Goal: Task Accomplishment & Management: Manage account settings

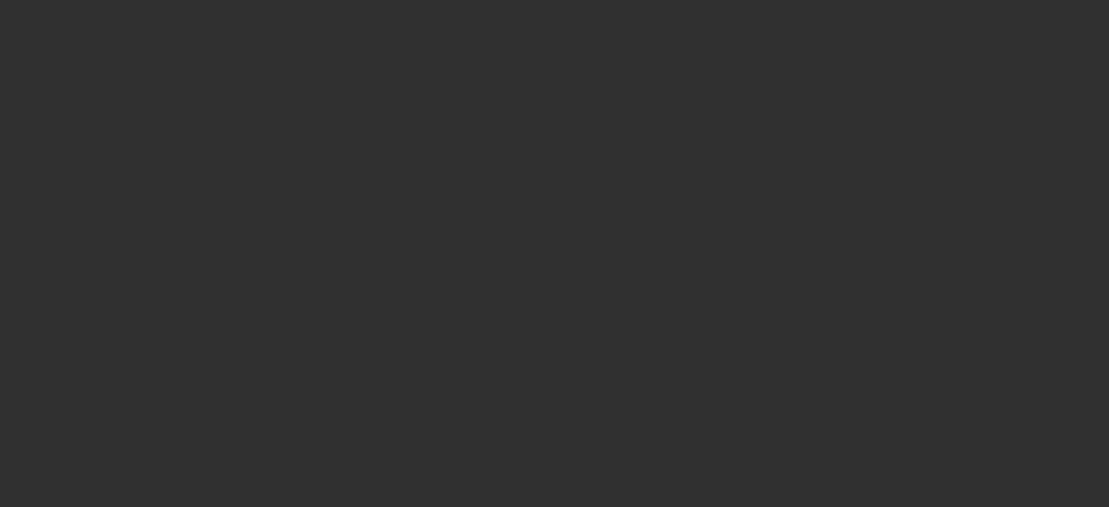
select select "10"
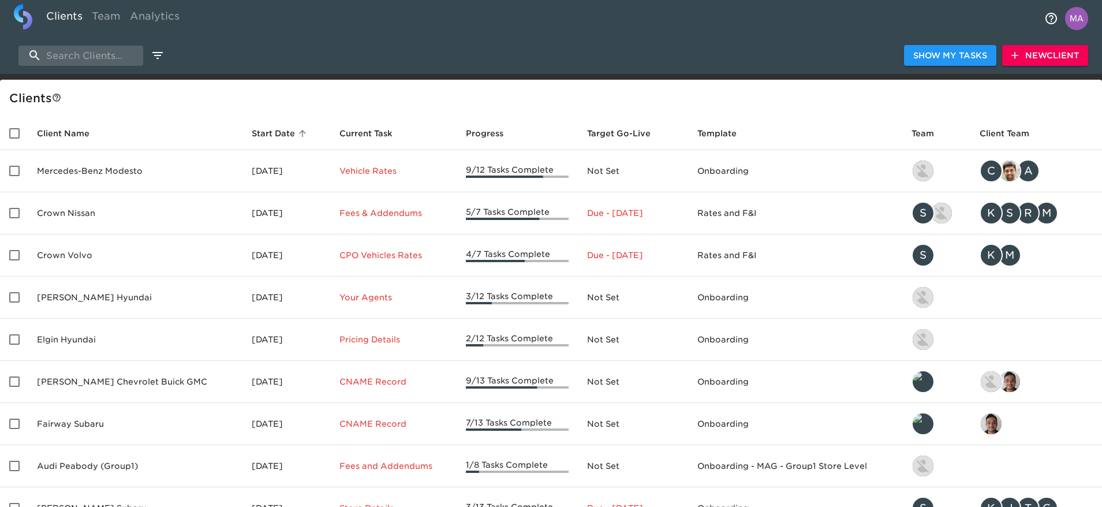
click at [1027, 51] on span "New Client" at bounding box center [1046, 55] width 68 height 14
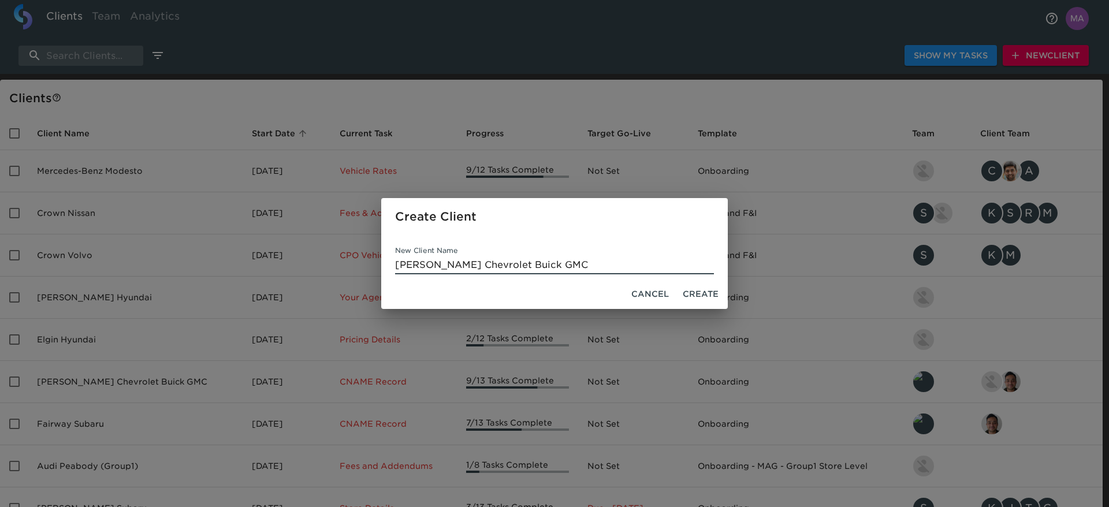
type input "[PERSON_NAME] Chevrolet Buick GMC"
click at [707, 288] on span "Create" at bounding box center [700, 294] width 36 height 14
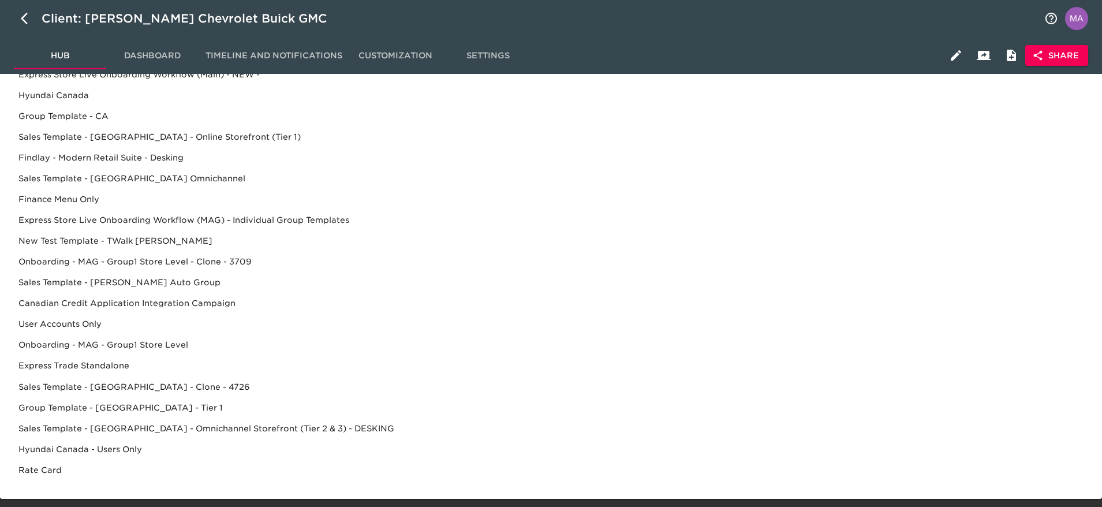
scroll to position [495, 0]
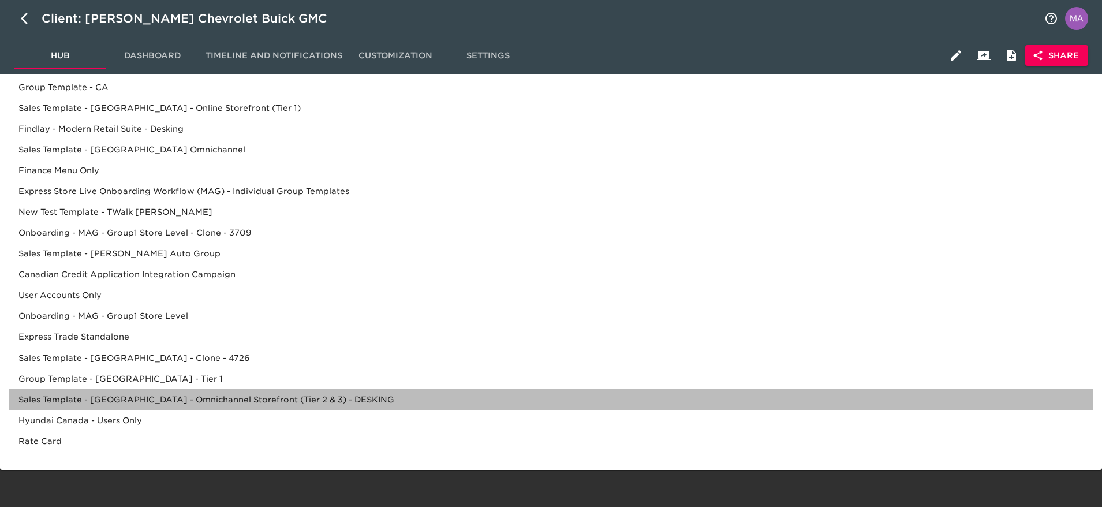
click at [286, 410] on div "Sales Template - [GEOGRAPHIC_DATA] - Omnichannel Storefront (Tier 2 & 3) - DESK…" at bounding box center [551, 420] width 1084 height 21
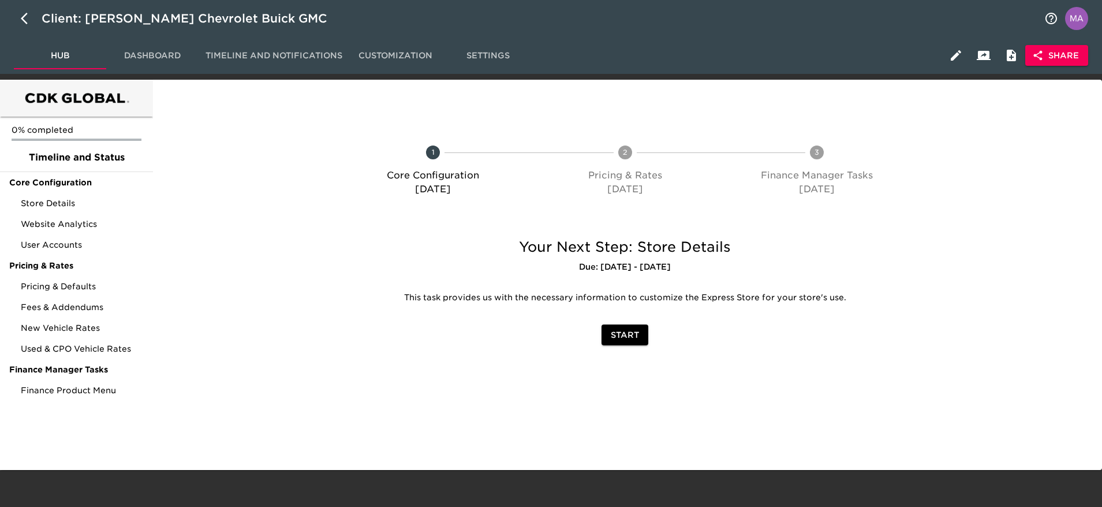
scroll to position [0, 0]
click at [69, 201] on span "Store Details" at bounding box center [82, 203] width 123 height 12
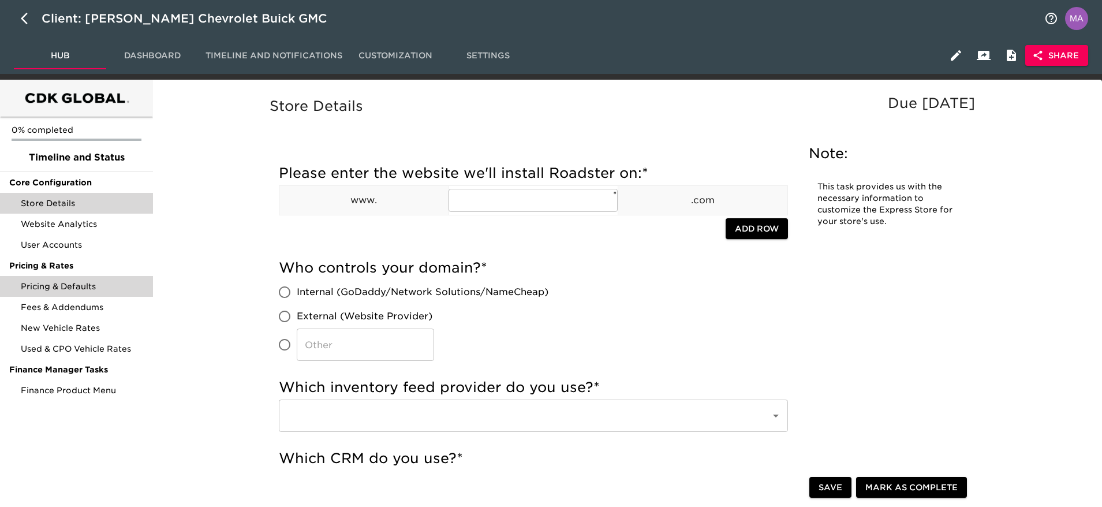
click at [98, 289] on span "Pricing & Defaults" at bounding box center [82, 287] width 123 height 12
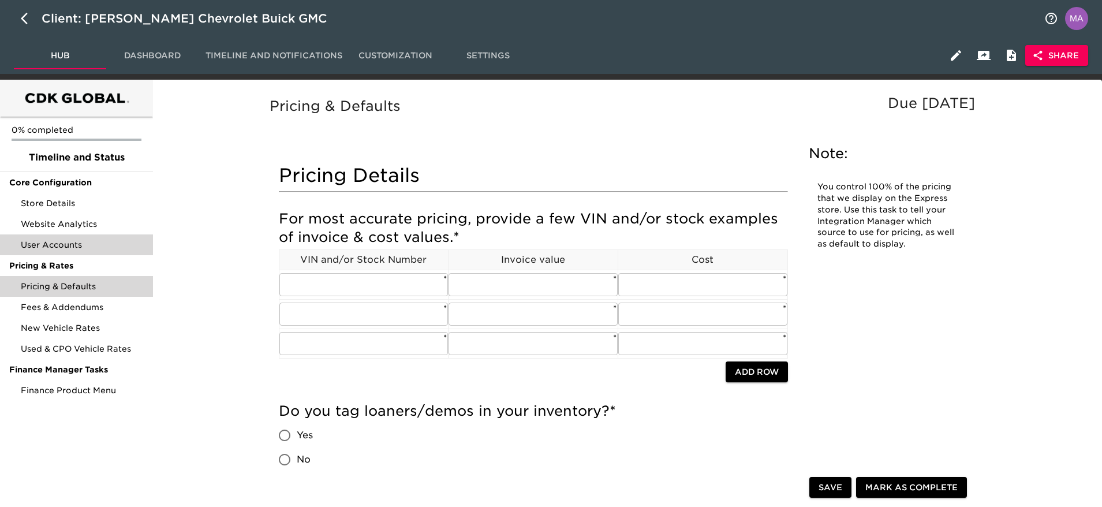
click at [109, 246] on span "User Accounts" at bounding box center [82, 245] width 123 height 12
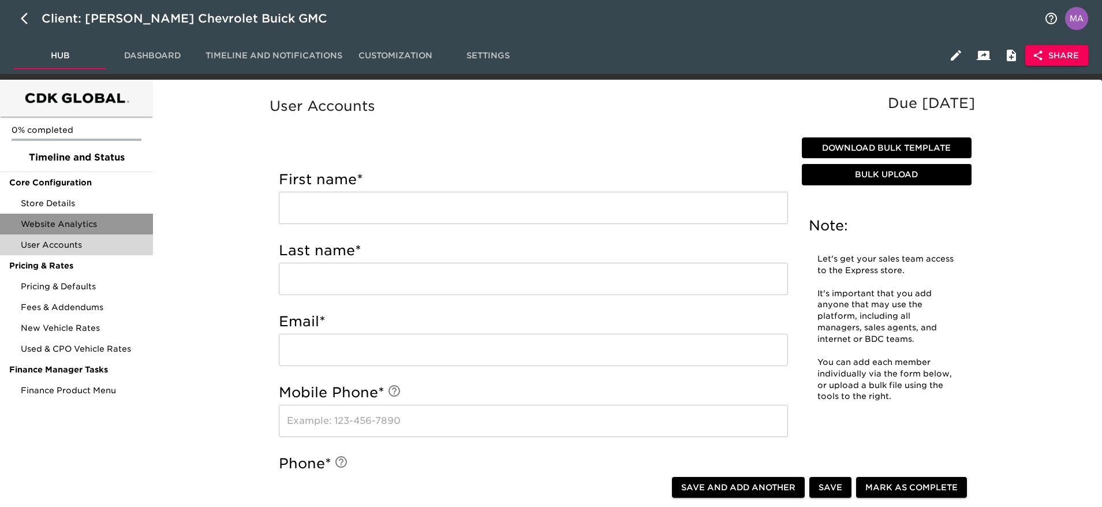
click at [95, 225] on span "Website Analytics" at bounding box center [82, 224] width 123 height 12
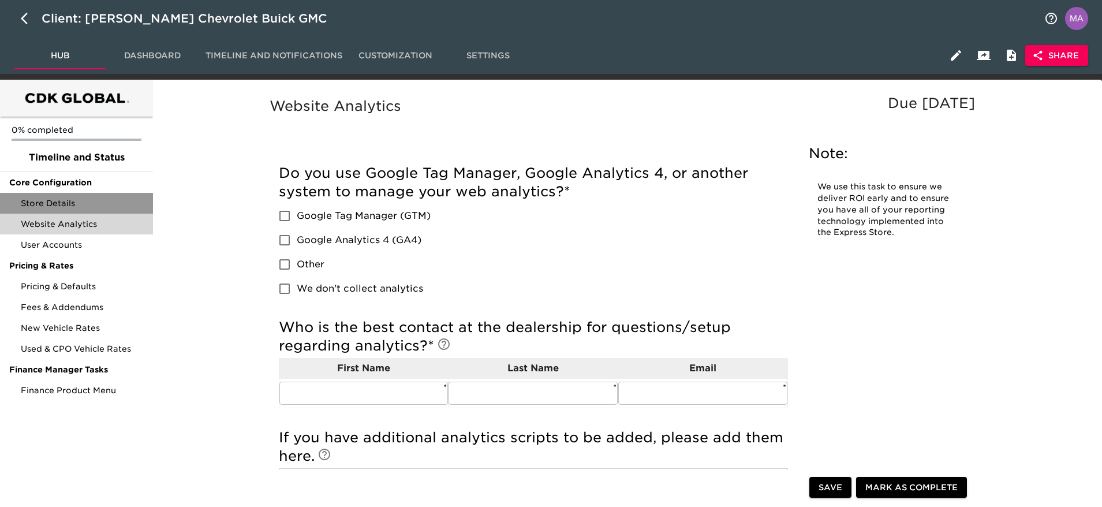
click at [106, 210] on div "Store Details" at bounding box center [76, 203] width 153 height 21
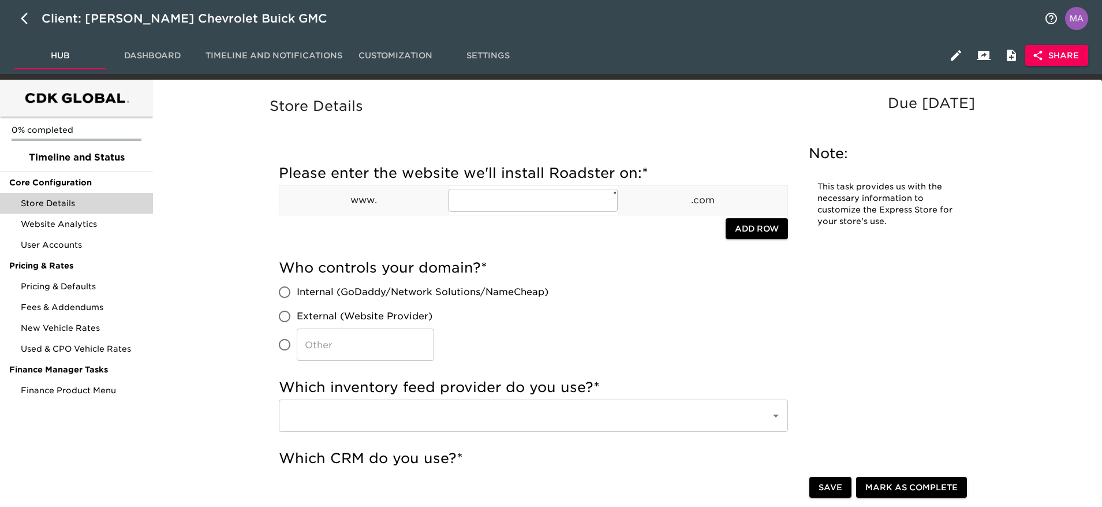
click at [1057, 51] on span "Share" at bounding box center [1057, 55] width 44 height 14
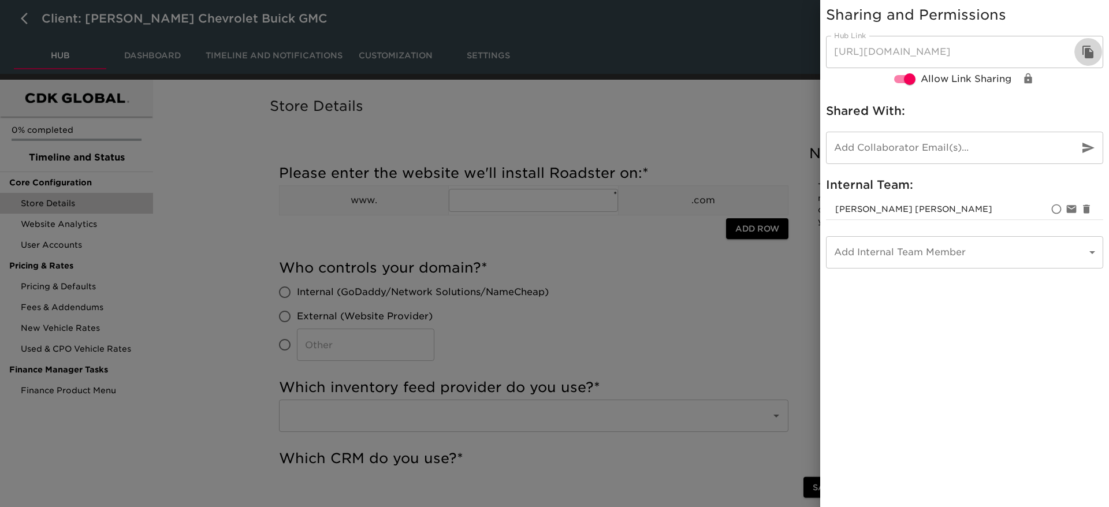
click at [1095, 47] on button "button" at bounding box center [1088, 52] width 28 height 28
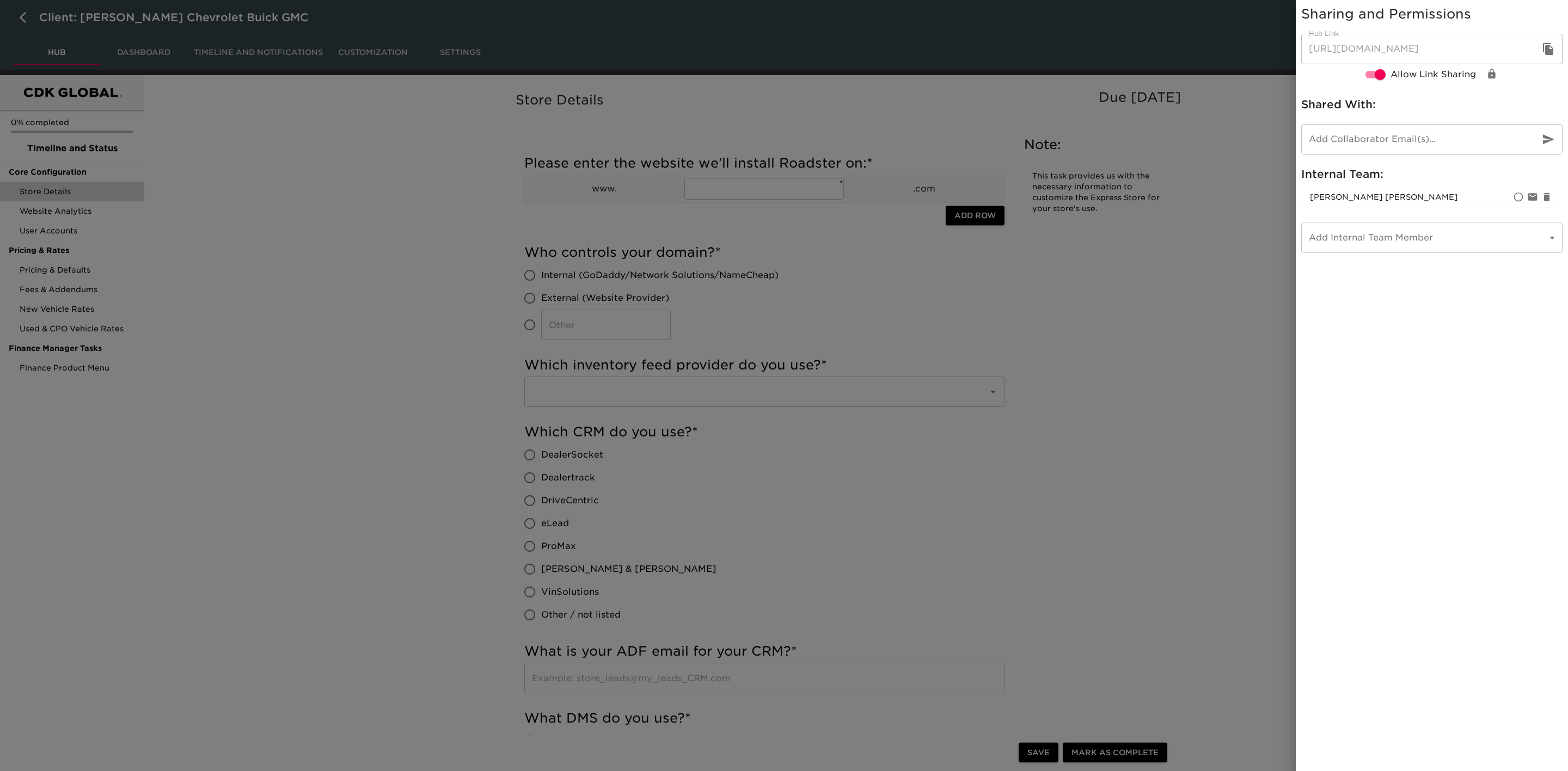
drag, startPoint x: 436, startPoint y: 216, endPoint x: 435, endPoint y: 236, distance: 20.0
click at [436, 216] on div at bounding box center [784, 386] width 1568 height 771
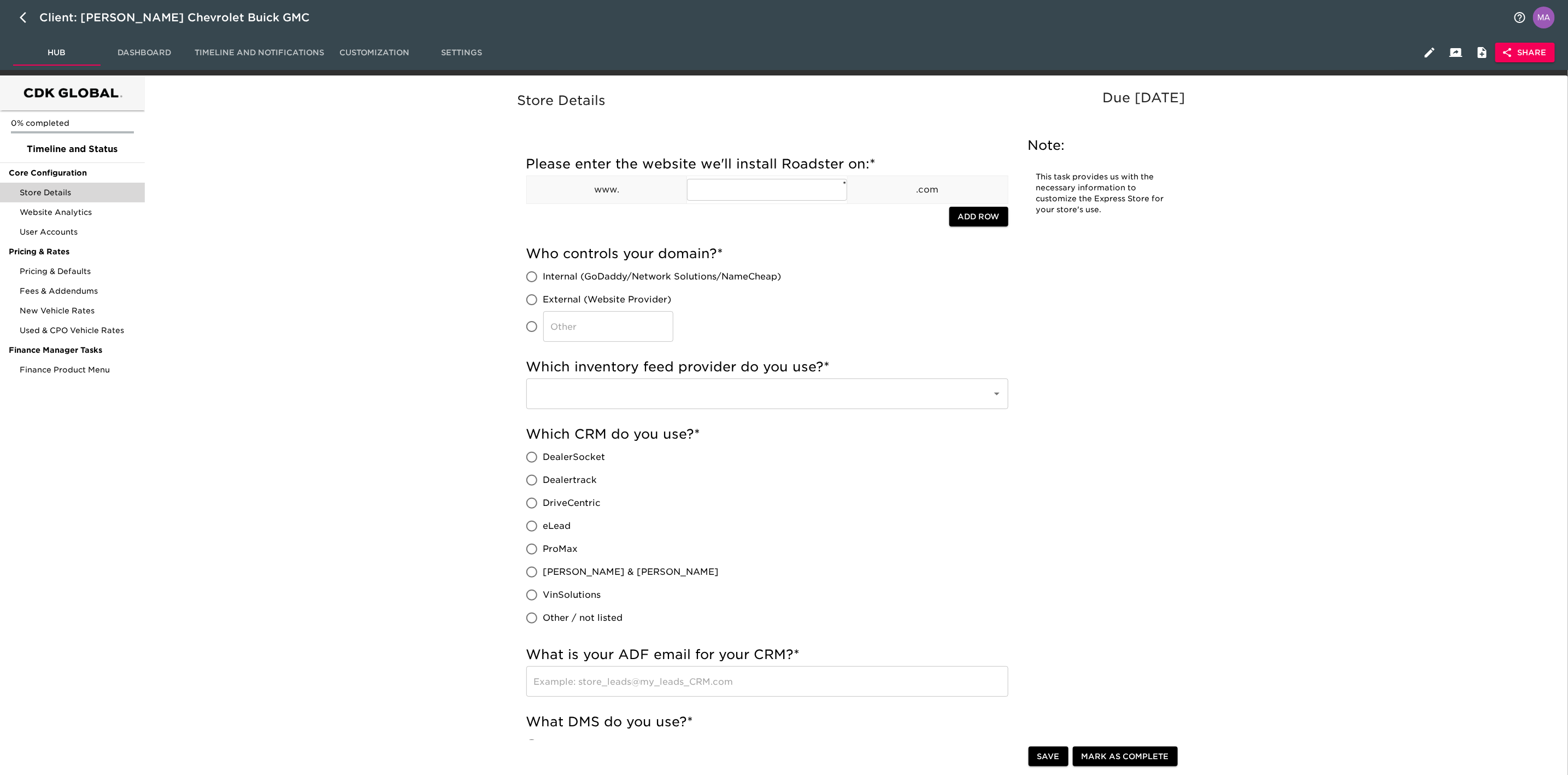
click at [1049, 48] on div "Hub Dashboard Timeline and Notifications Customization Settings Share" at bounding box center [784, 52] width 1568 height 35
click at [1049, 54] on span "Share" at bounding box center [1525, 52] width 42 height 13
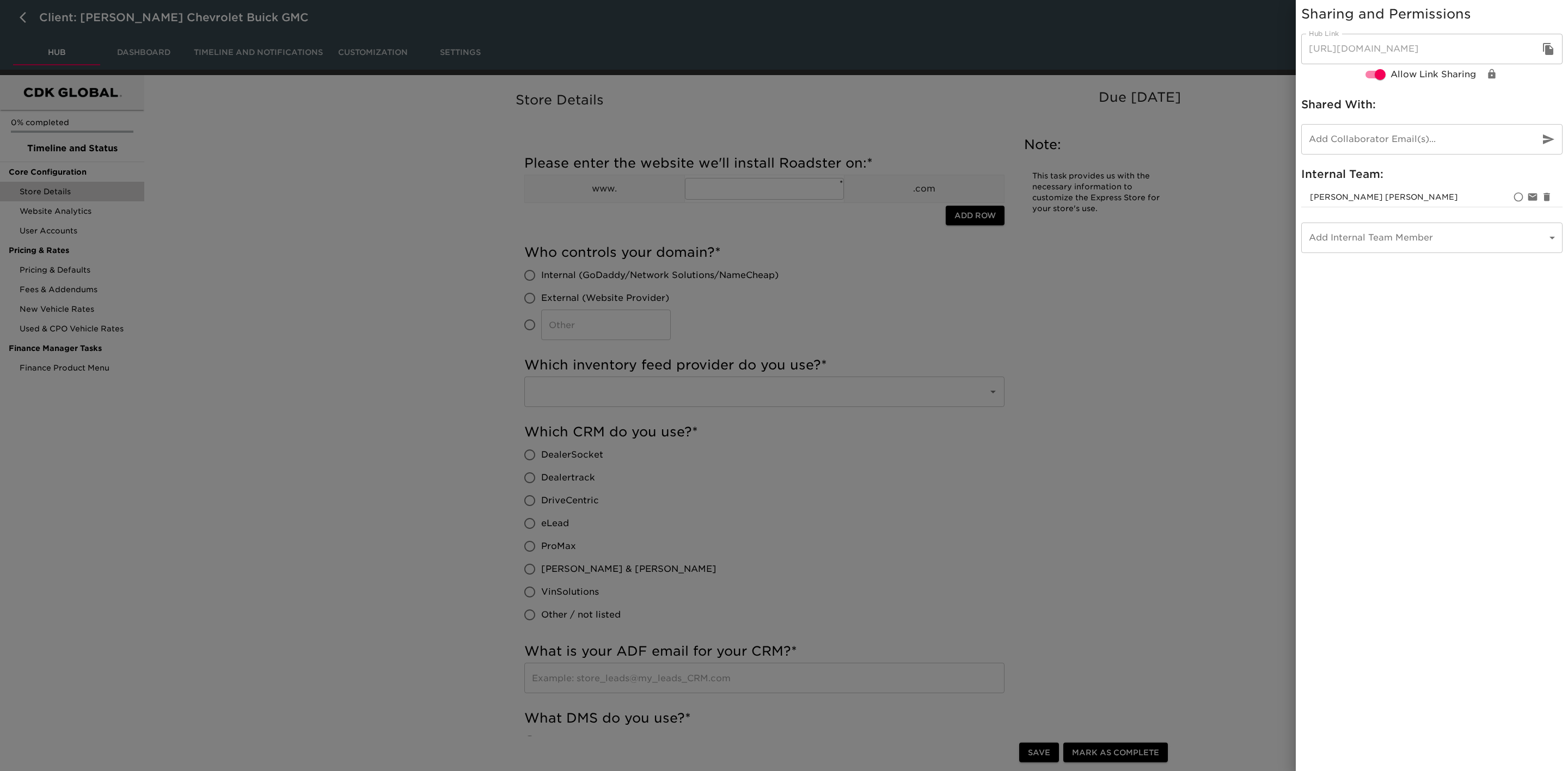
click at [1045, 54] on icon "button" at bounding box center [1548, 49] width 13 height 13
click at [1045, 407] on div at bounding box center [784, 386] width 1568 height 771
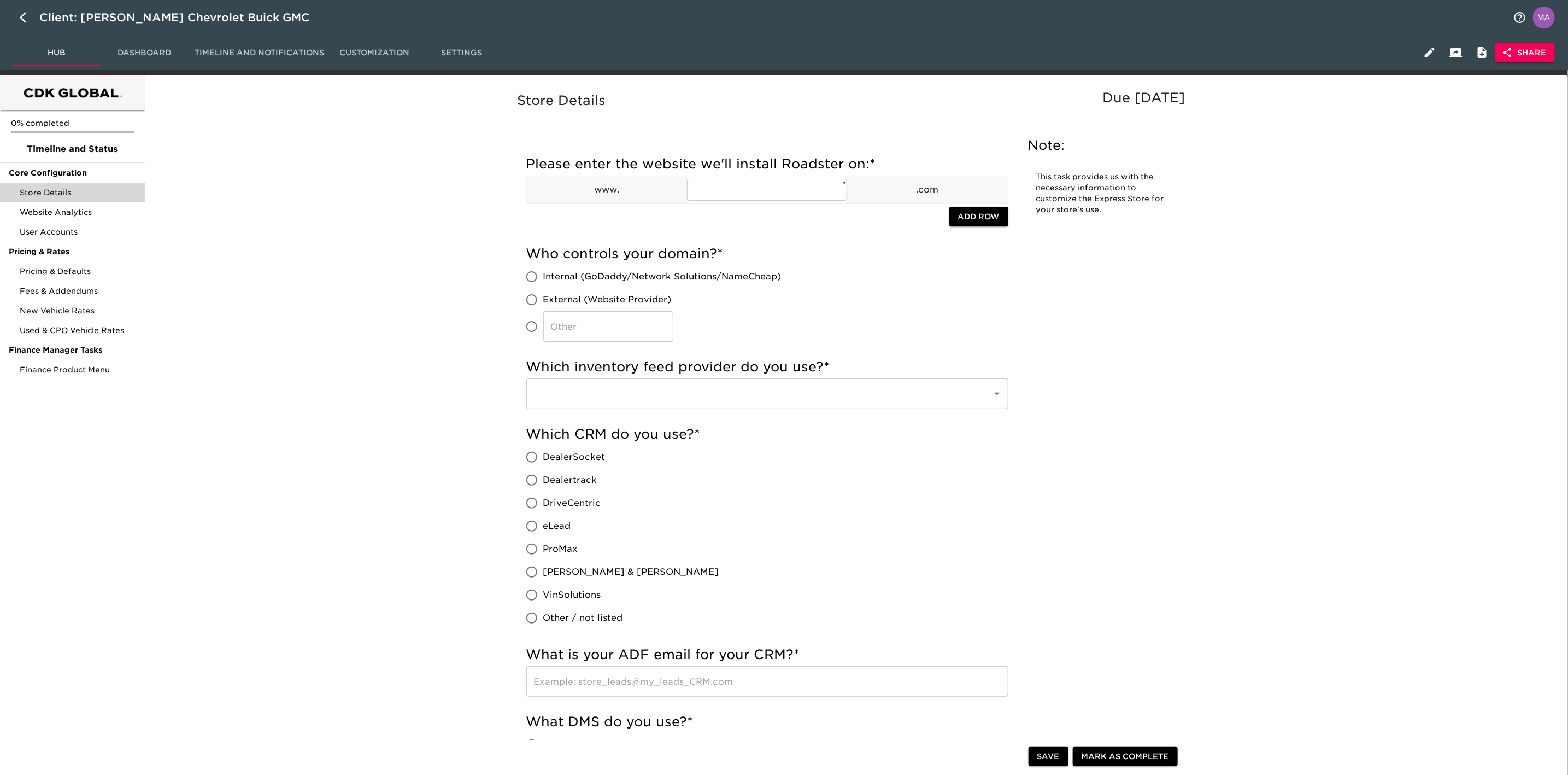
click at [471, 55] on span "Settings" at bounding box center [462, 52] width 75 height 13
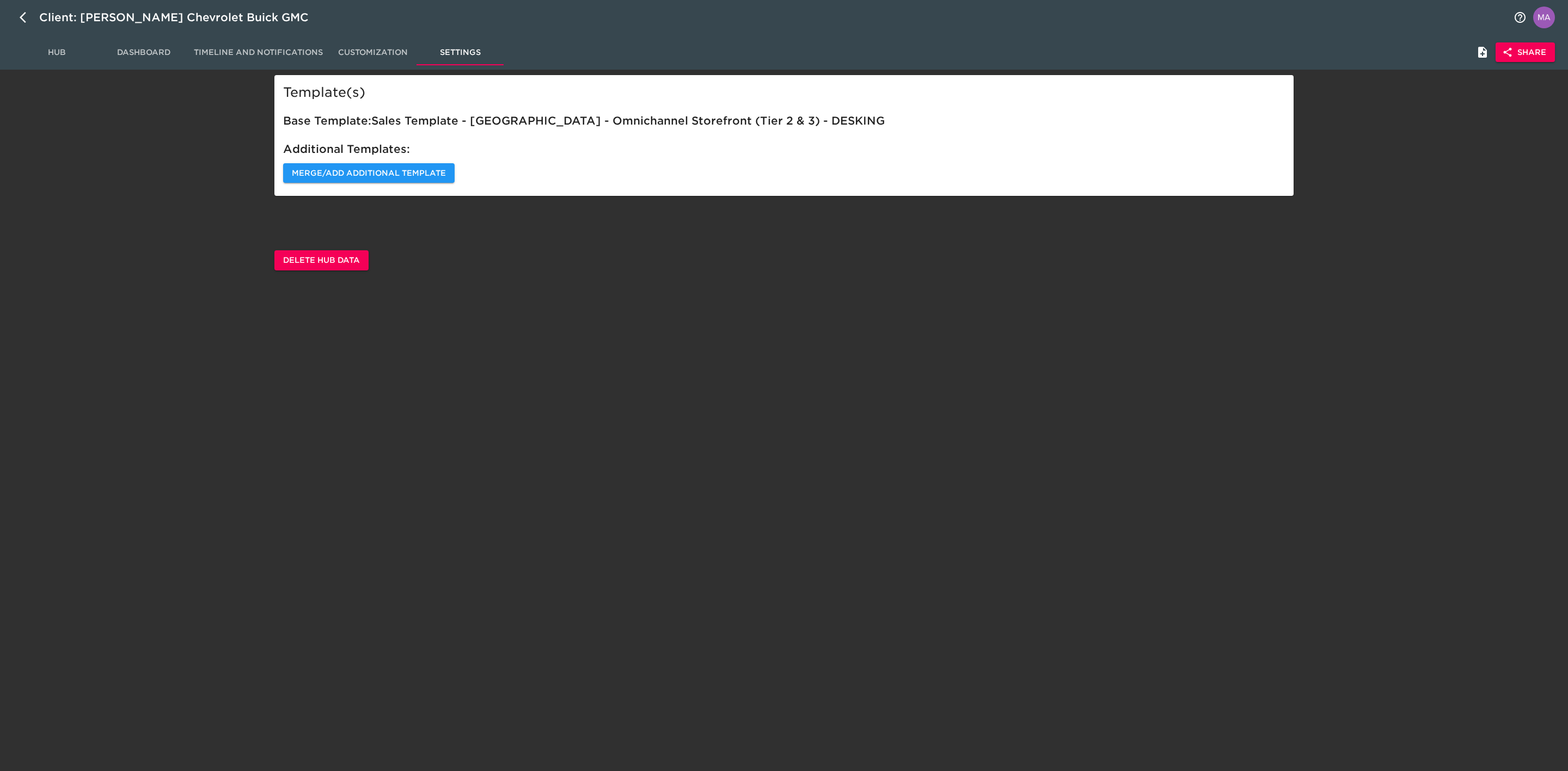
click at [338, 185] on div "Template(s) Base Template: Sales Template - [GEOGRAPHIC_DATA] - Omnichannel Sto…" at bounding box center [784, 136] width 1019 height 121
click at [337, 178] on span "Merge/Add Additional Template" at bounding box center [368, 173] width 154 height 13
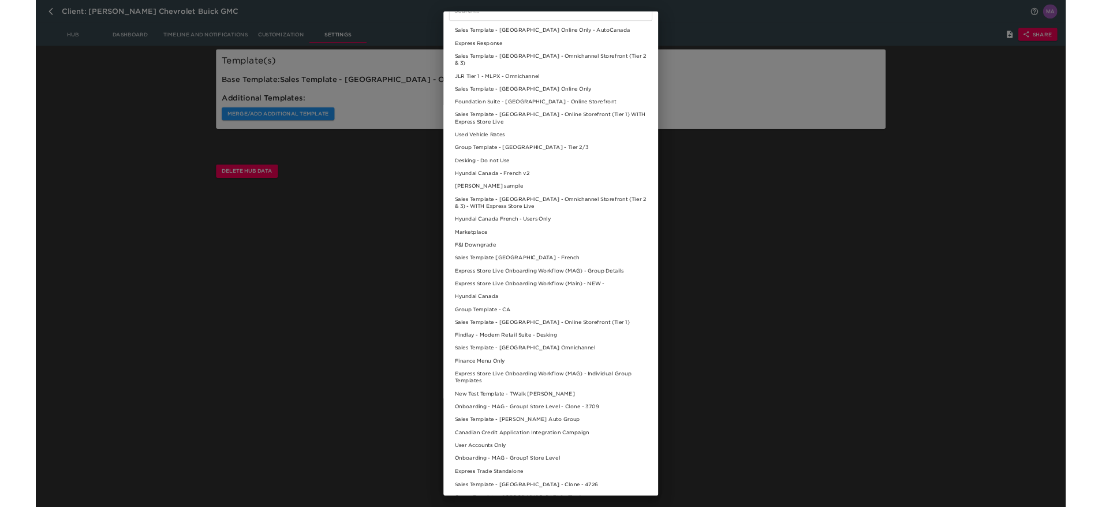
scroll to position [146, 0]
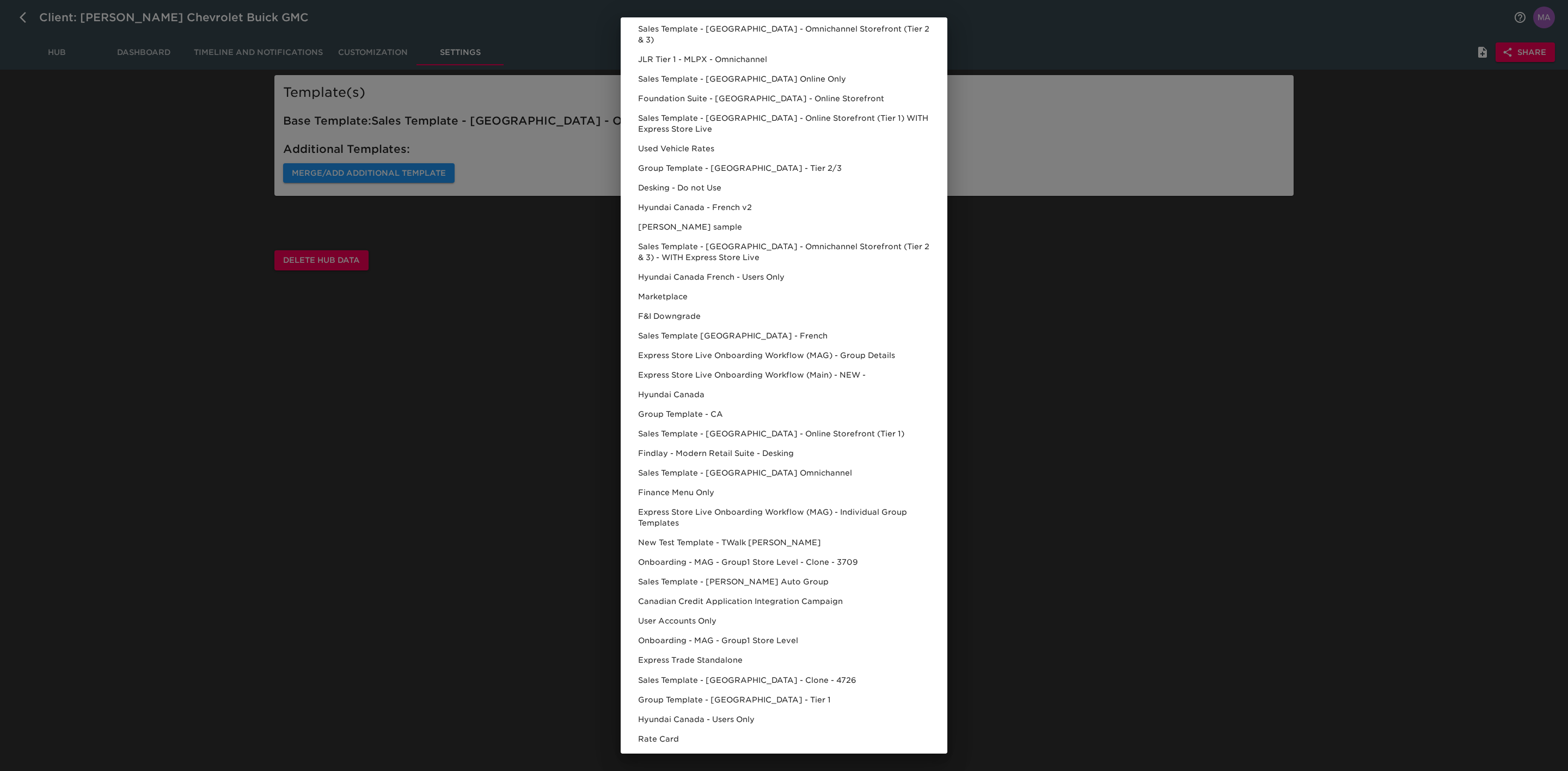
click at [348, 477] on div "Select Template to Merge/Add Tasks currently present in this Hub will not be ad…" at bounding box center [784, 386] width 1568 height 771
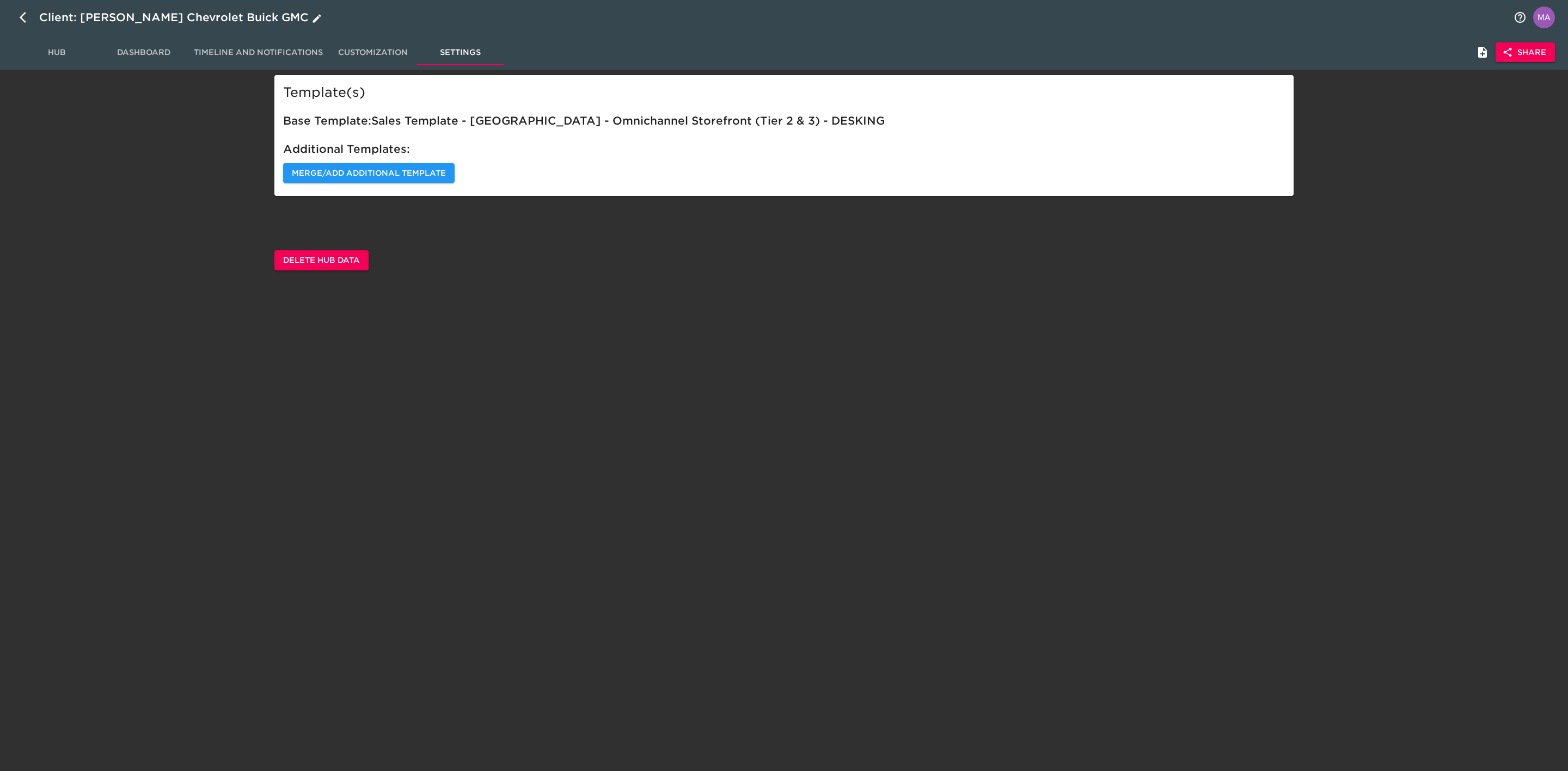
click at [22, 16] on icon "button" at bounding box center [23, 18] width 7 height 11
select select "10"
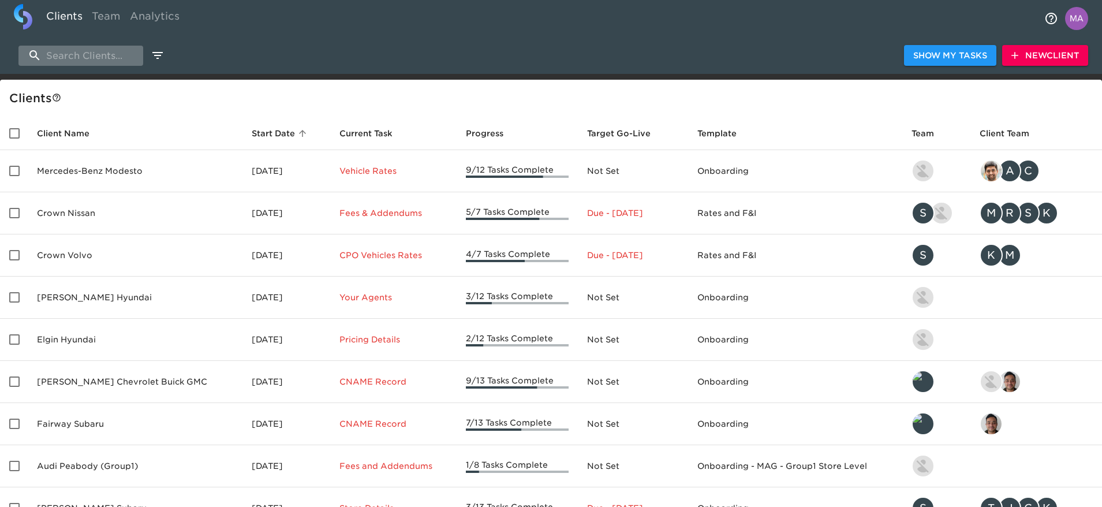
drag, startPoint x: 64, startPoint y: 61, endPoint x: 72, endPoint y: 61, distance: 7.5
click at [64, 61] on input "search" at bounding box center [80, 56] width 125 height 20
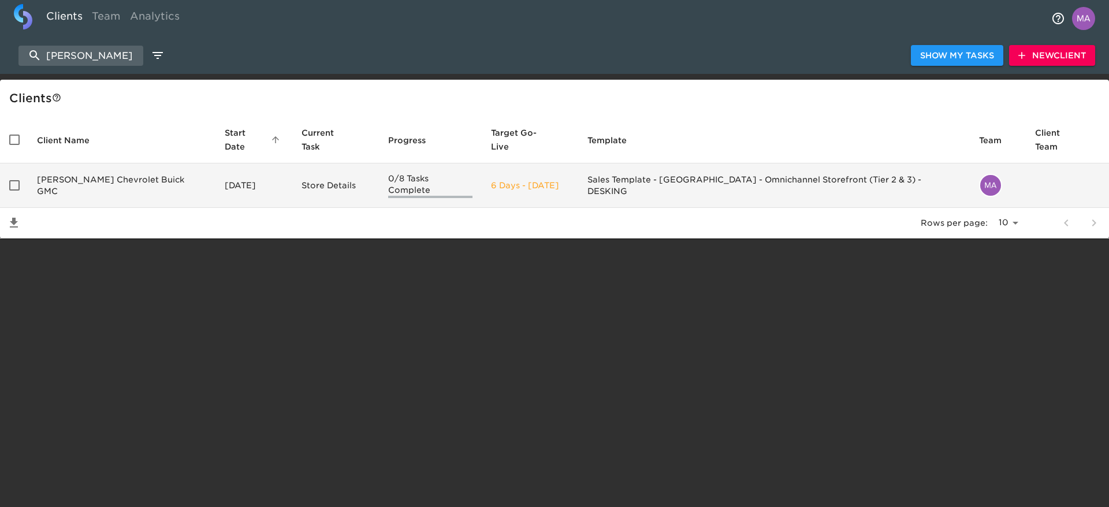
type input "[PERSON_NAME]"
click at [105, 163] on td "[PERSON_NAME] Chevrolet Buick GMC" at bounding box center [122, 185] width 188 height 44
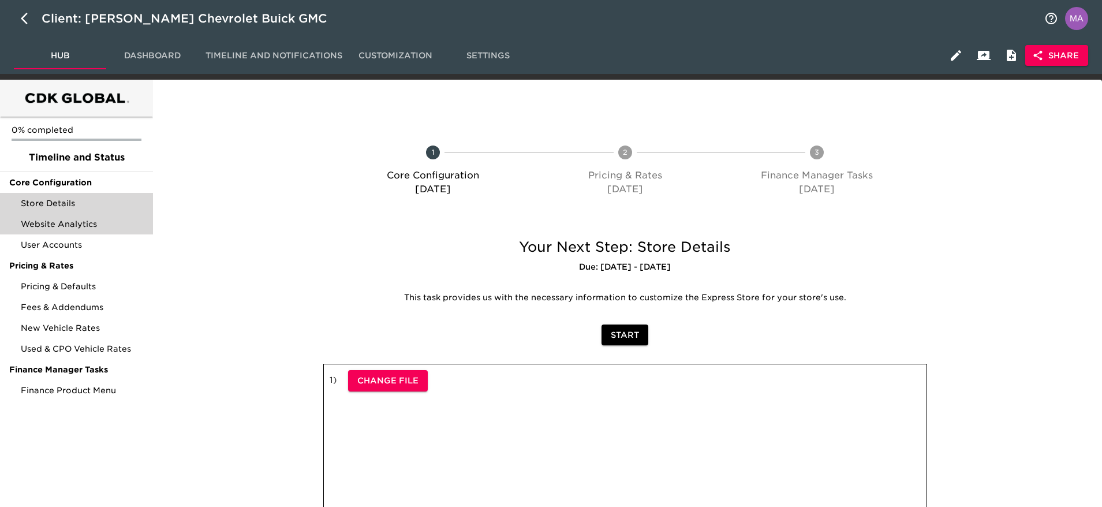
click at [79, 227] on span "Website Analytics" at bounding box center [82, 224] width 123 height 12
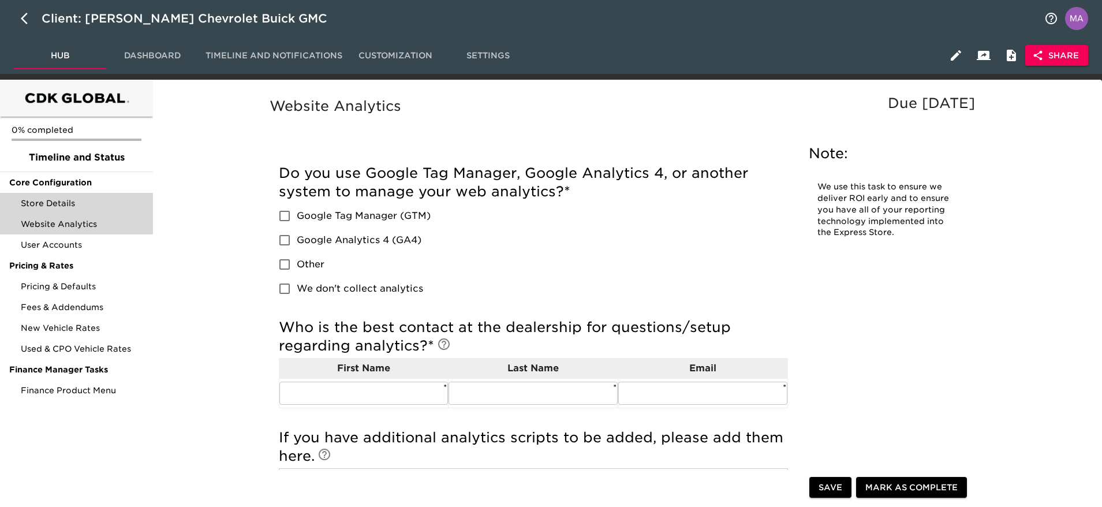
click at [98, 202] on span "Store Details" at bounding box center [82, 203] width 123 height 12
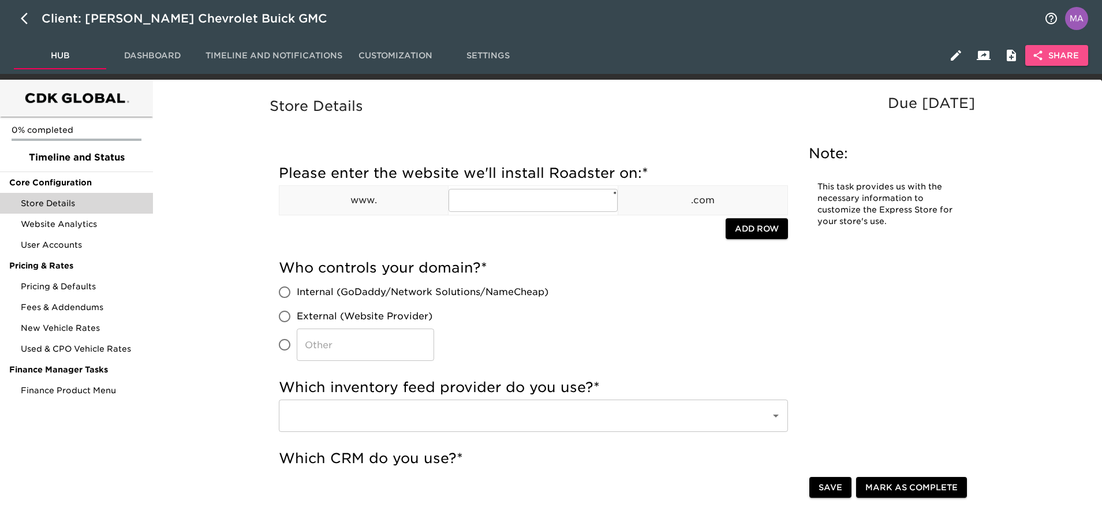
click at [1048, 54] on span "Share" at bounding box center [1057, 55] width 44 height 14
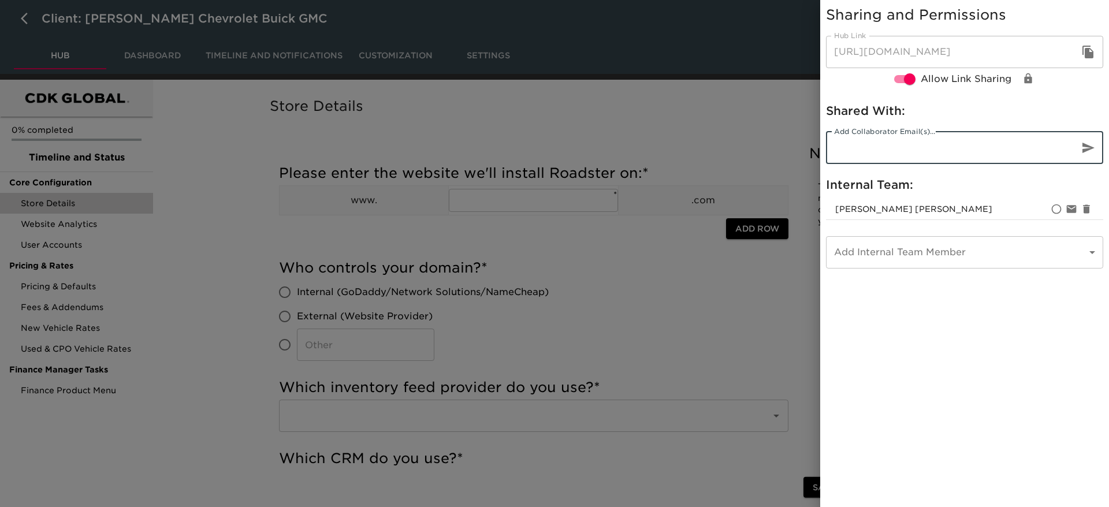
click at [971, 150] on input "email" at bounding box center [948, 148] width 244 height 32
click at [935, 142] on input "[PERSON_NAME][EMAIL_ADDRESS][PERSON_NAME][DOMAIN_NAME]" at bounding box center [948, 148] width 244 height 32
paste input "er"
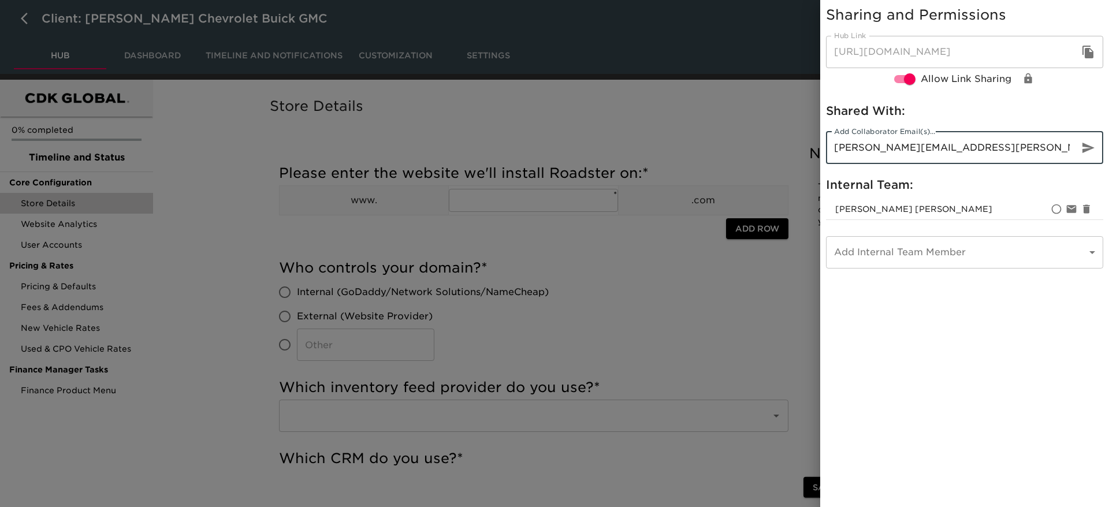
type input "[PERSON_NAME][EMAIL_ADDRESS][PERSON_NAME][DOMAIN_NAME]"
click at [1081, 157] on button "button" at bounding box center [1088, 148] width 28 height 28
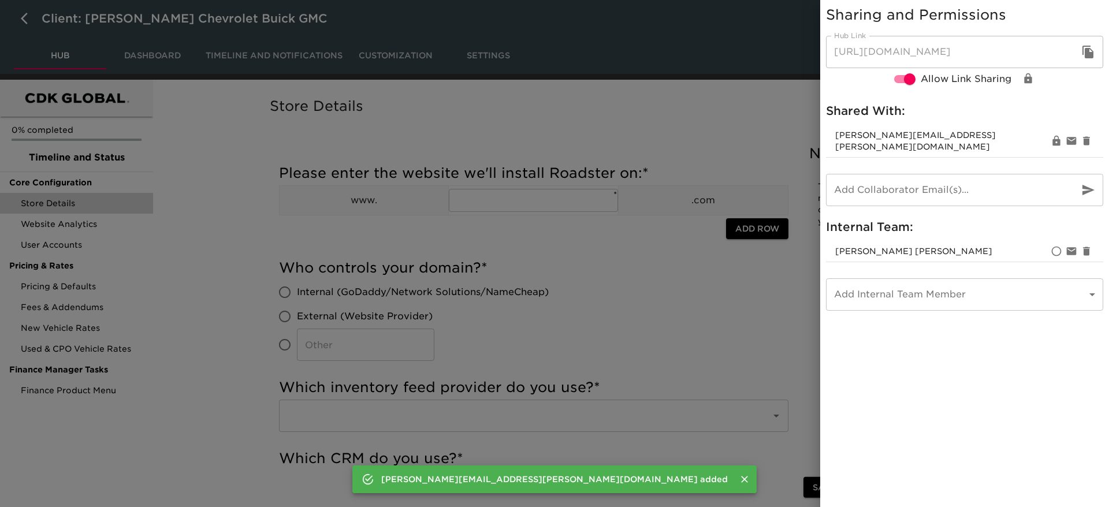
click at [721, 55] on div at bounding box center [554, 253] width 1109 height 507
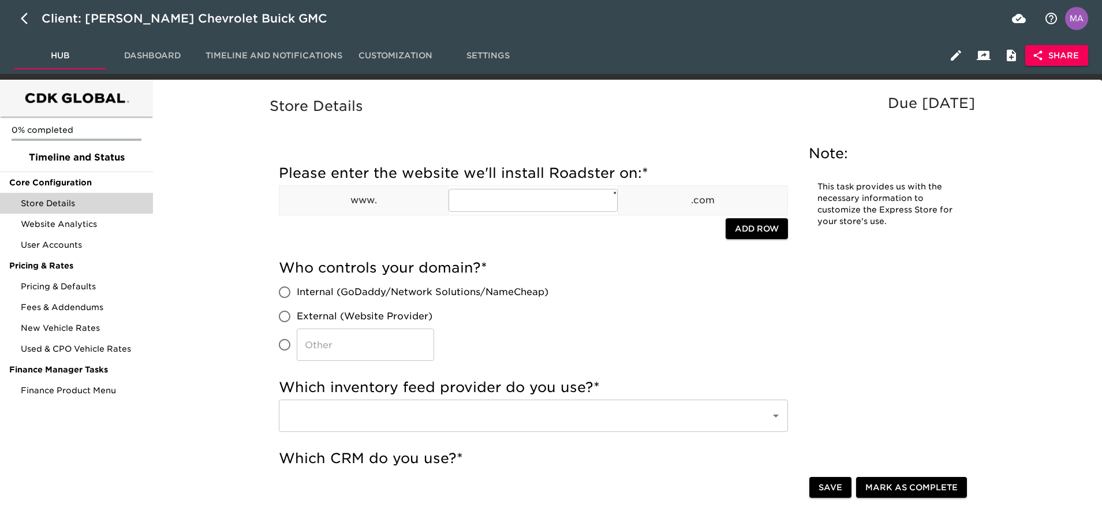
click at [708, 135] on div "Store Details Due [DATE]" at bounding box center [625, 115] width 716 height 40
click at [694, 59] on div "Hub Dashboard Timeline and Notifications Customization Settings Share" at bounding box center [551, 55] width 1102 height 37
click at [789, 42] on div "Hub Dashboard Timeline and Notifications Customization Settings Share" at bounding box center [551, 55] width 1102 height 37
click at [28, 21] on icon "button" at bounding box center [28, 19] width 14 height 14
select select "10"
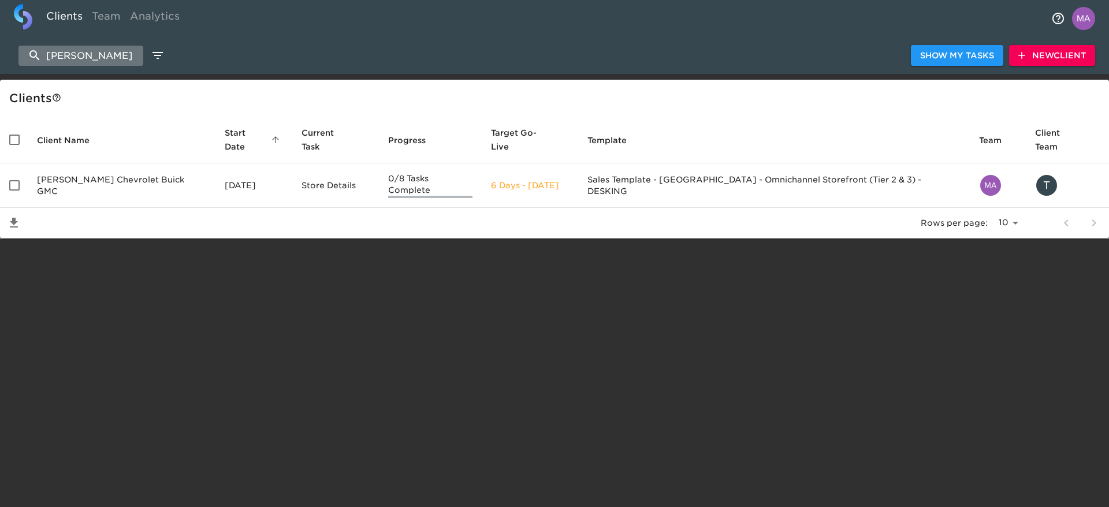
click at [70, 61] on input "[PERSON_NAME]" at bounding box center [80, 56] width 125 height 20
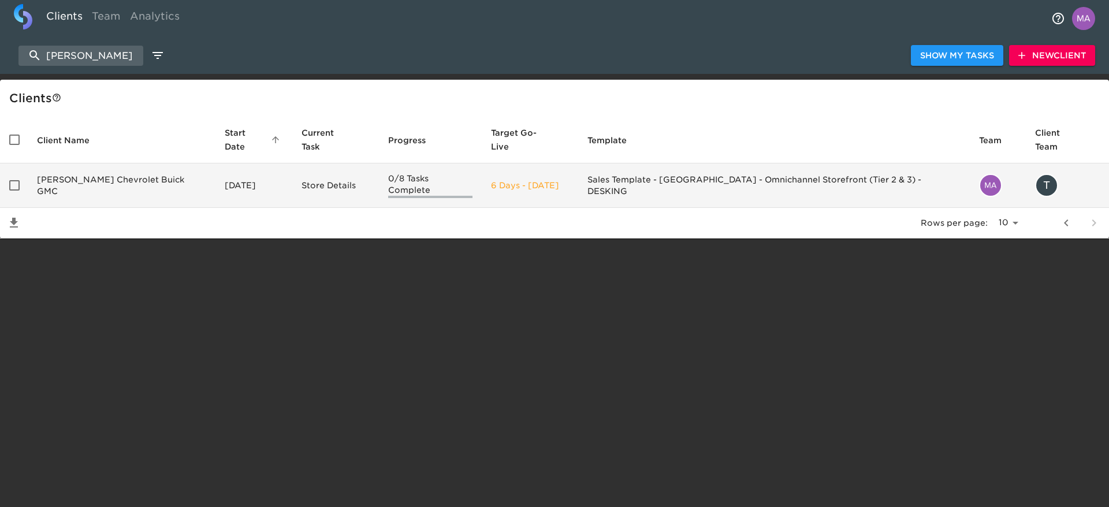
click at [129, 171] on td "[PERSON_NAME] Chevrolet Buick GMC" at bounding box center [122, 185] width 188 height 44
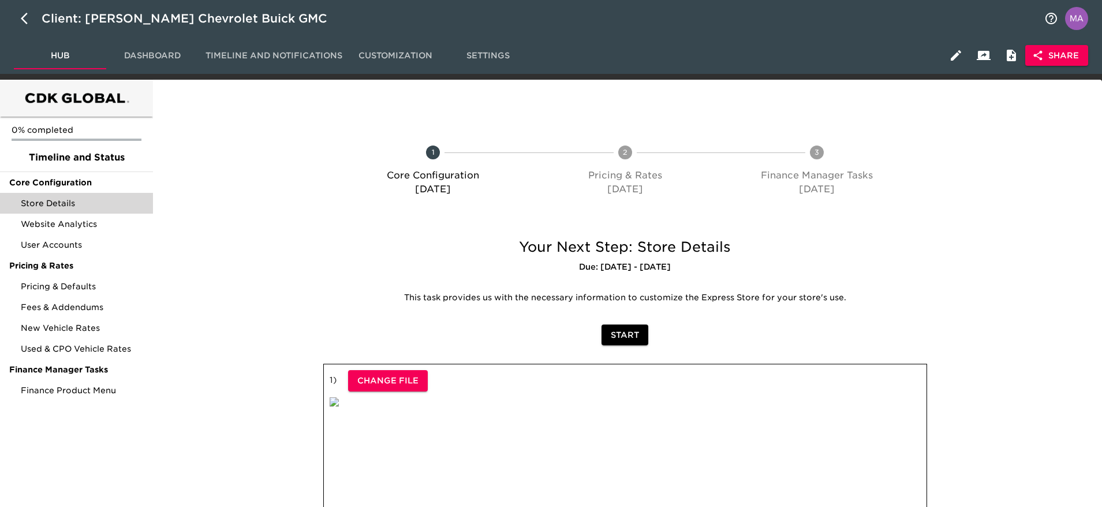
click at [1044, 50] on icon "button" at bounding box center [1038, 56] width 12 height 12
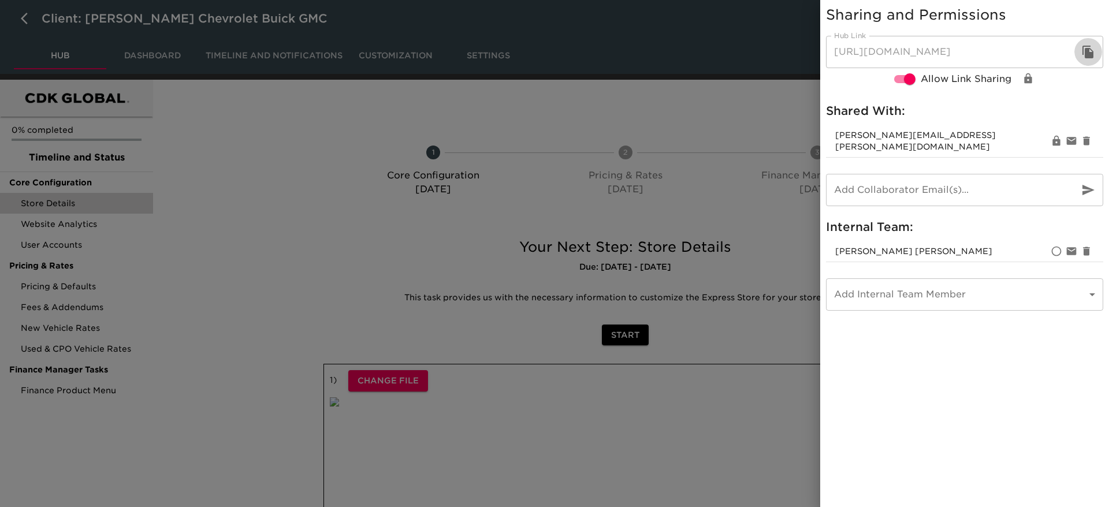
click at [1080, 51] on button "button" at bounding box center [1088, 52] width 28 height 28
click at [246, 151] on div at bounding box center [554, 253] width 1109 height 507
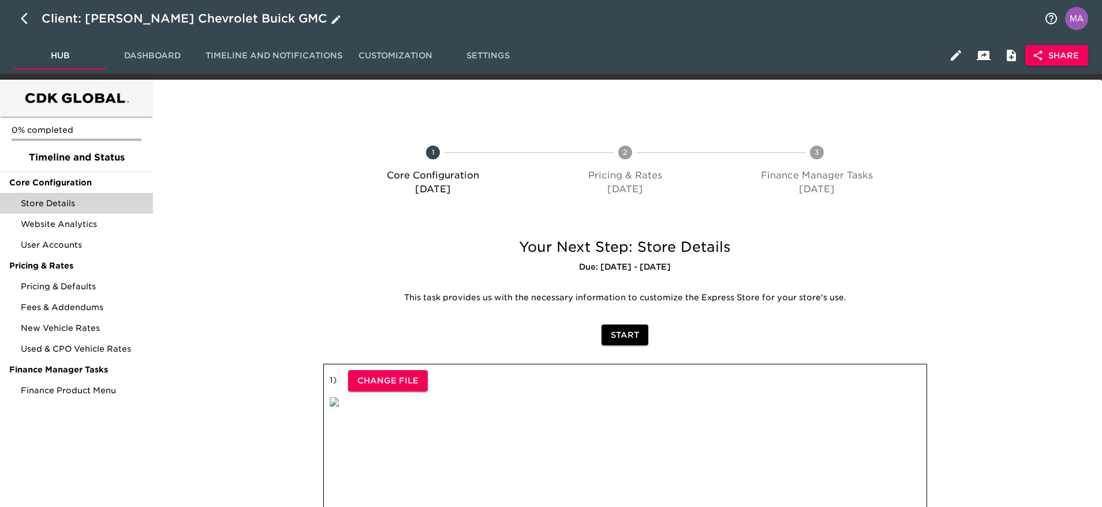
click at [29, 25] on button "button" at bounding box center [28, 19] width 28 height 28
select select "10"
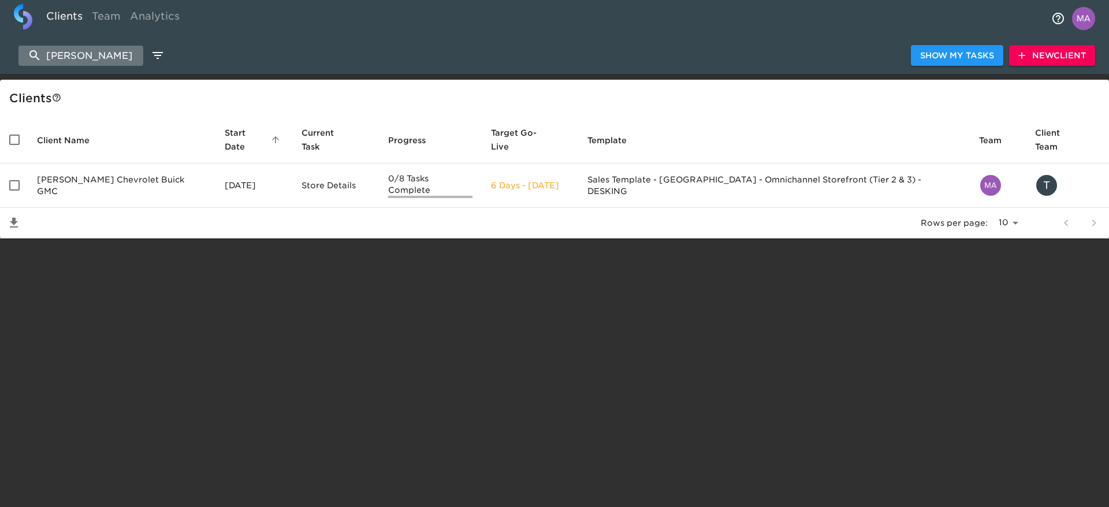
click at [88, 56] on input "[PERSON_NAME]" at bounding box center [80, 56] width 125 height 20
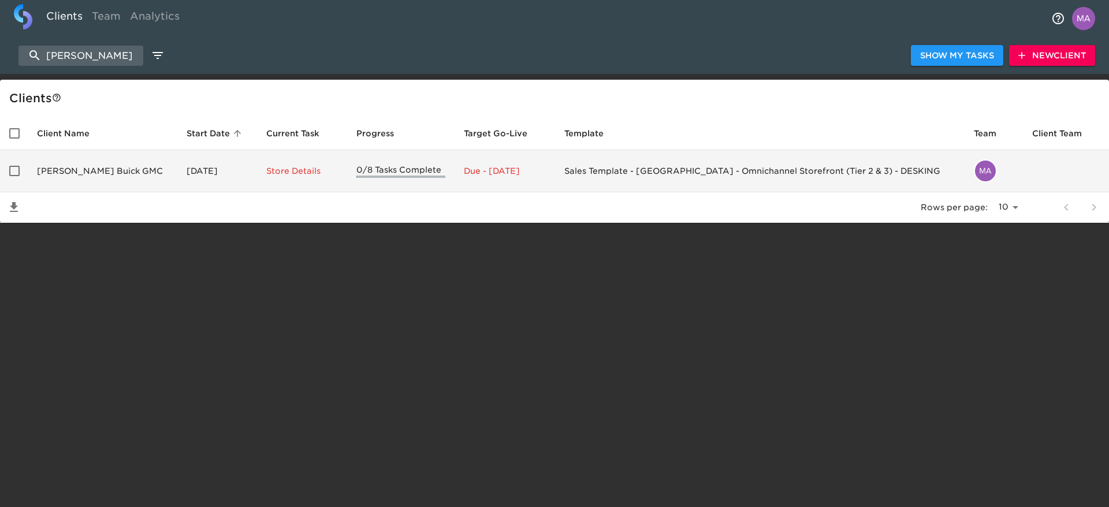
type input "[PERSON_NAME]"
click at [101, 172] on td "[PERSON_NAME] Buick GMC" at bounding box center [103, 171] width 150 height 42
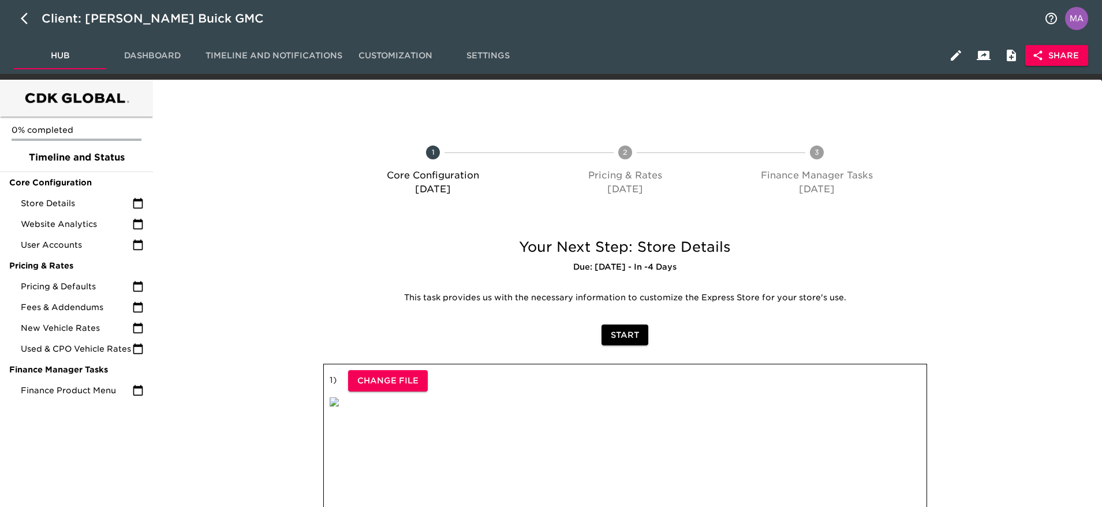
click at [1043, 58] on icon "button" at bounding box center [1038, 56] width 12 height 12
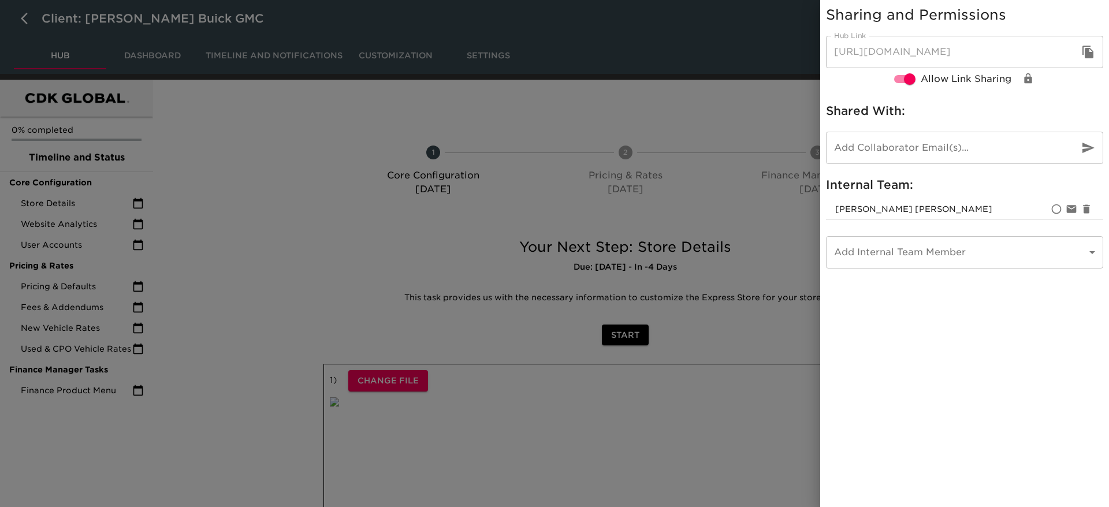
click at [230, 149] on div at bounding box center [554, 253] width 1109 height 507
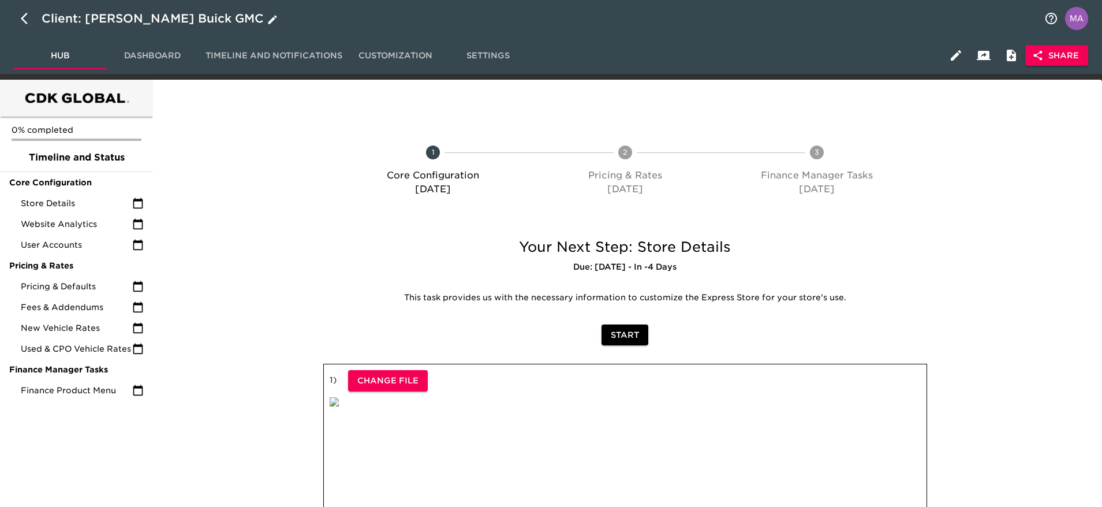
click at [23, 21] on icon "button" at bounding box center [28, 19] width 14 height 14
select select "10"
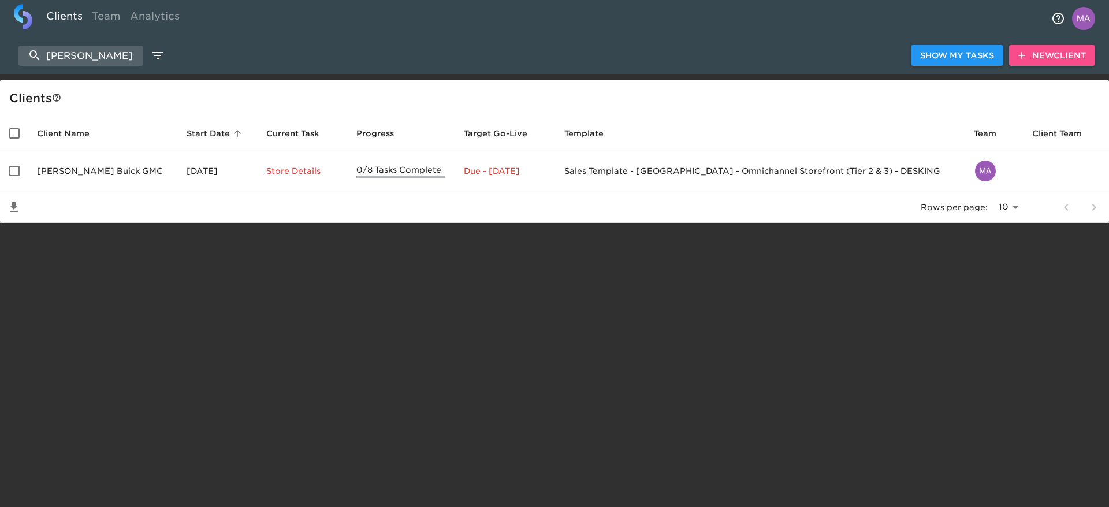
click at [1033, 52] on span "New Client" at bounding box center [1052, 55] width 68 height 14
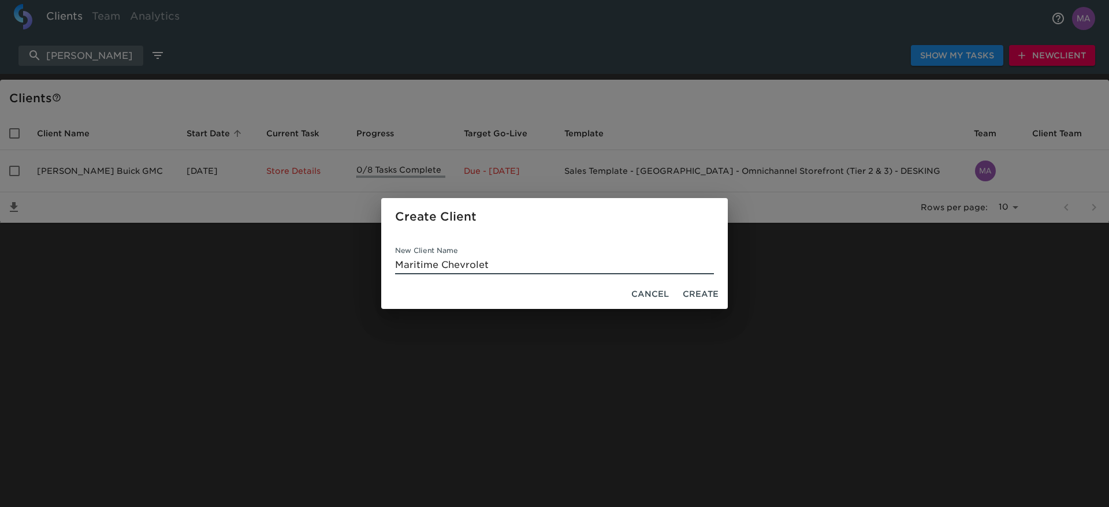
type input "Maritime Chevrolet"
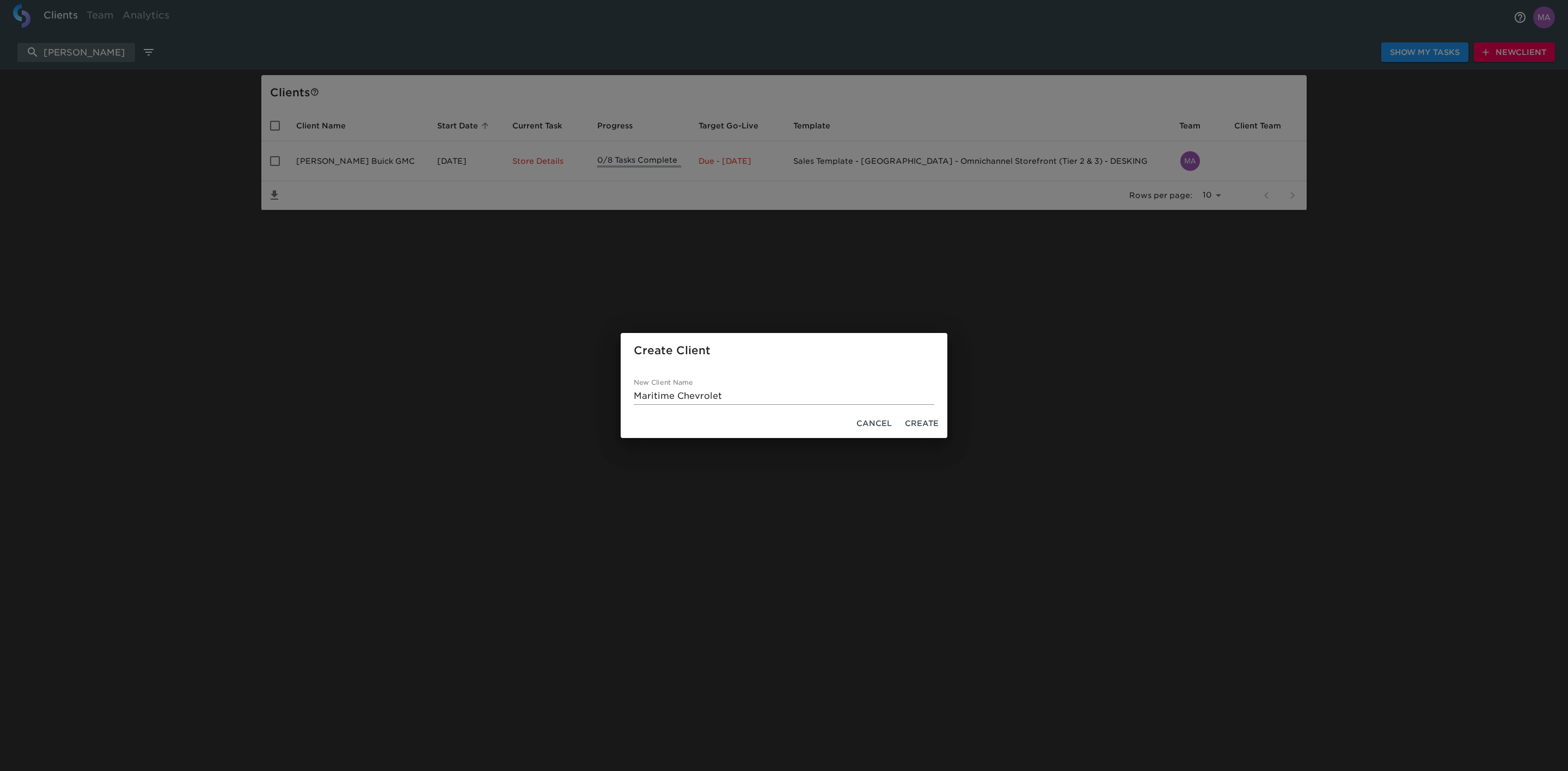
drag, startPoint x: 930, startPoint y: 418, endPoint x: 916, endPoint y: 419, distance: 14.0
click at [930, 418] on span "Create" at bounding box center [922, 423] width 34 height 13
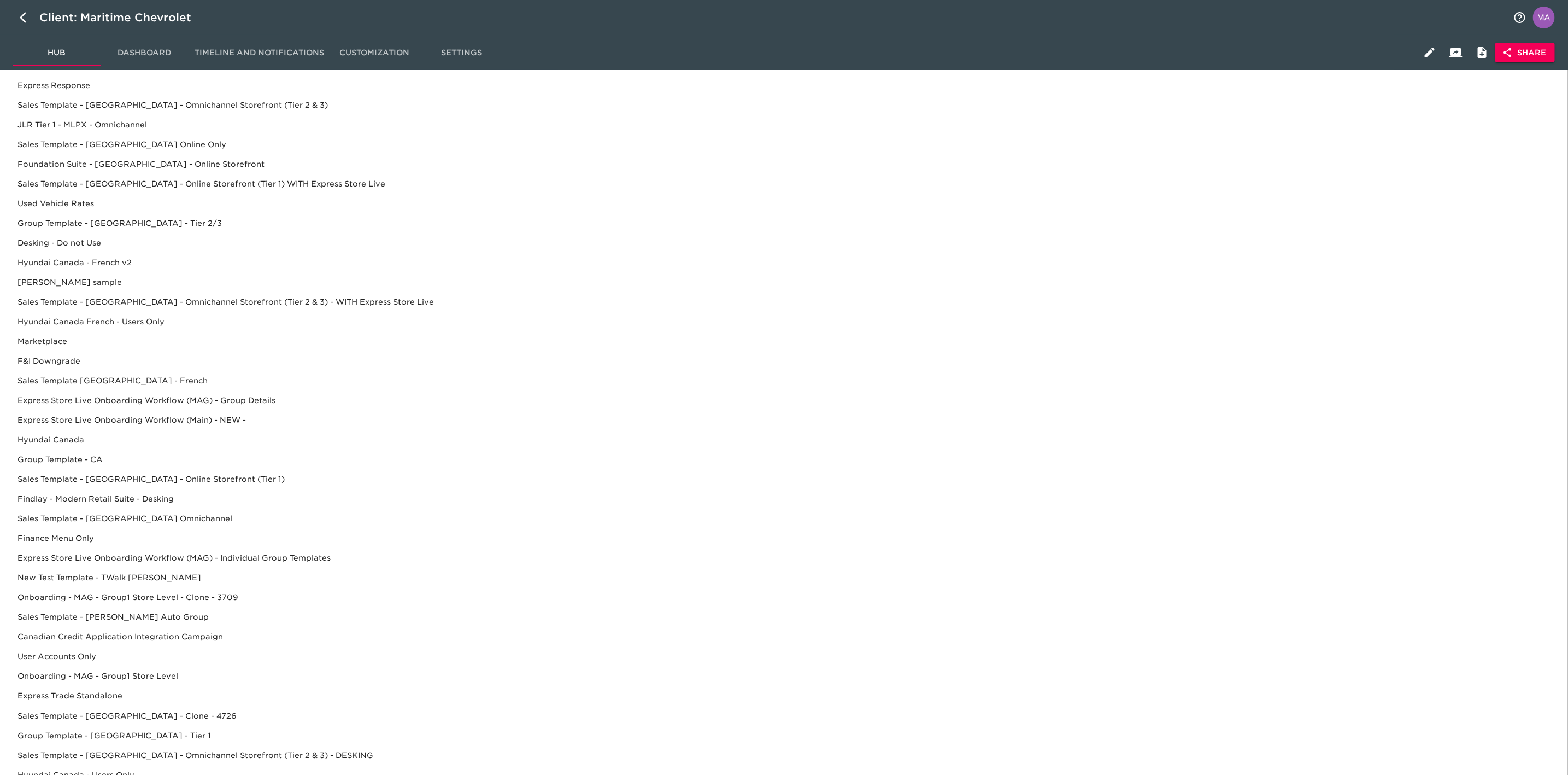
scroll to position [172, 0]
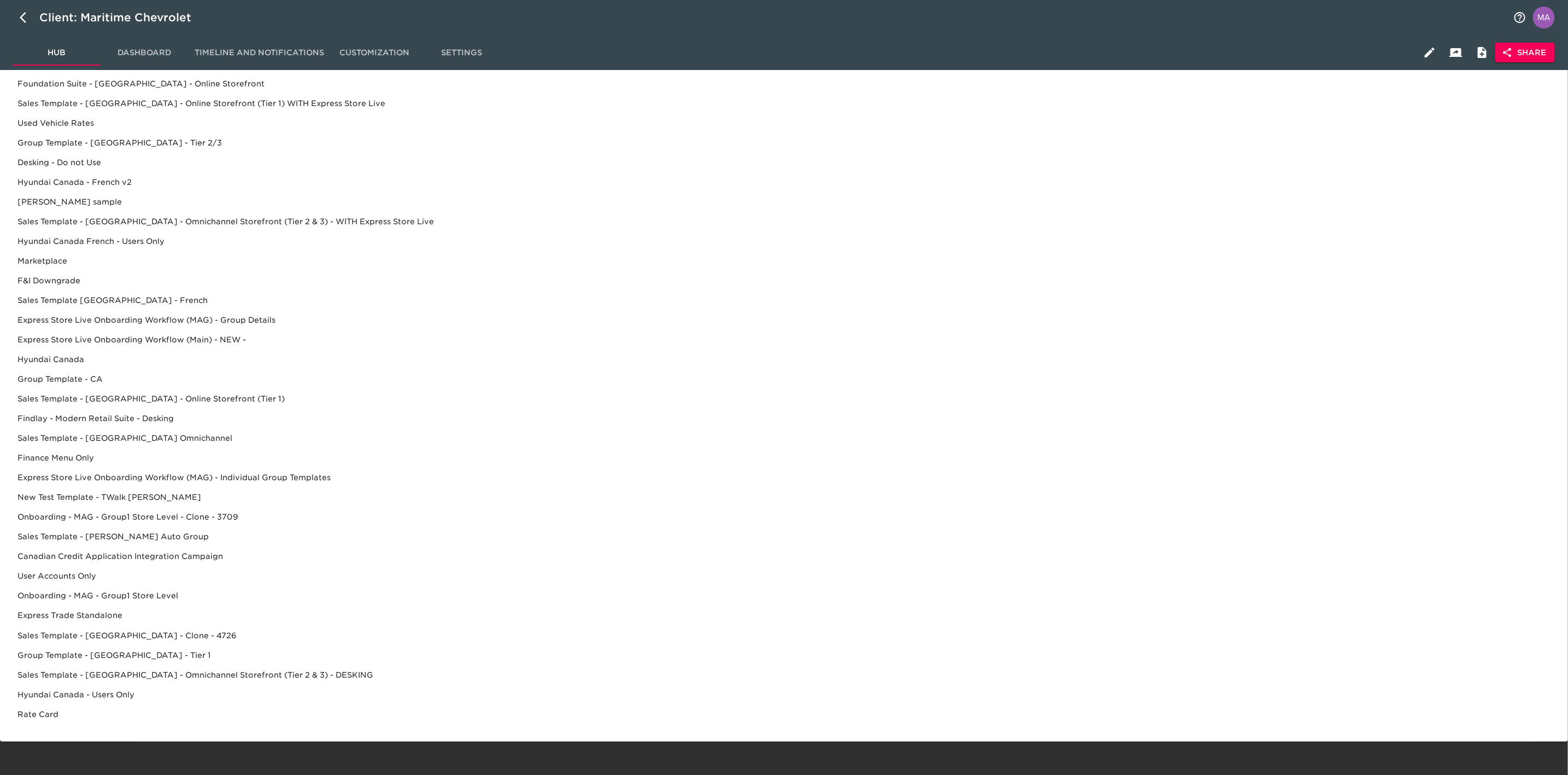
click at [199, 479] on div "Sales Template - [GEOGRAPHIC_DATA] - Omnichannel Storefront (Tier 2 & 3) - DESK…" at bounding box center [784, 694] width 1551 height 20
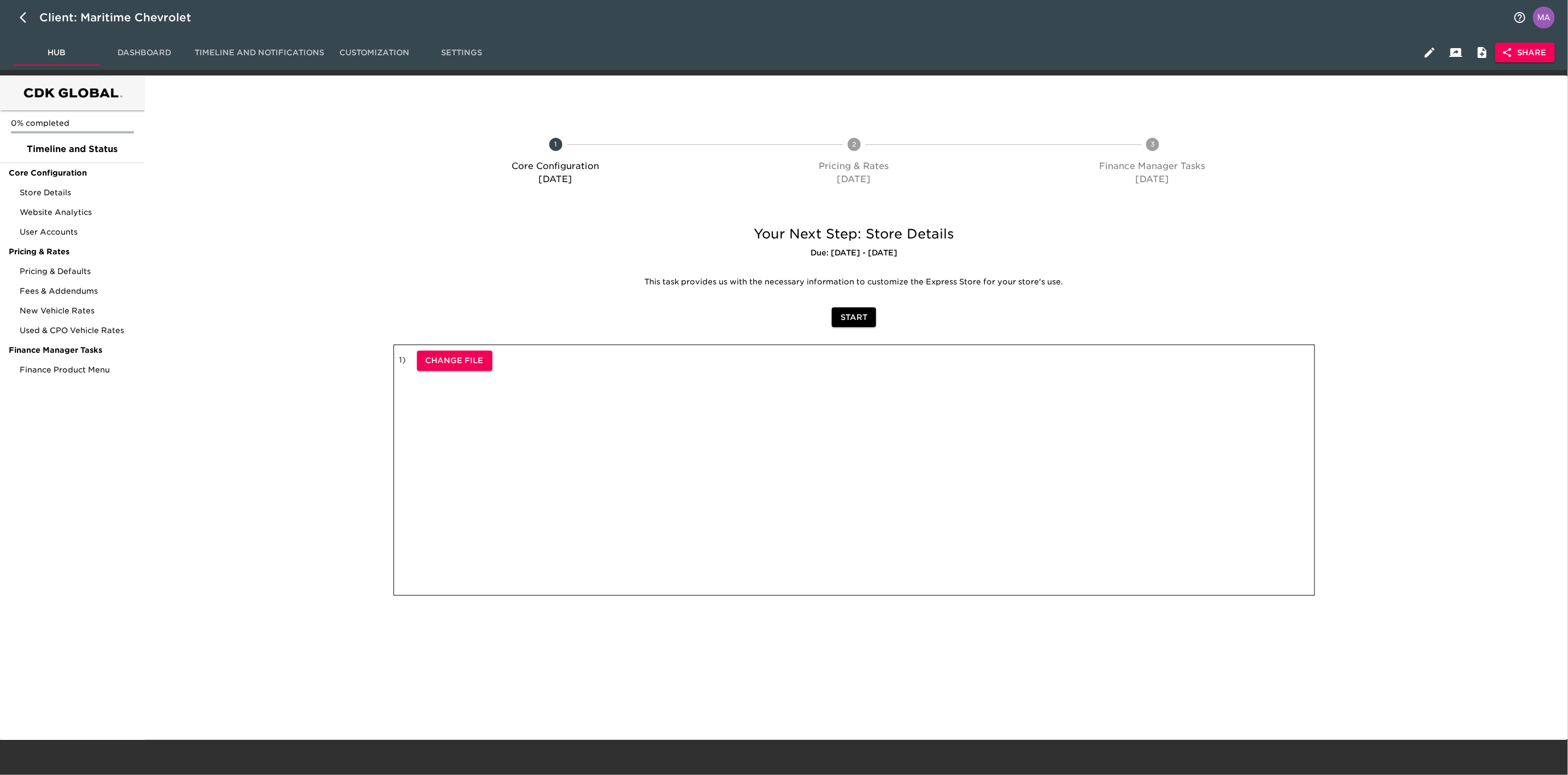
scroll to position [0, 0]
click at [1049, 56] on span "Share" at bounding box center [1531, 52] width 42 height 13
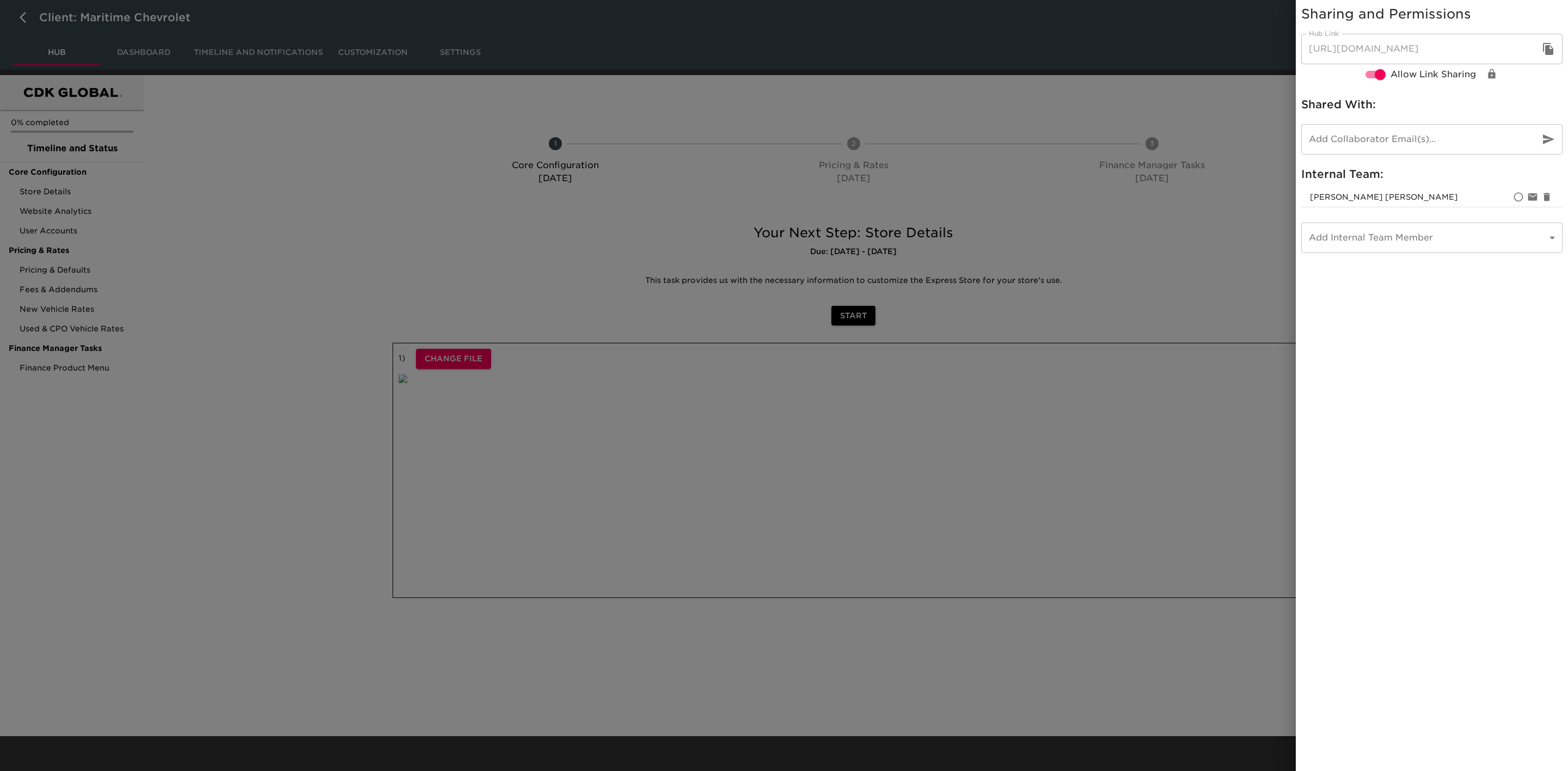
click at [1045, 52] on icon "button" at bounding box center [1547, 49] width 10 height 12
click at [364, 333] on div at bounding box center [784, 386] width 1568 height 771
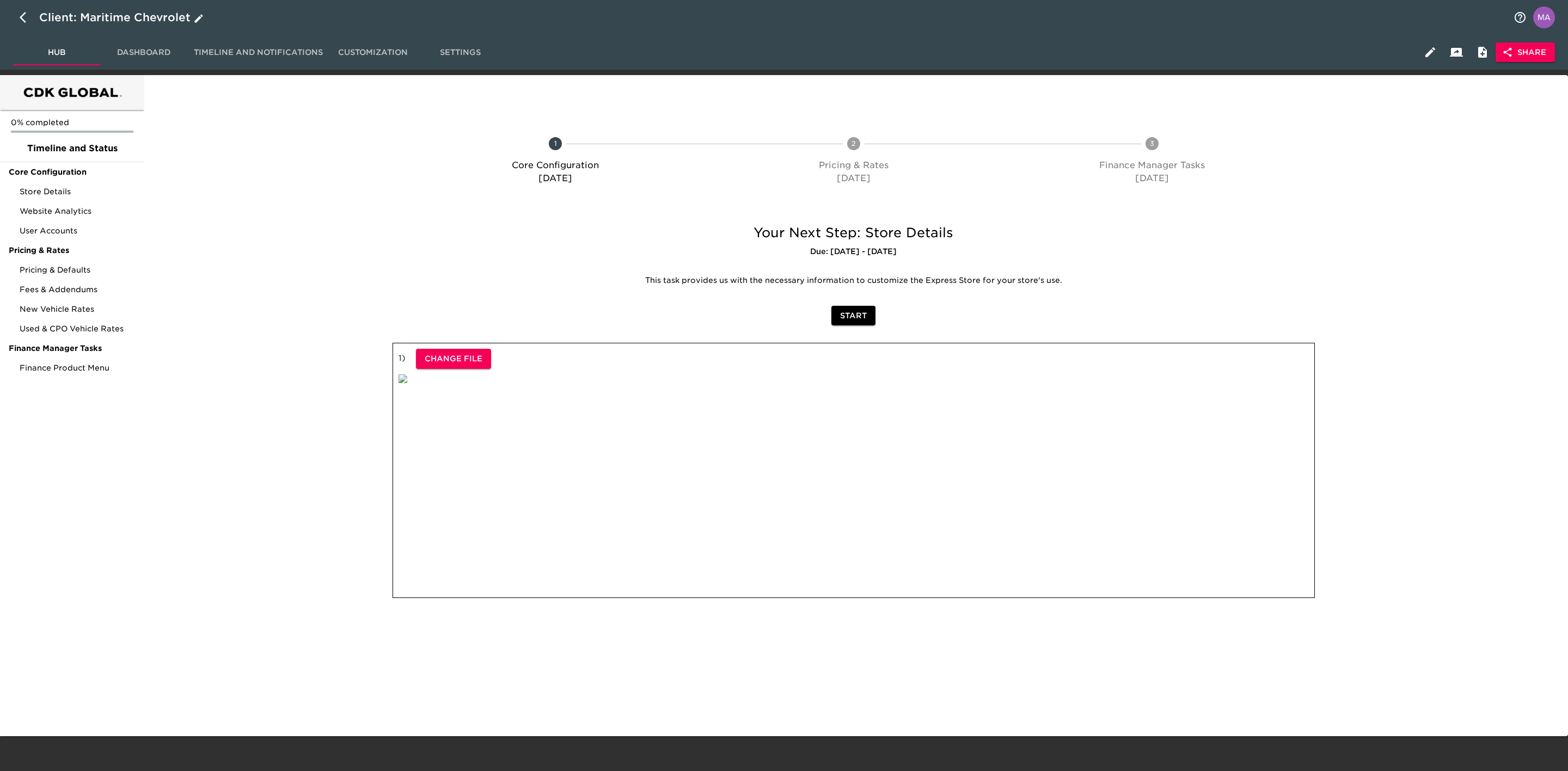
click at [26, 25] on button "button" at bounding box center [26, 18] width 26 height 26
select select "10"
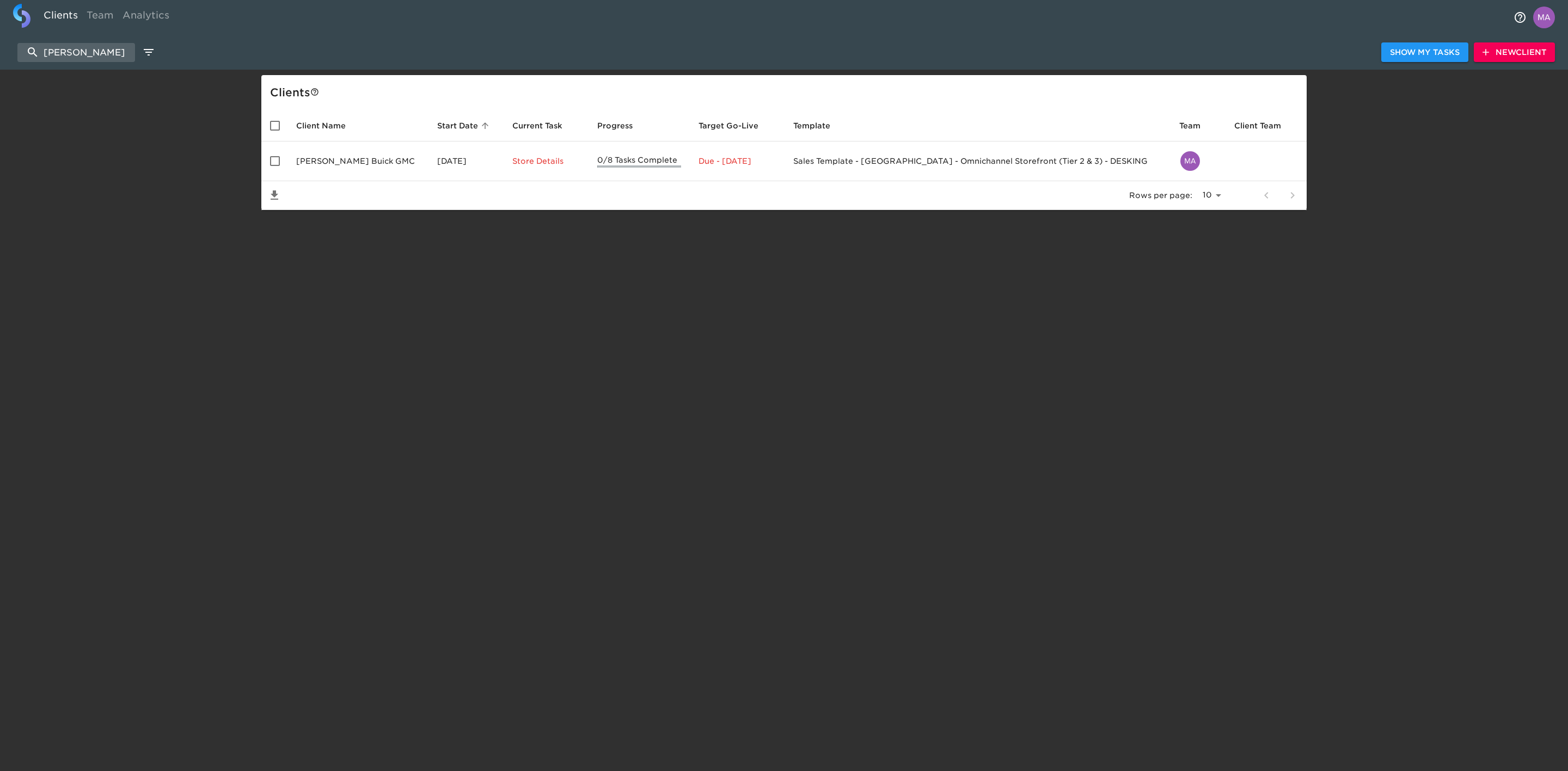
click at [1045, 56] on span "New Client" at bounding box center [1514, 52] width 64 height 13
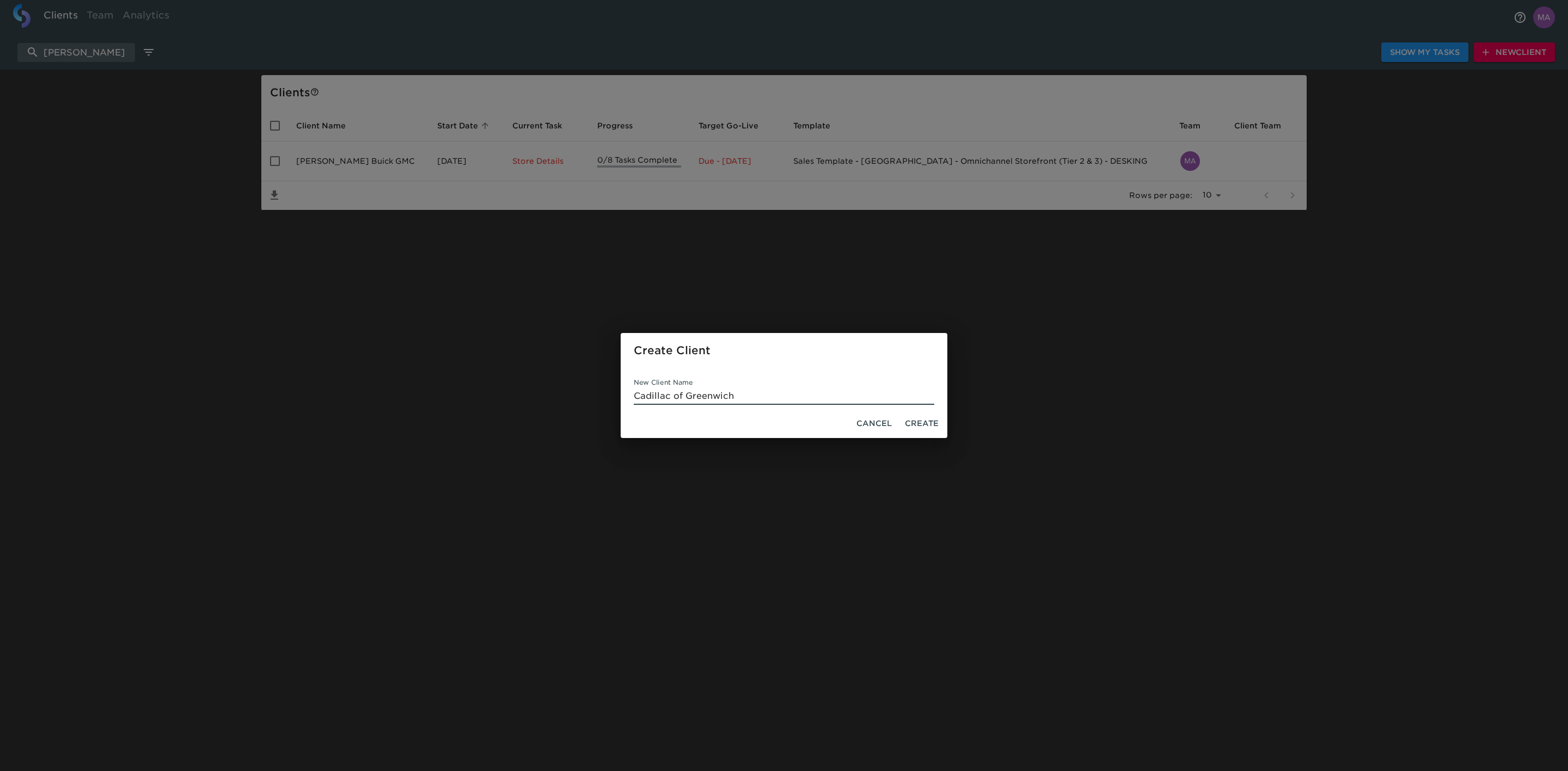
type input "Cadillac of Greenwich"
click at [928, 426] on span "Create" at bounding box center [922, 423] width 34 height 13
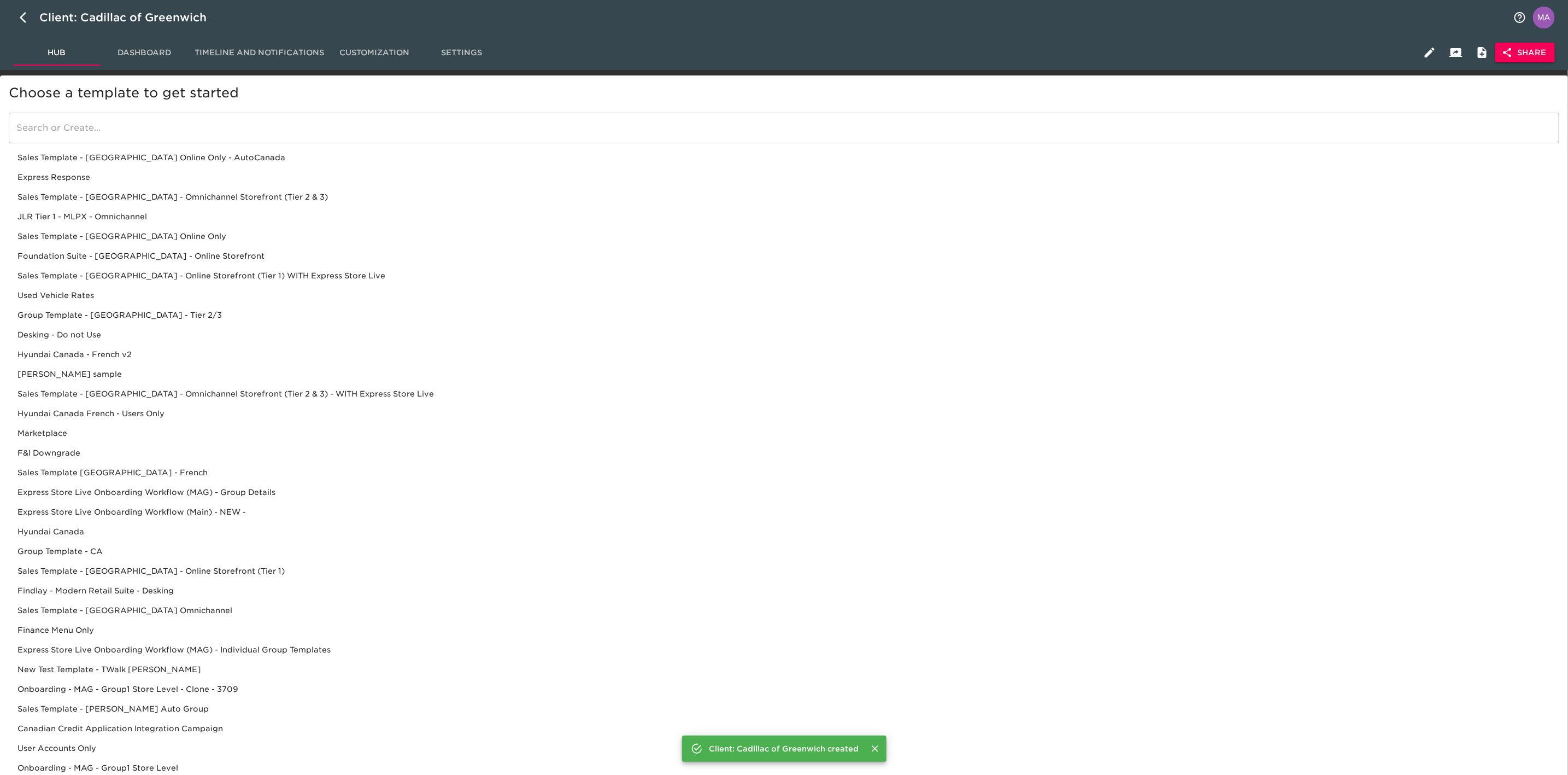
scroll to position [172, 0]
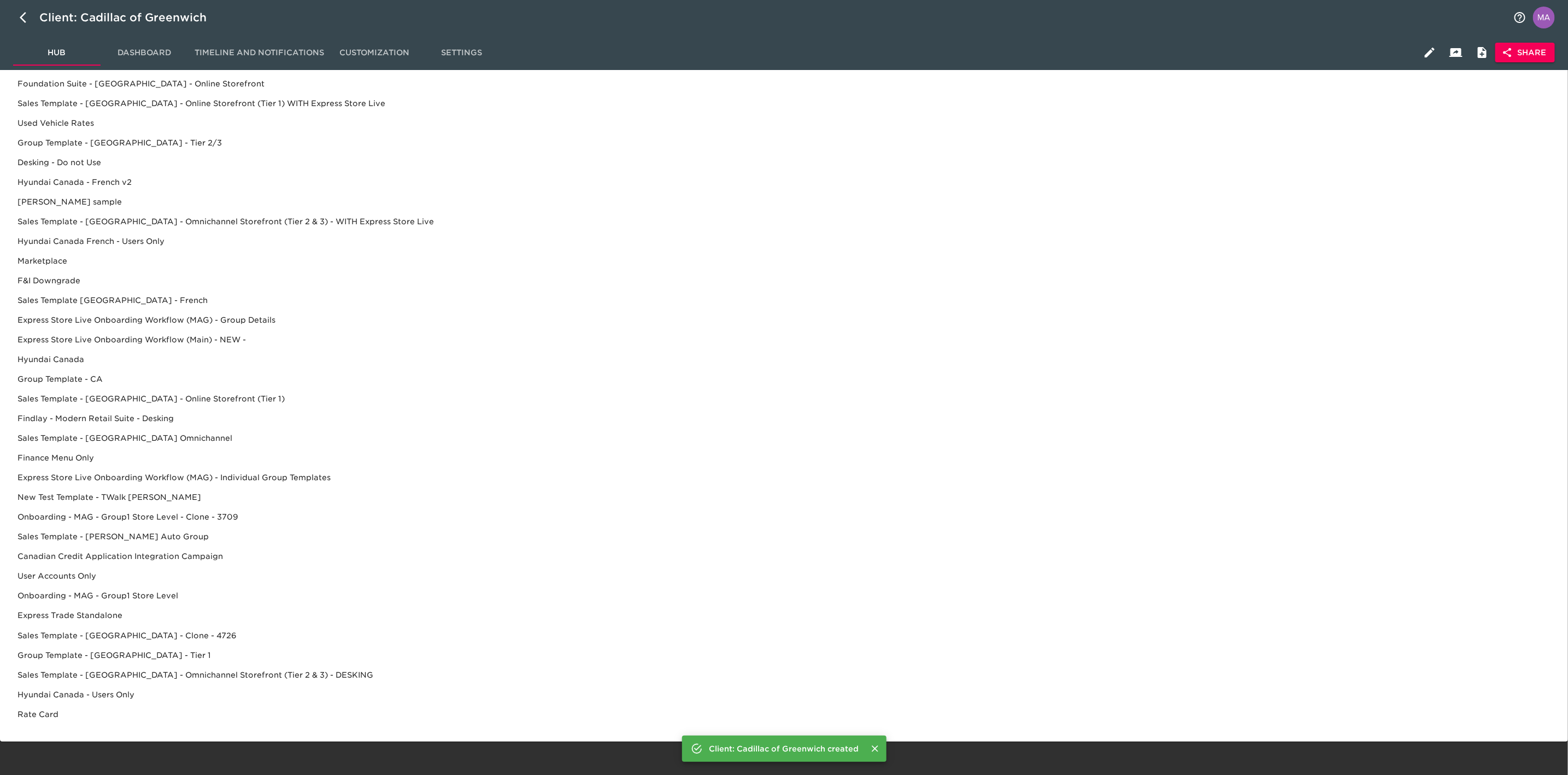
click at [238, 479] on div "Sales Template - [GEOGRAPHIC_DATA] - Omnichannel Storefront (Tier 2 & 3) - DESK…" at bounding box center [784, 694] width 1551 height 20
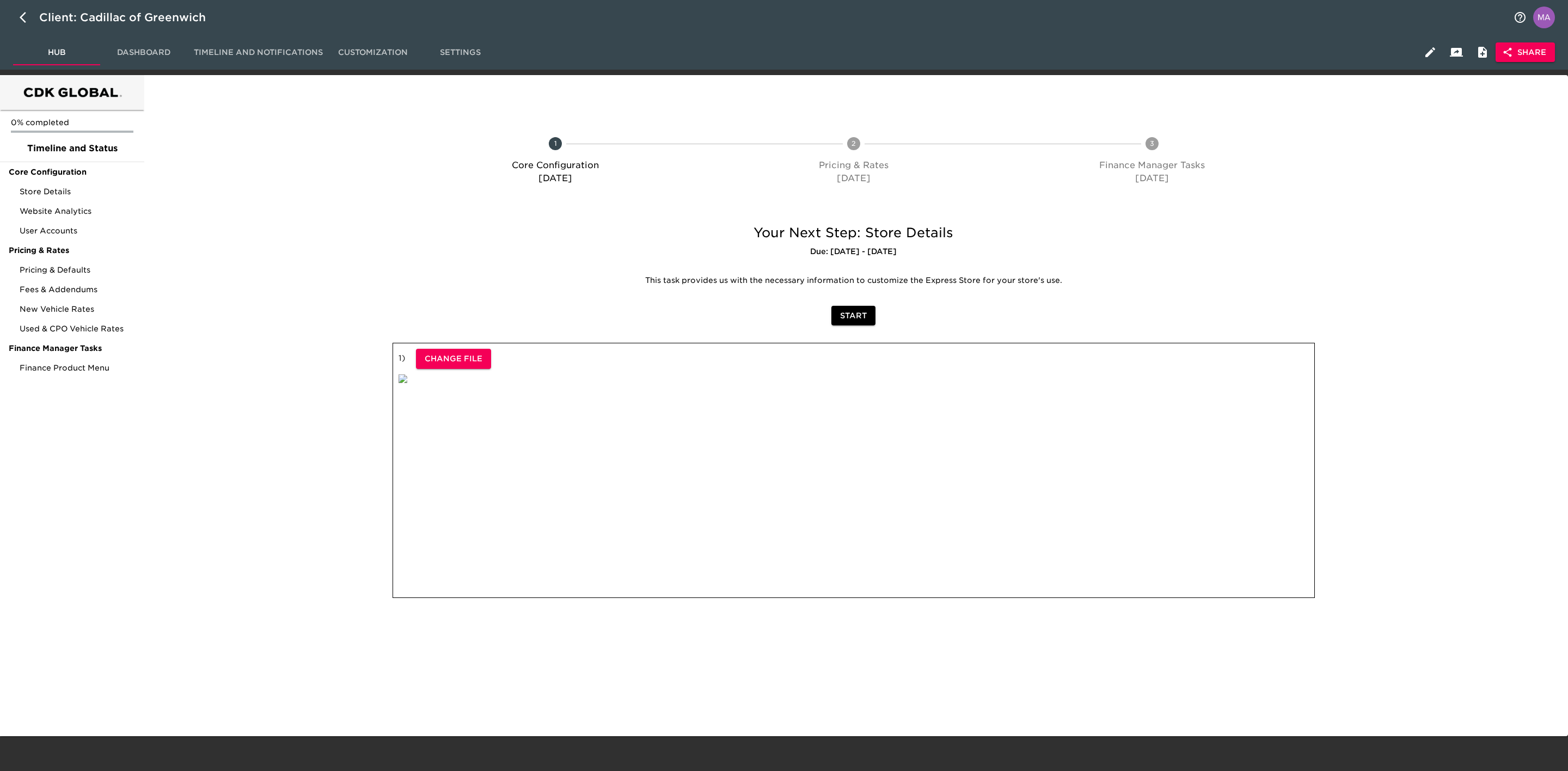
click at [1045, 45] on span "Share" at bounding box center [1525, 52] width 41 height 13
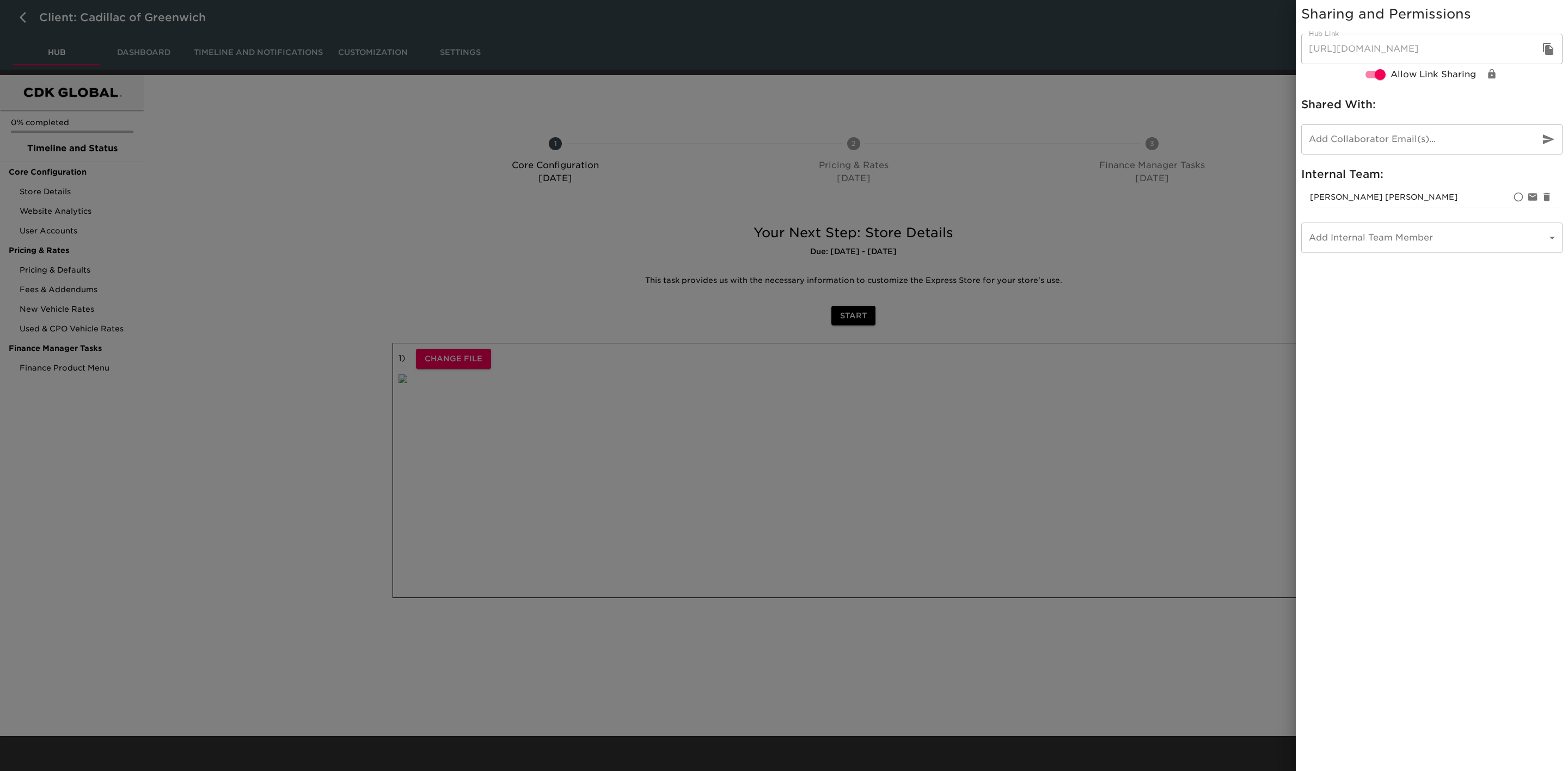
click at [1045, 46] on icon "button" at bounding box center [1548, 49] width 13 height 13
click at [635, 234] on div at bounding box center [784, 386] width 1568 height 771
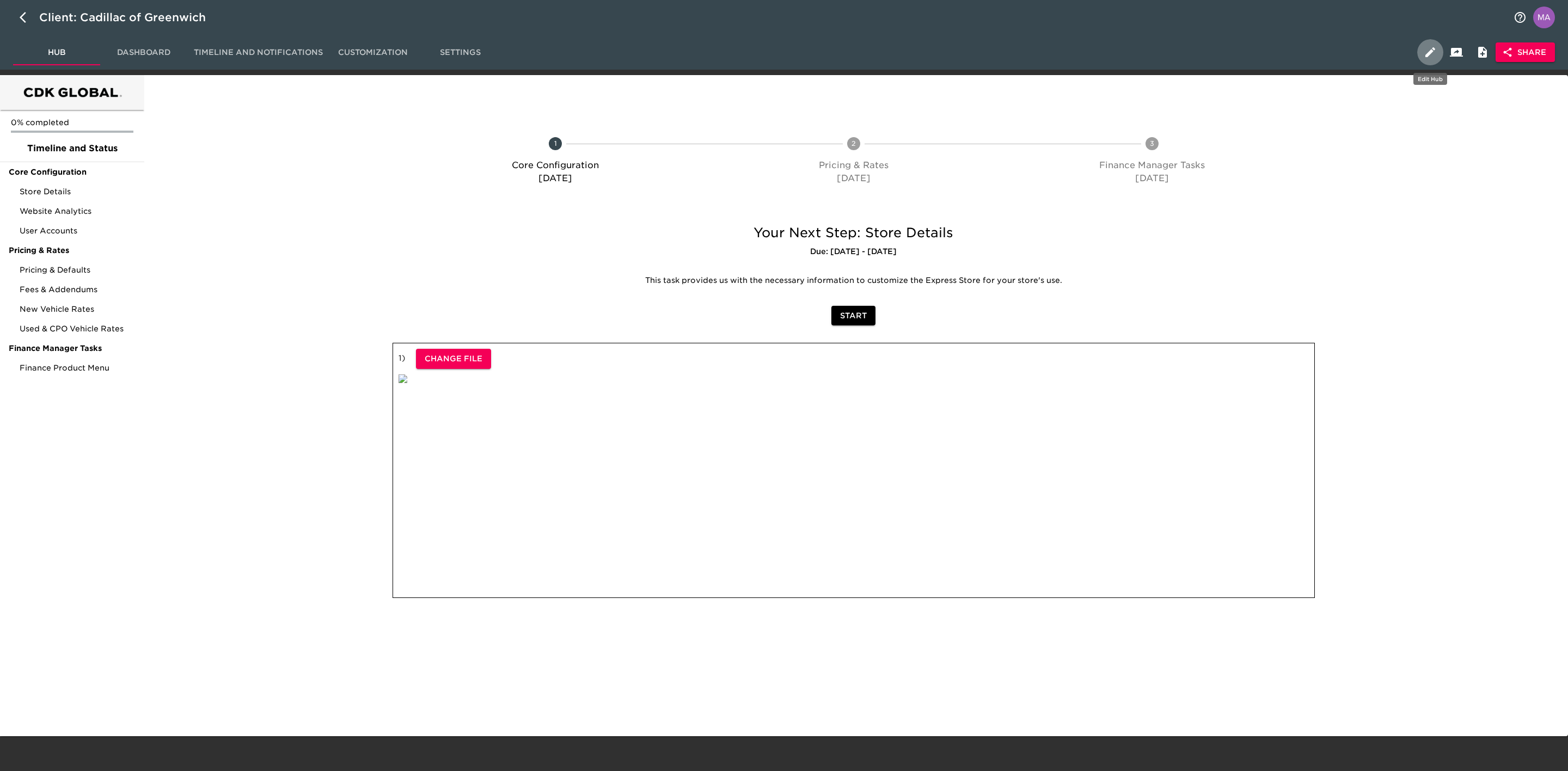
click at [1045, 57] on icon "button" at bounding box center [1430, 52] width 13 height 13
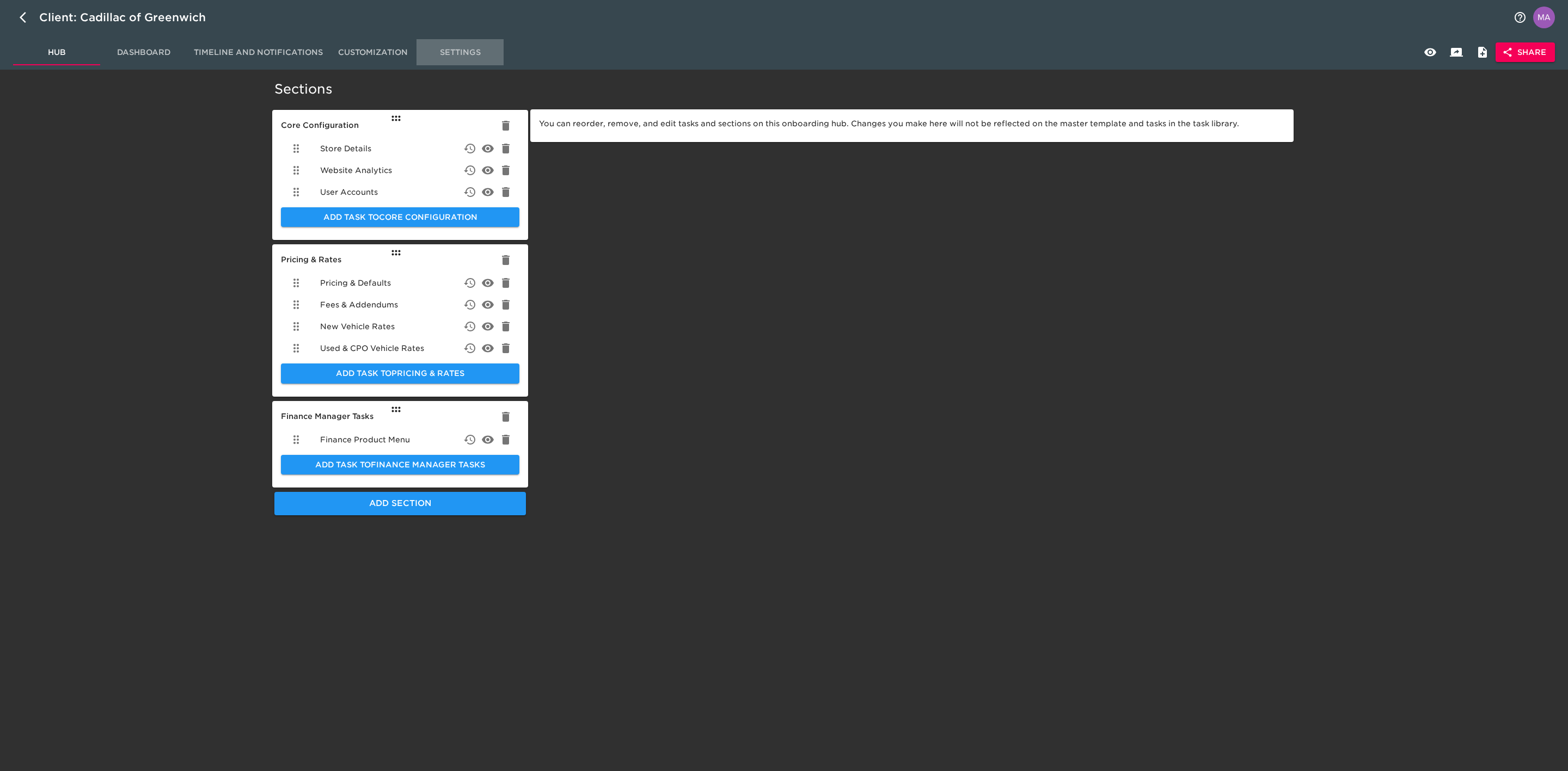
click at [427, 49] on span "Settings" at bounding box center [460, 52] width 74 height 13
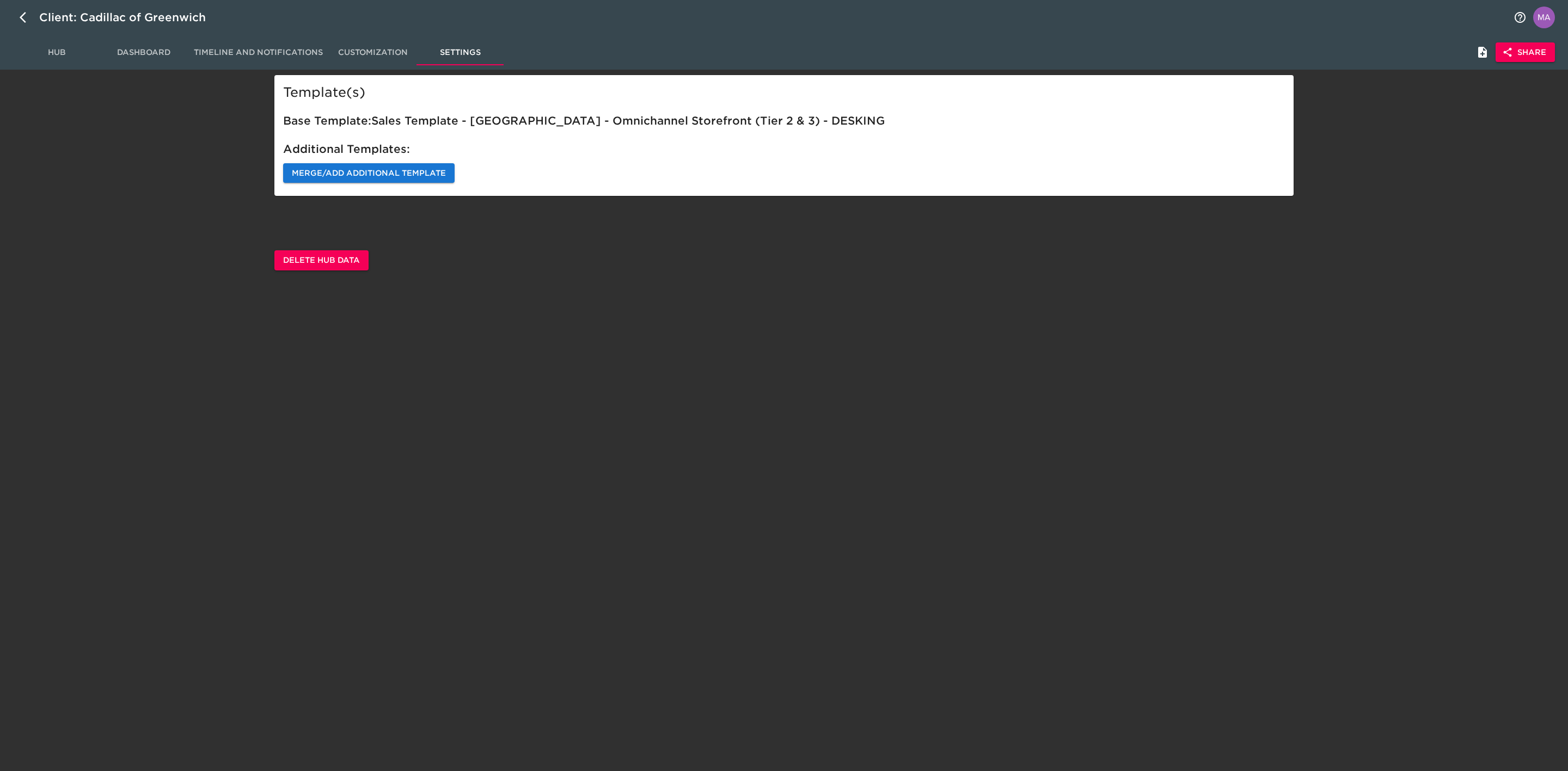
click at [402, 164] on button "Merge/Add Additional Template" at bounding box center [369, 172] width 172 height 20
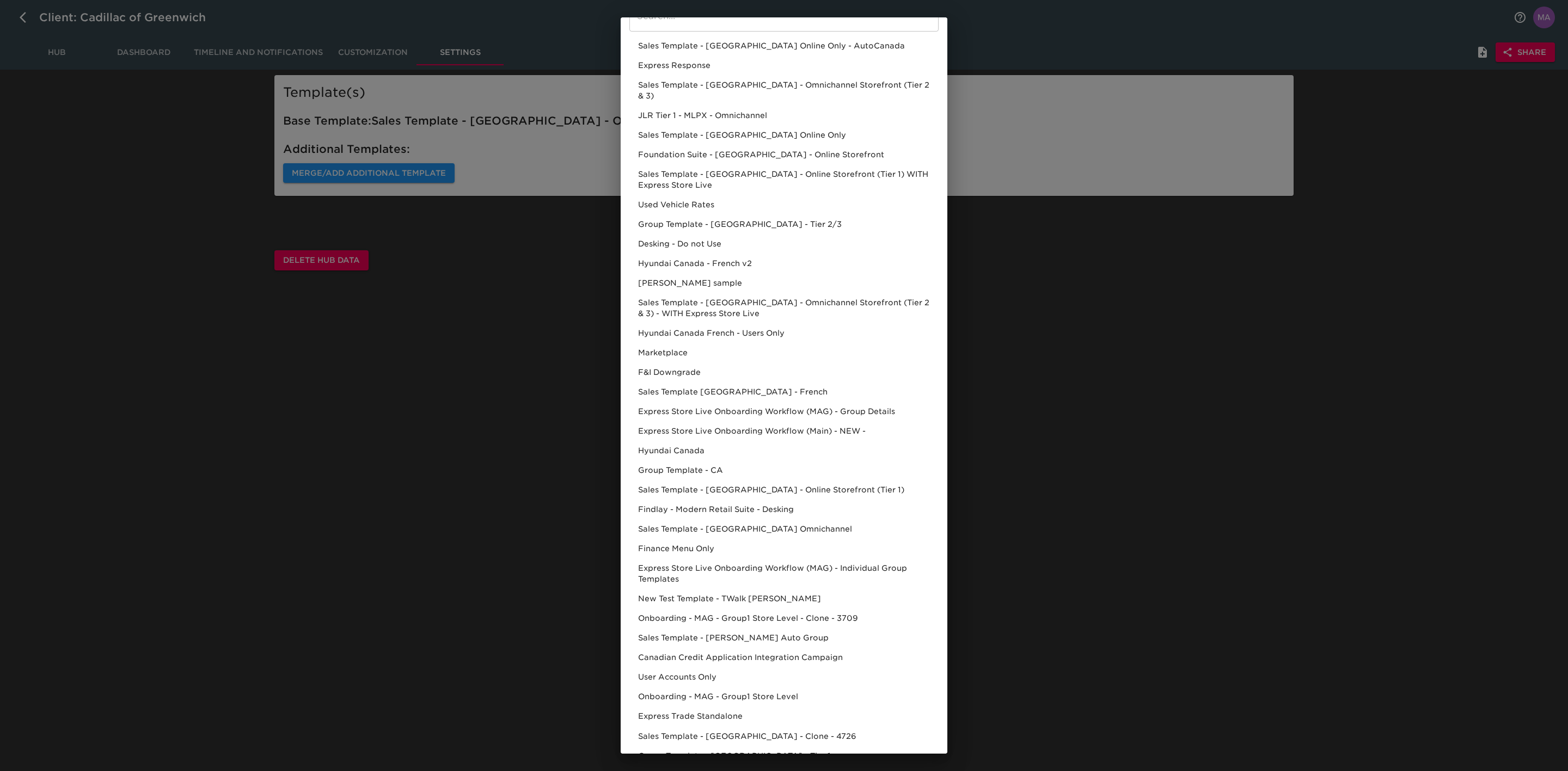
scroll to position [138, 0]
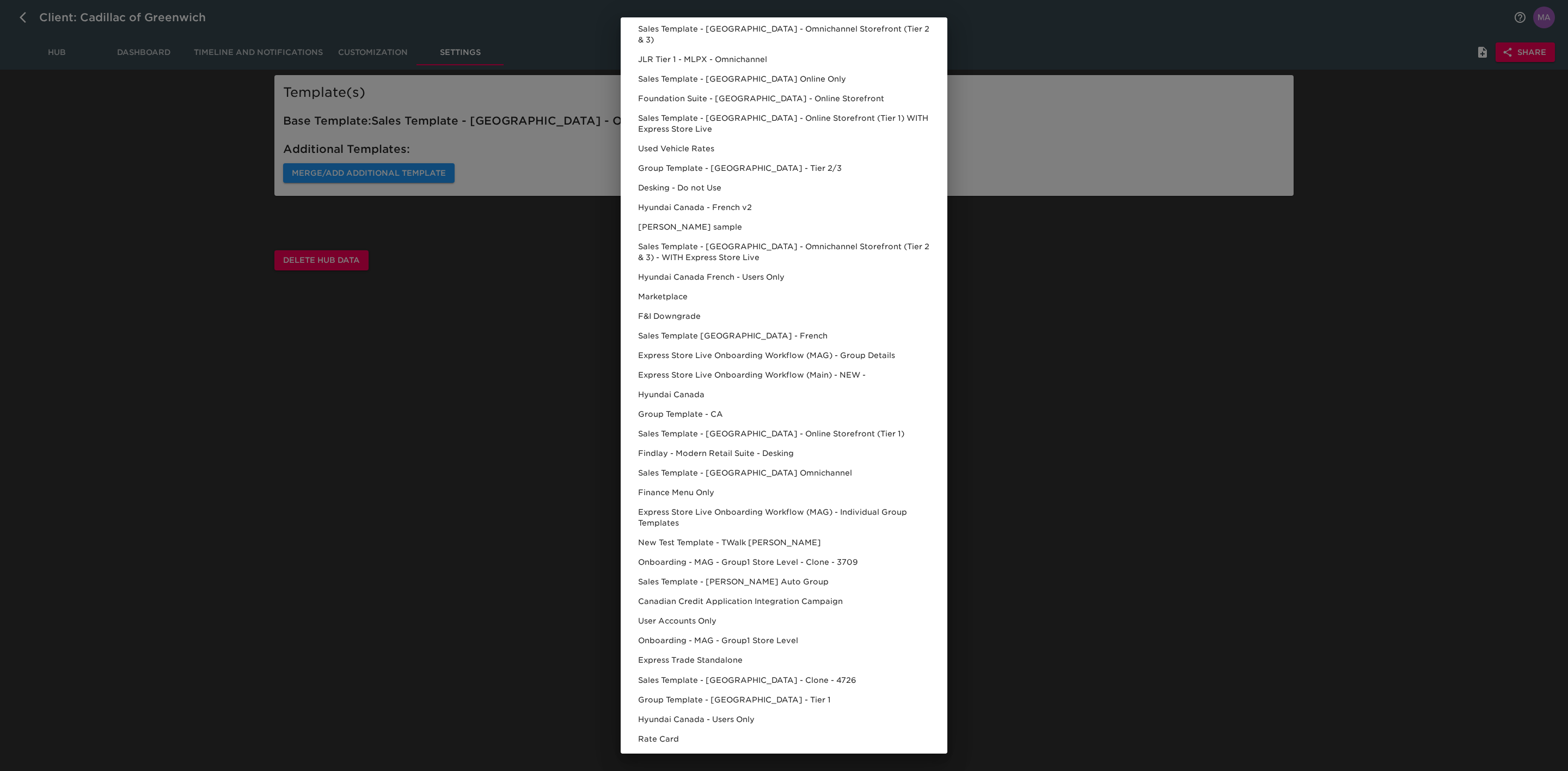
click at [335, 436] on div "Select Template to Merge/Add Tasks currently present in this Hub will not be ad…" at bounding box center [784, 386] width 1568 height 771
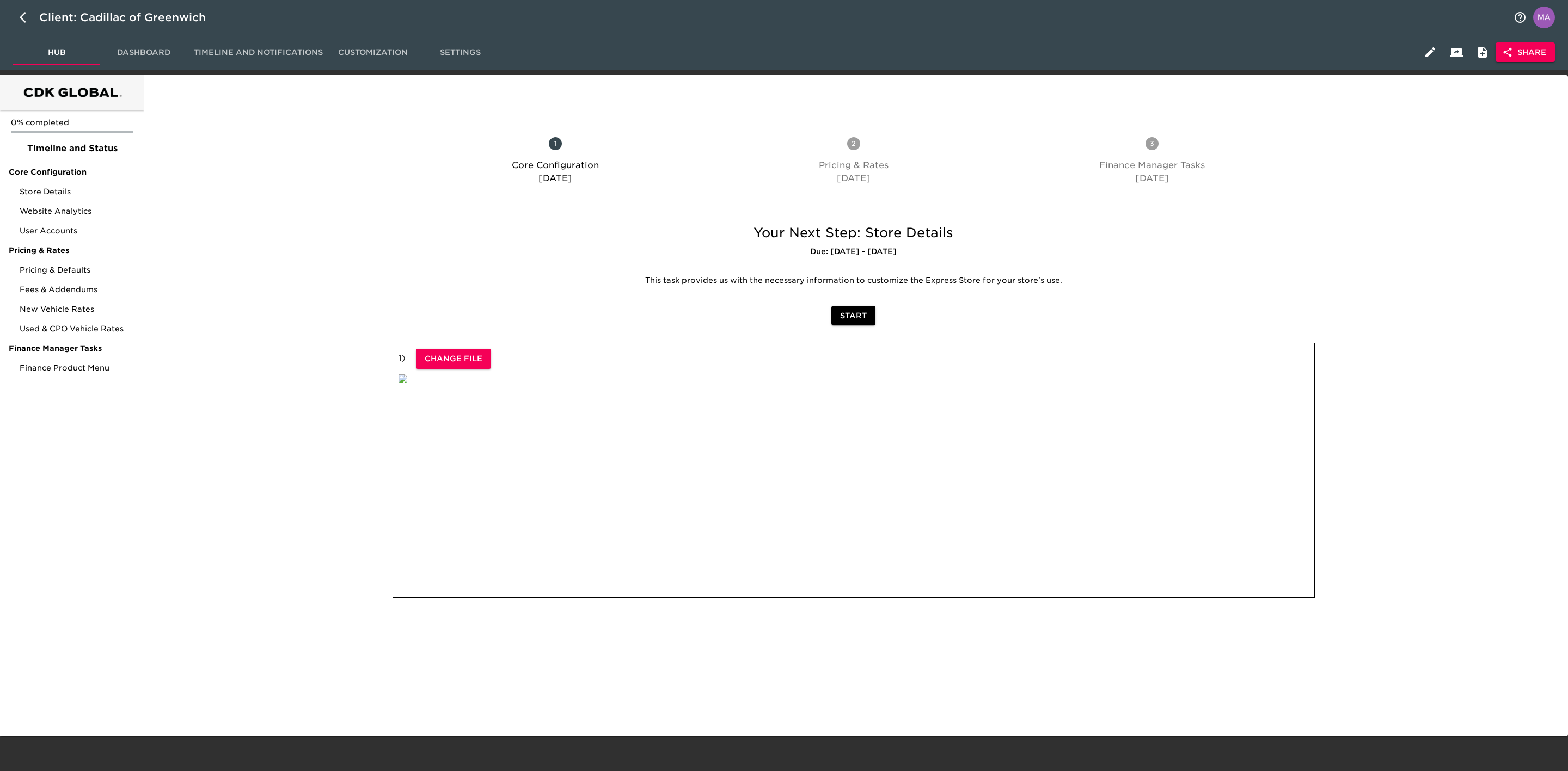
click at [1045, 51] on span "Share" at bounding box center [1525, 52] width 41 height 13
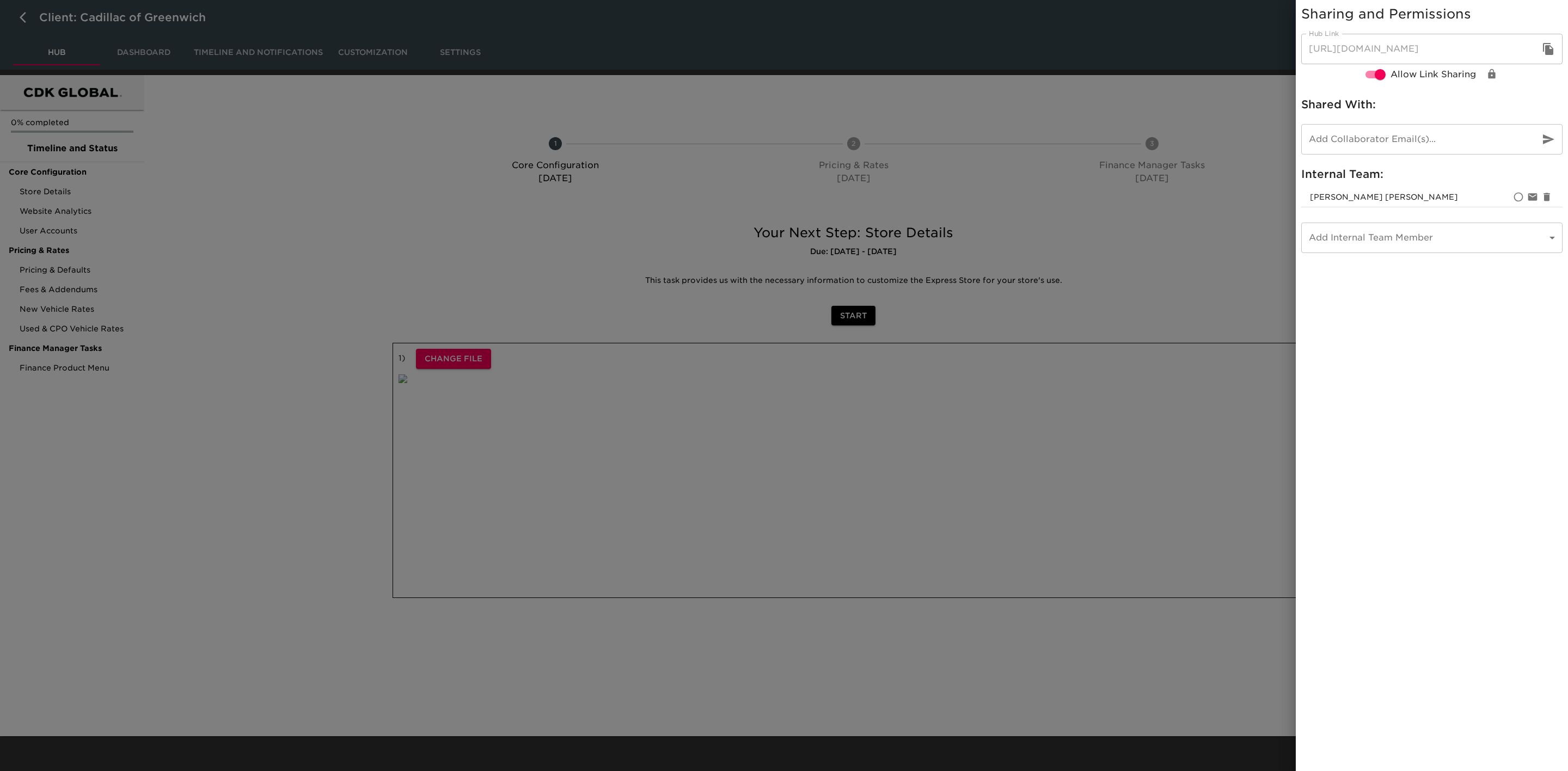
click at [1045, 131] on input "email" at bounding box center [1416, 139] width 230 height 30
click at [1045, 139] on input "csandstrom" at bounding box center [1416, 139] width 230 height 30
paste input ""[EMAIL_ADDRESS][DOMAIN_NAME]" <[EMAIL_ADDRESS][DOMAIN_NAME]>"
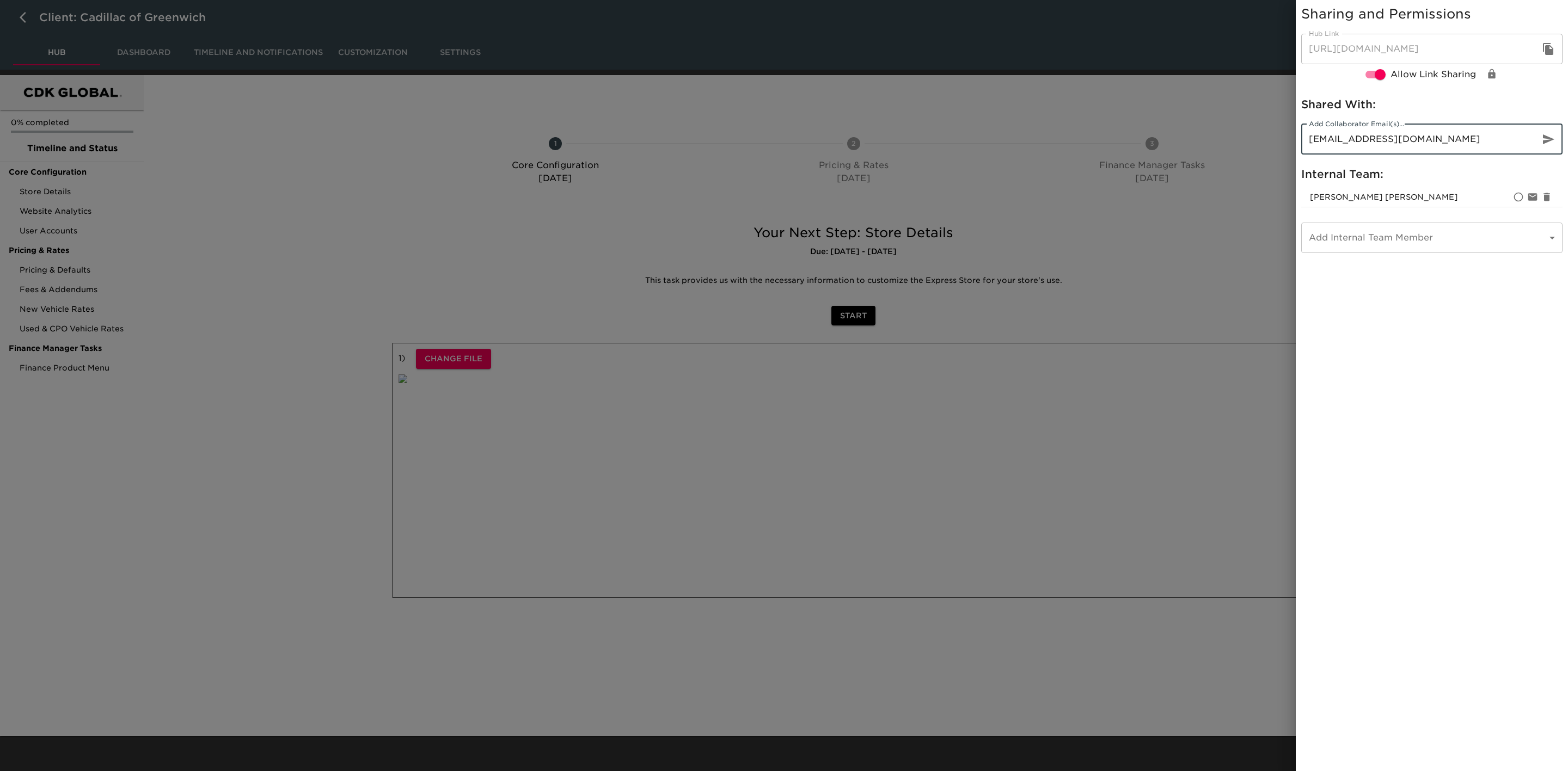
type input "[EMAIL_ADDRESS][DOMAIN_NAME]"
click at [1045, 138] on button "button" at bounding box center [1548, 139] width 26 height 26
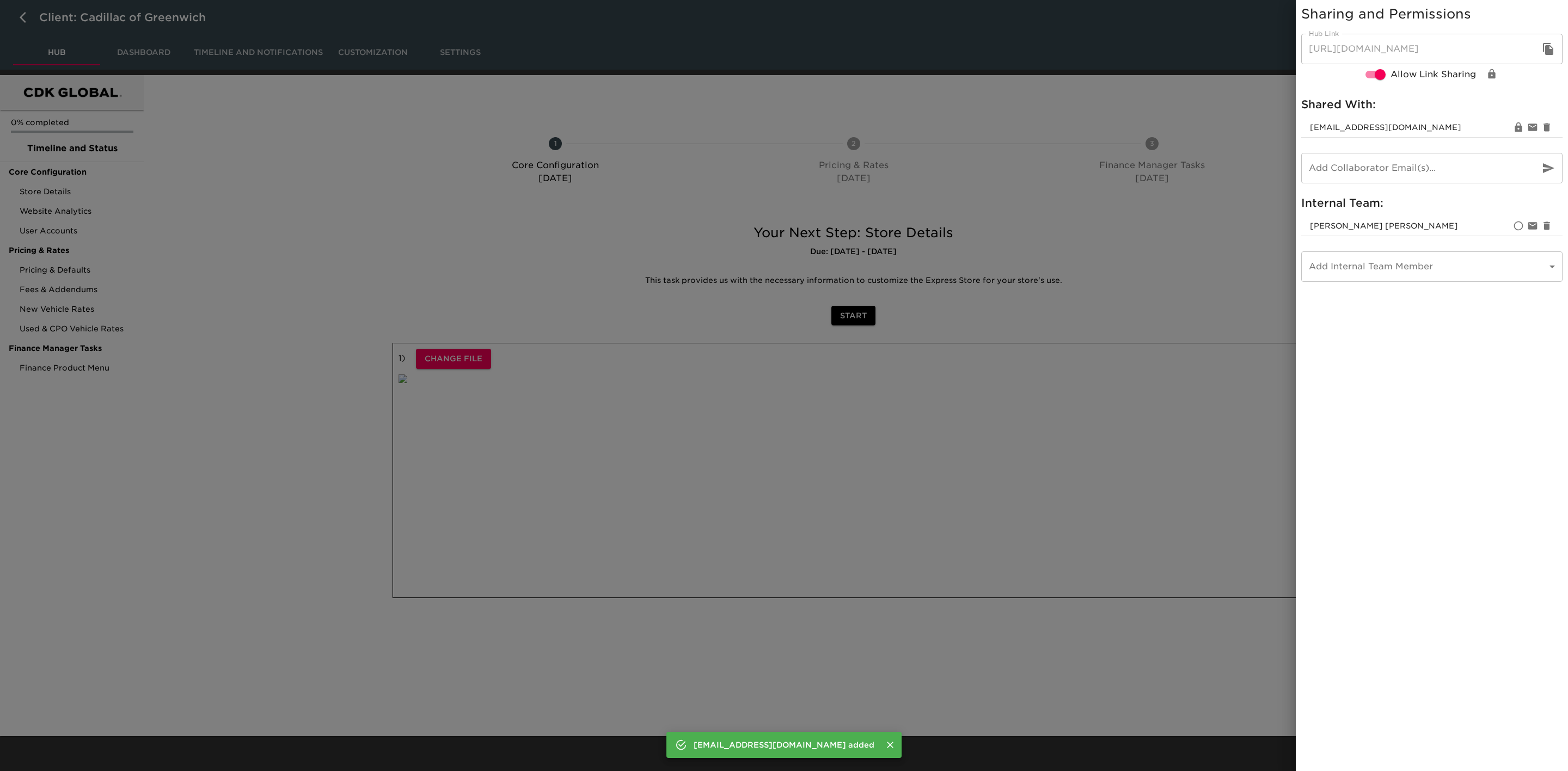
click at [284, 194] on div at bounding box center [784, 386] width 1568 height 771
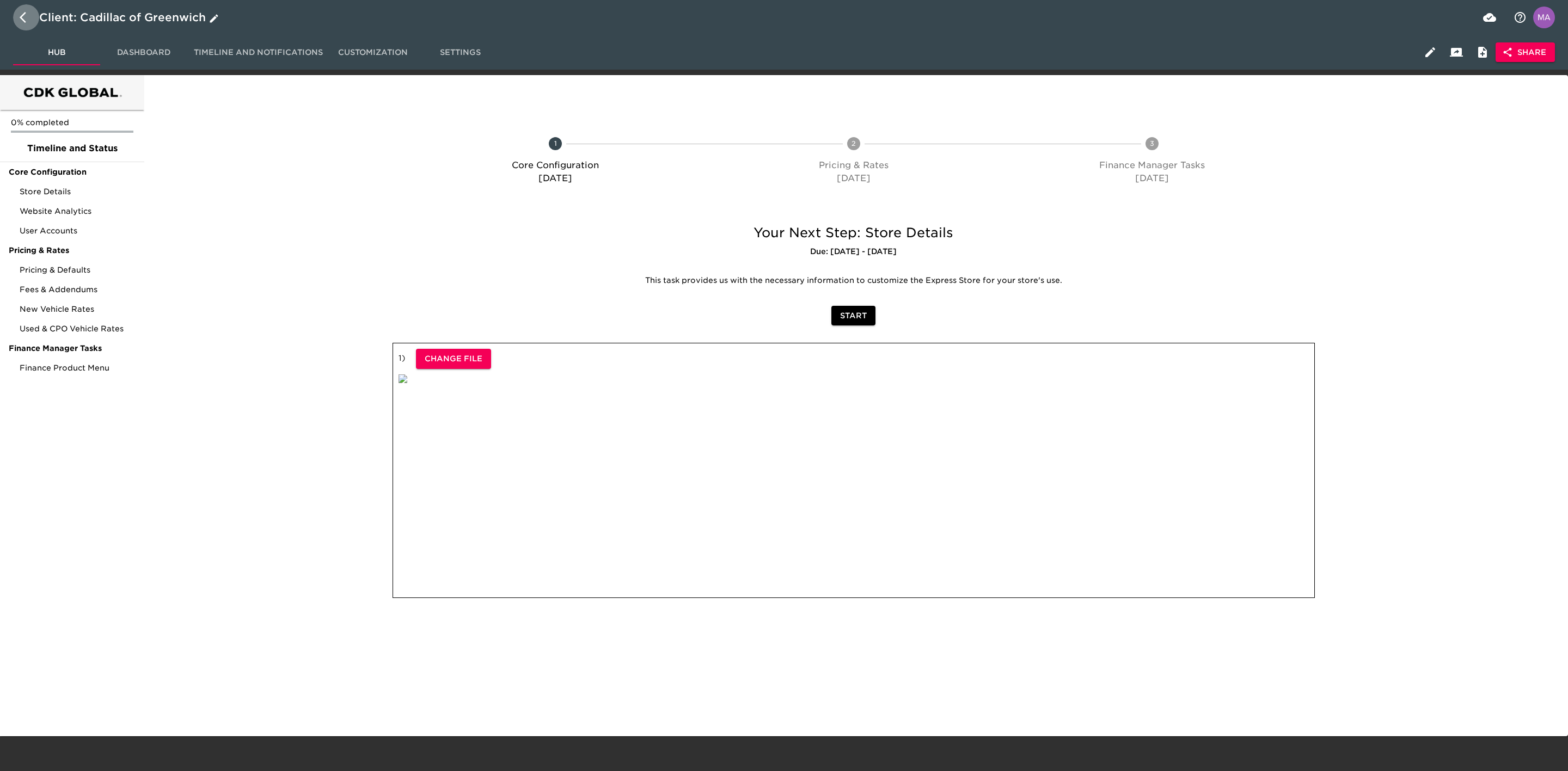
click at [18, 22] on button "button" at bounding box center [26, 18] width 26 height 26
select select "10"
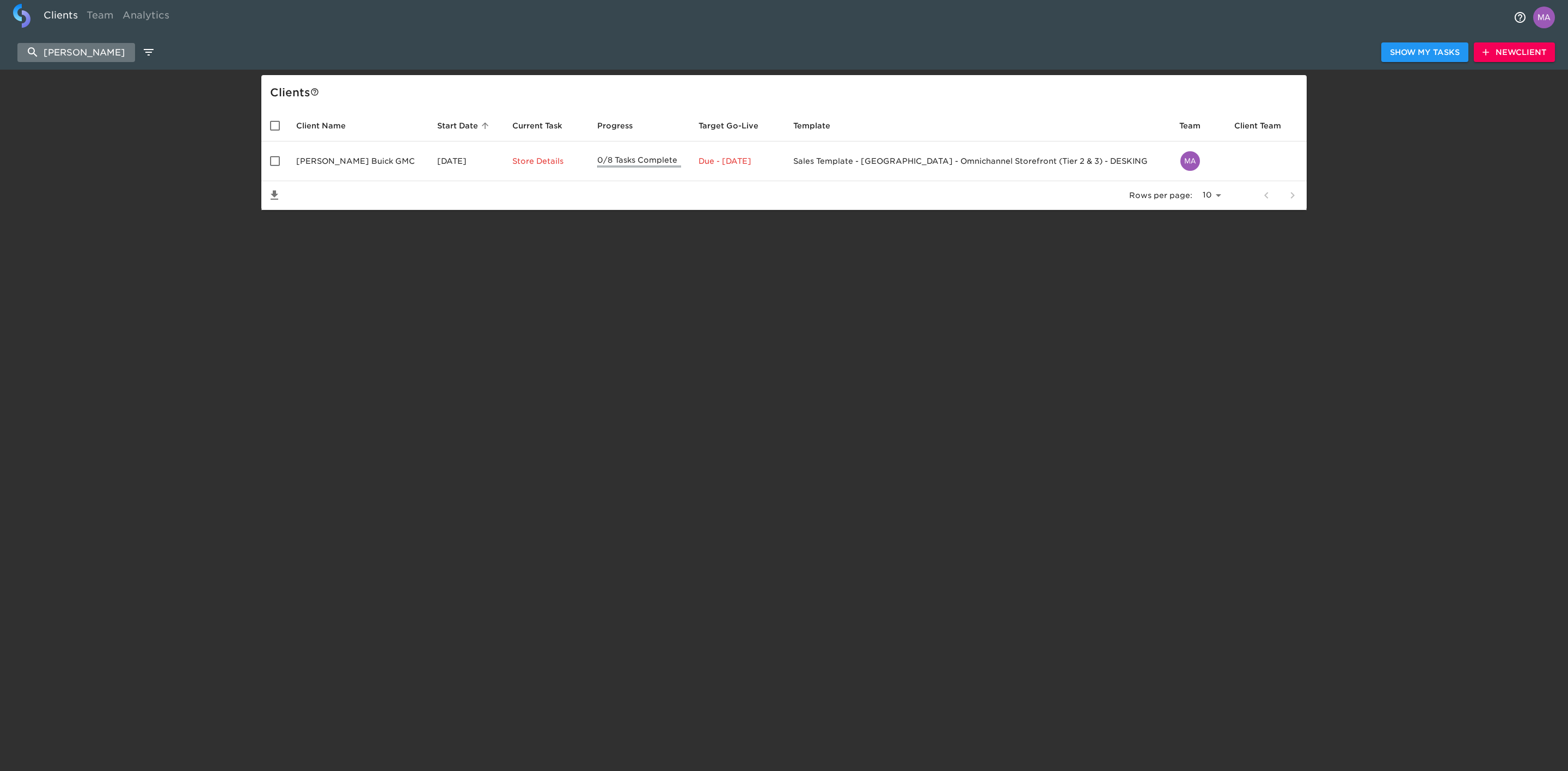
click at [103, 49] on input "[PERSON_NAME]" at bounding box center [75, 53] width 118 height 19
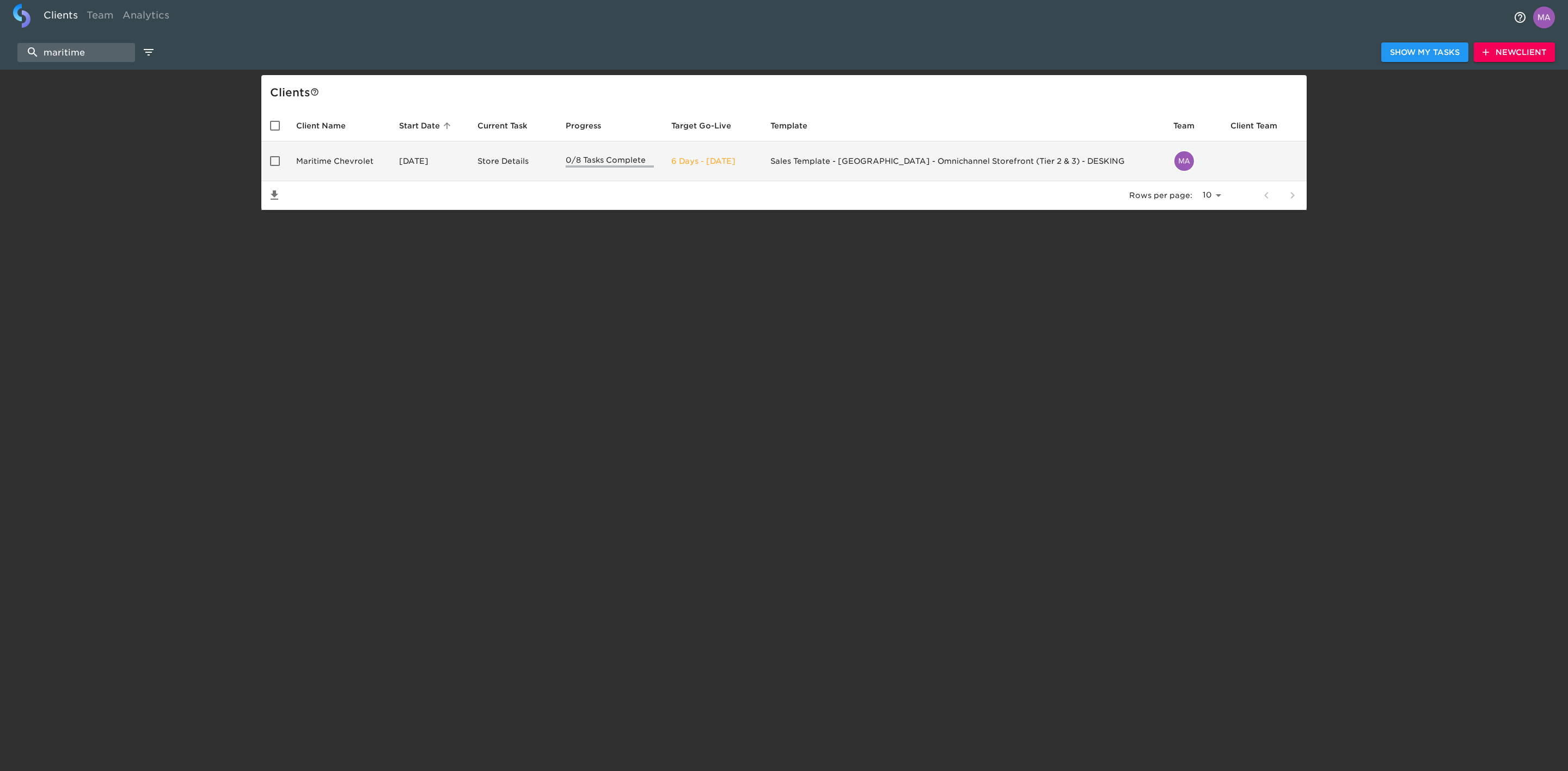
type input "maritime"
click at [349, 162] on td "Maritime Chevrolet" at bounding box center [338, 161] width 103 height 40
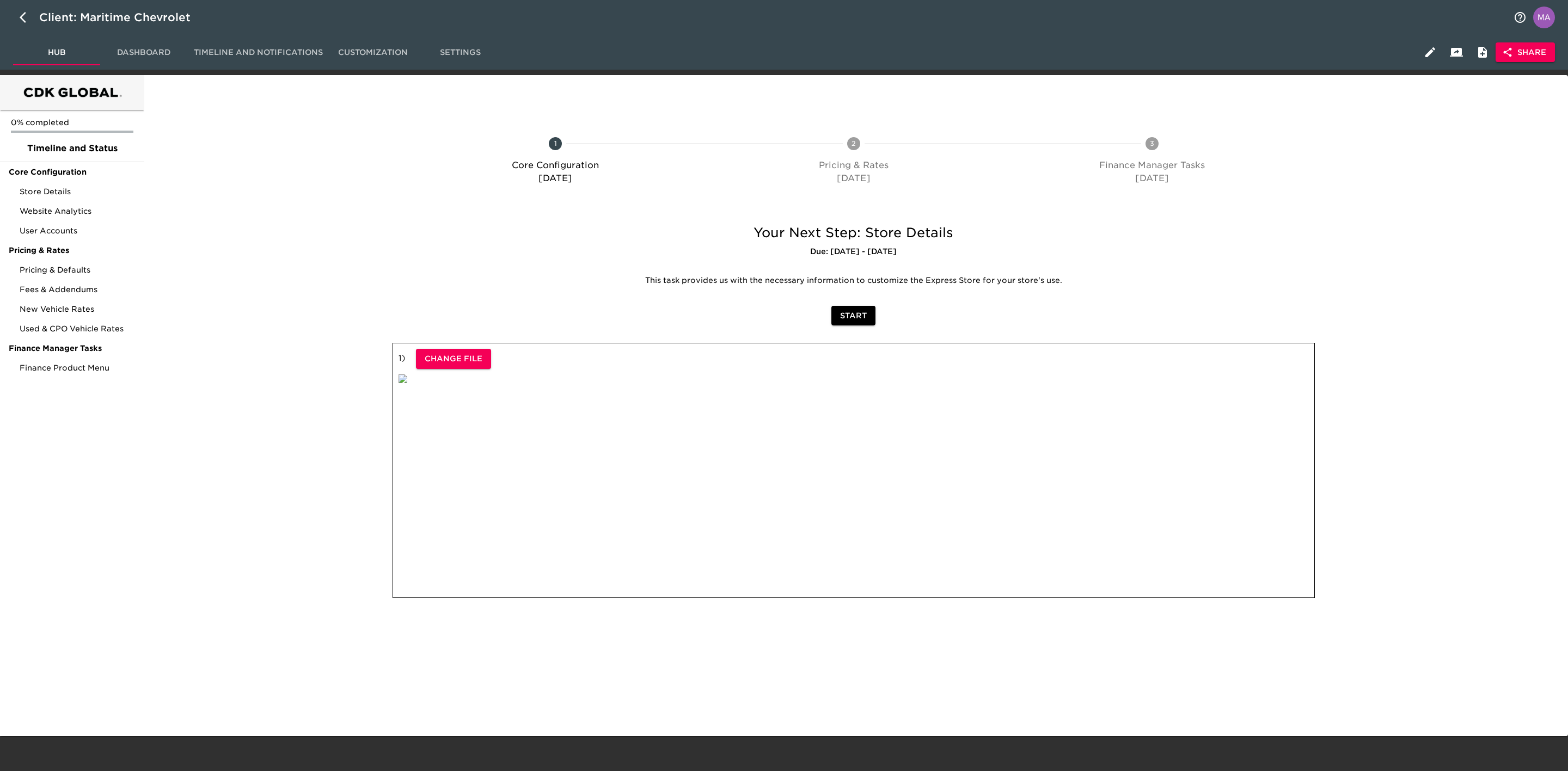
click at [1045, 51] on span "Share" at bounding box center [1525, 52] width 41 height 13
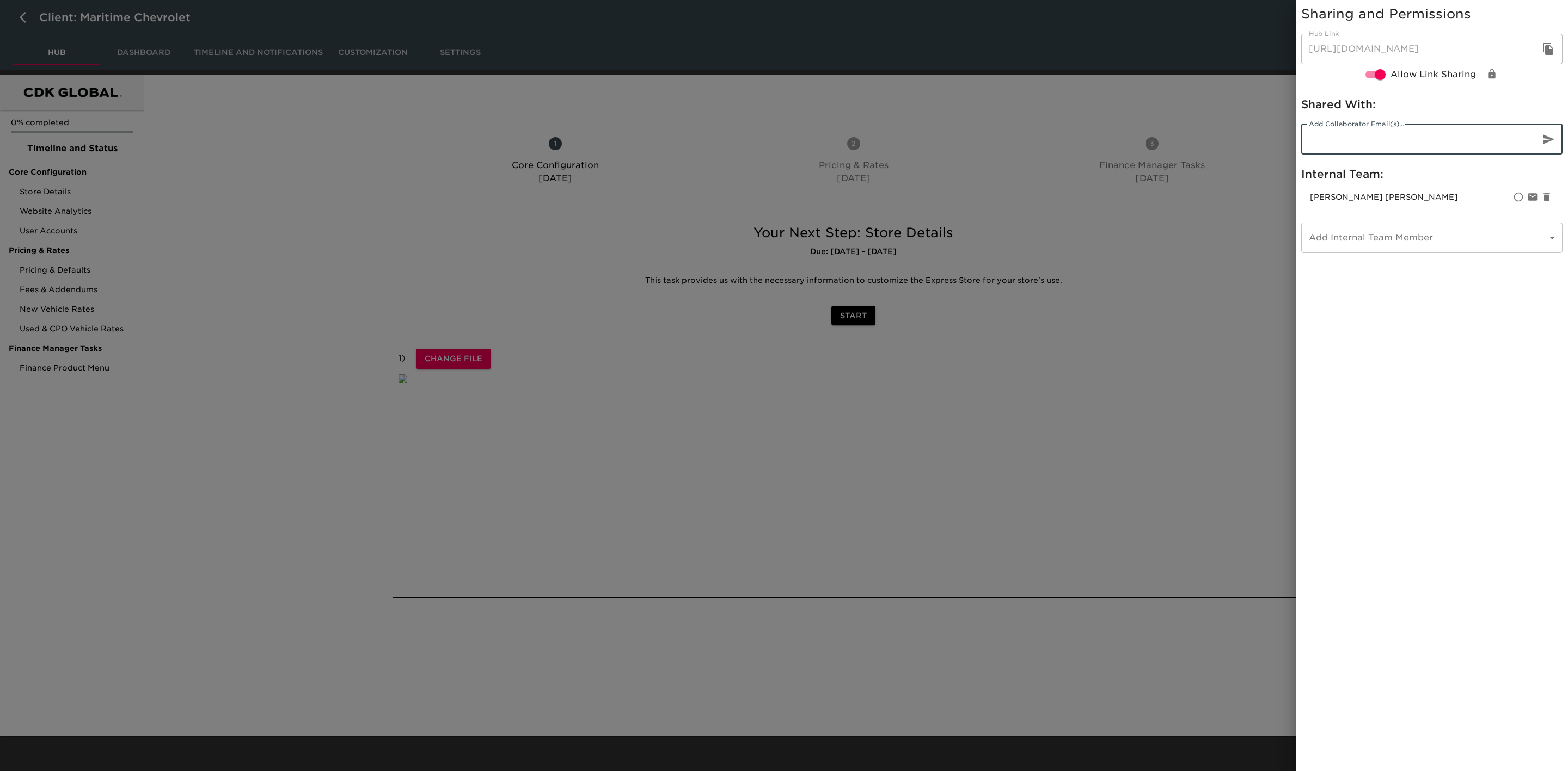
click at [1045, 142] on input "email" at bounding box center [1416, 139] width 230 height 30
paste input ""[EMAIL_ADDRESS][DOMAIN_NAME]" <[EMAIL_ADDRESS][DOMAIN_NAME]>"
click at [1045, 139] on input ""[EMAIL_ADDRESS][DOMAIN_NAME]" <[EMAIL_ADDRESS][DOMAIN_NAME]>" at bounding box center [1416, 139] width 230 height 30
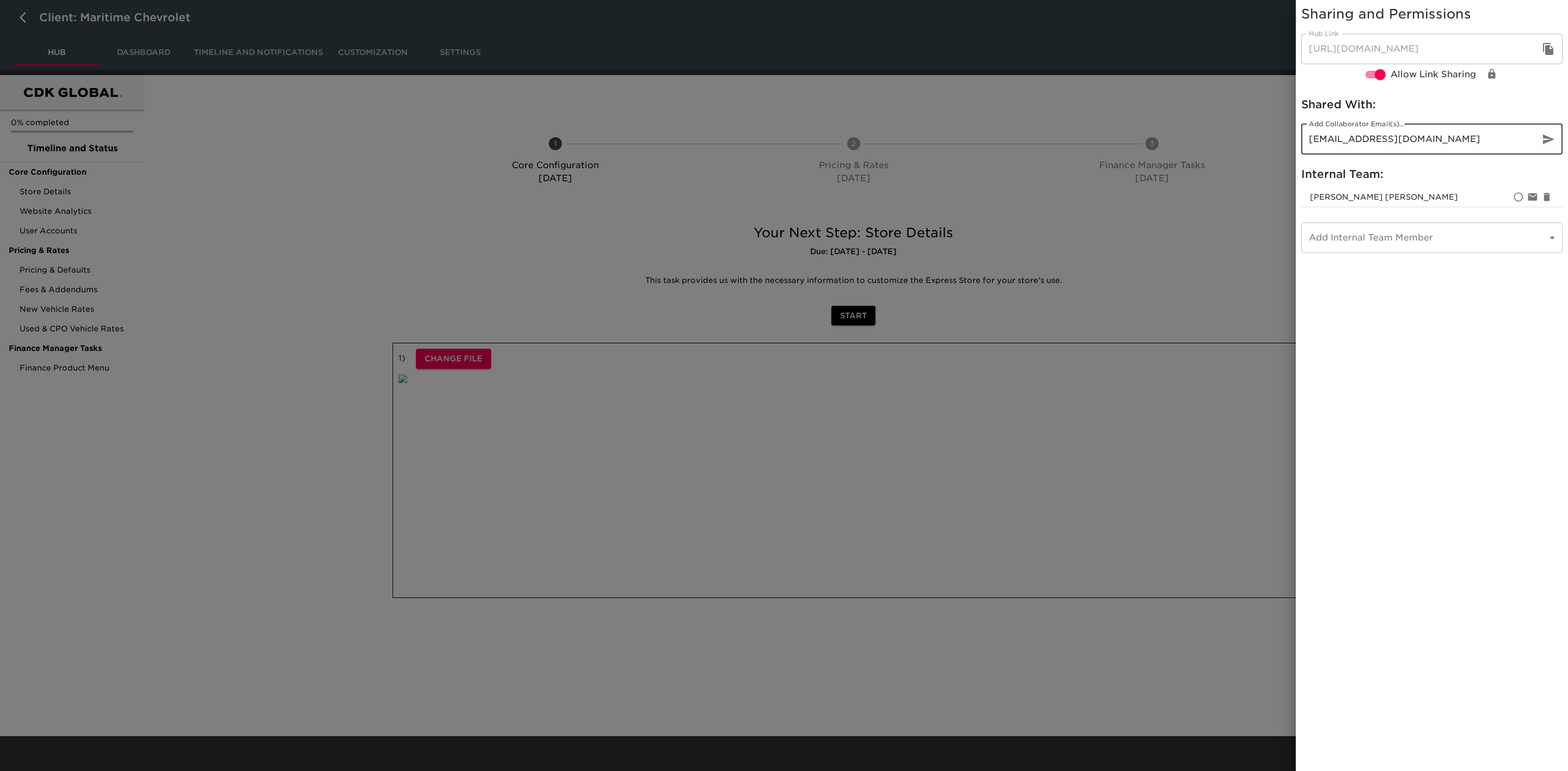
type input "[EMAIL_ADDRESS][DOMAIN_NAME]"
click at [1045, 137] on icon "button" at bounding box center [1548, 139] width 11 height 9
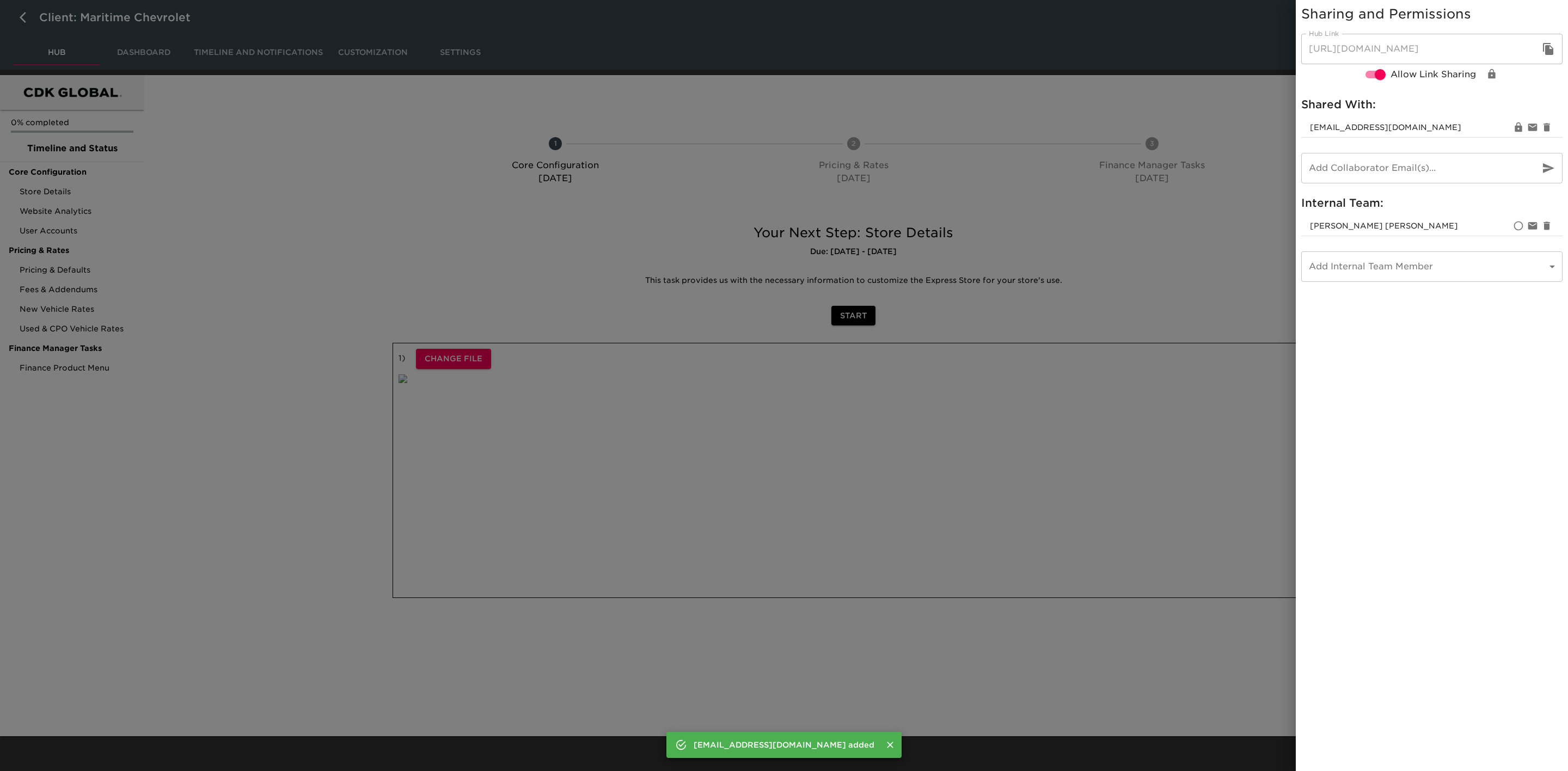
click at [212, 235] on div at bounding box center [784, 386] width 1568 height 771
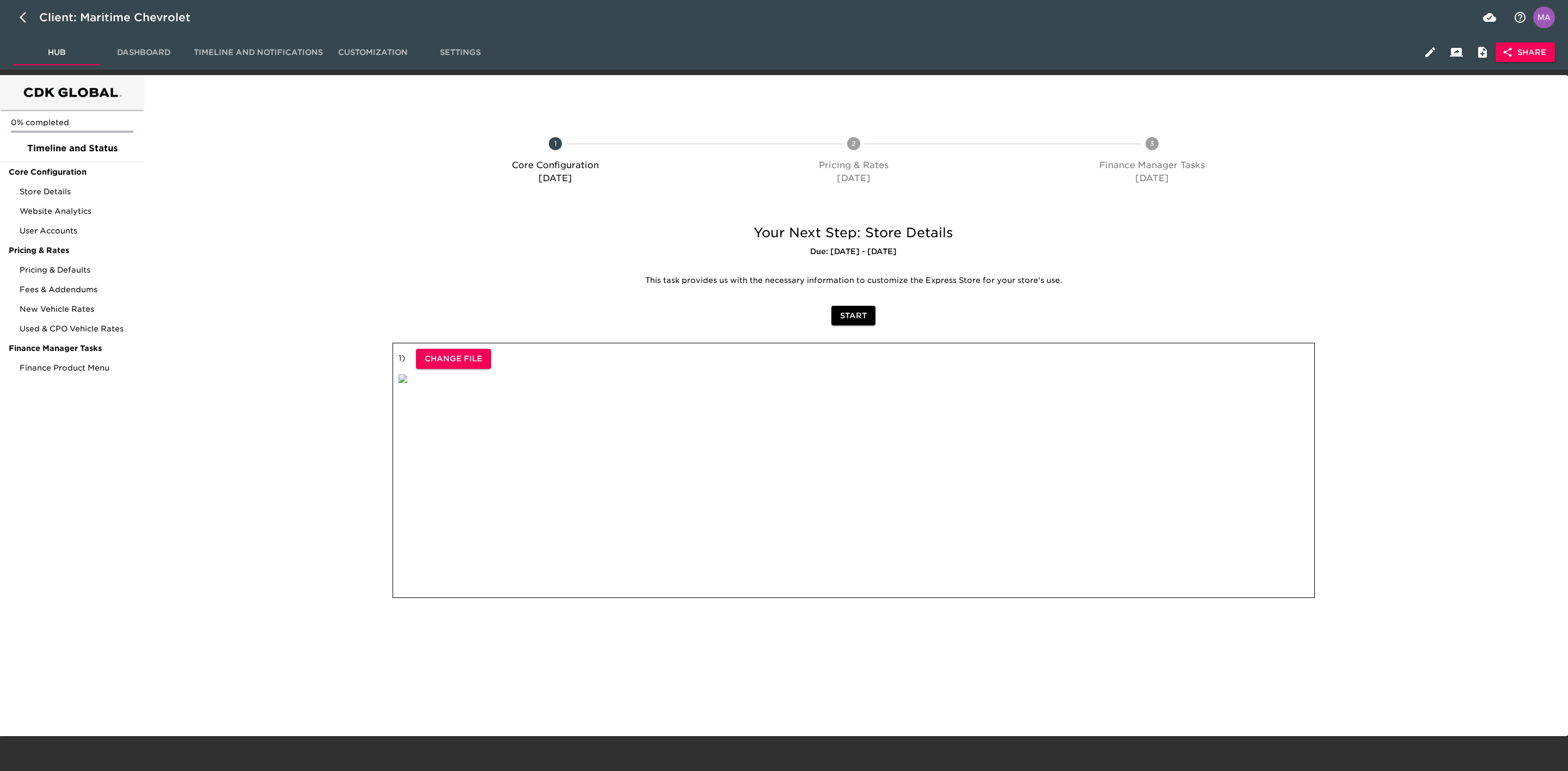
click at [1045, 42] on button "Share" at bounding box center [1525, 52] width 59 height 20
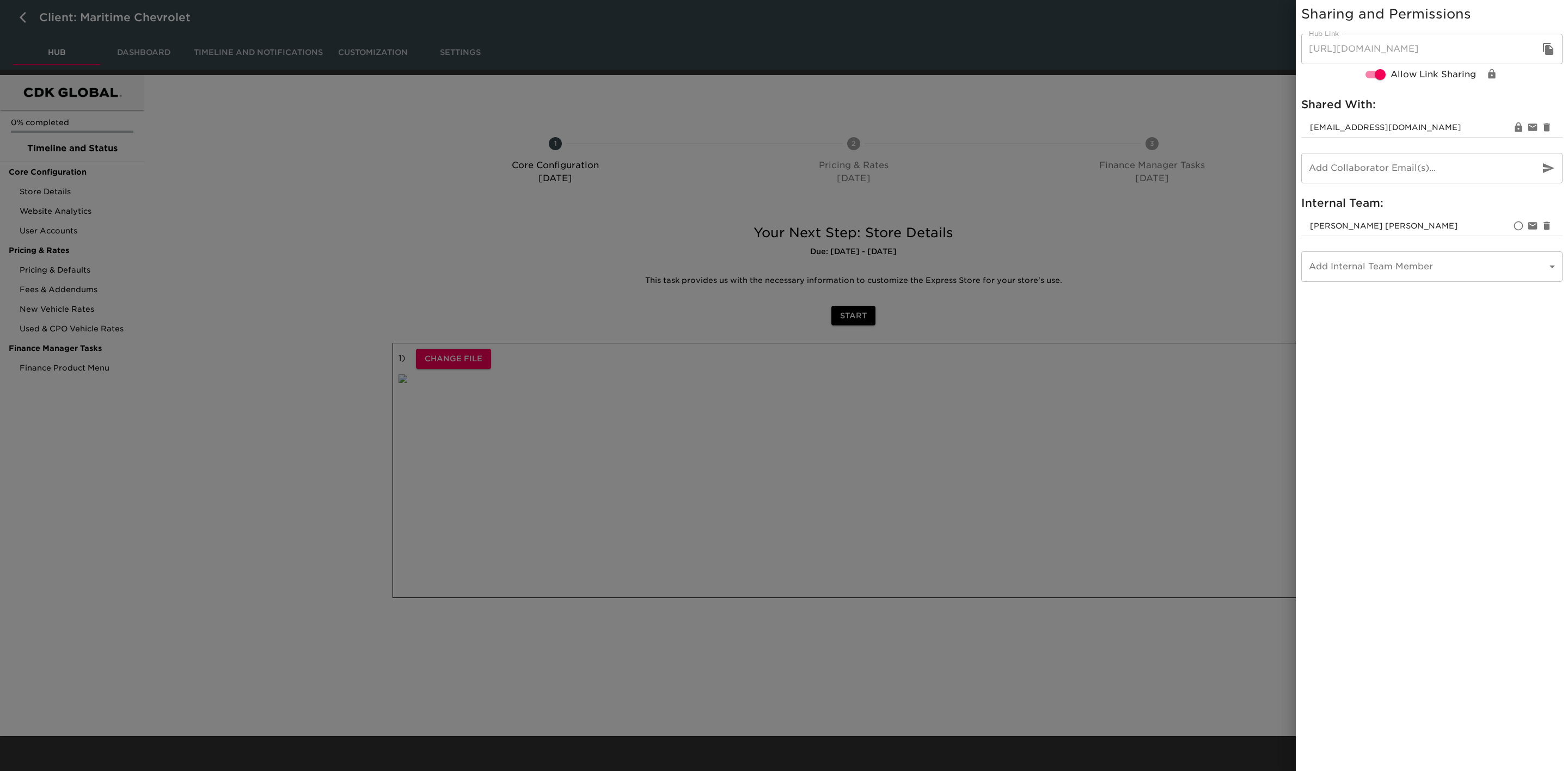
click at [1045, 48] on icon "button" at bounding box center [1547, 49] width 10 height 12
click at [359, 217] on div at bounding box center [784, 386] width 1568 height 771
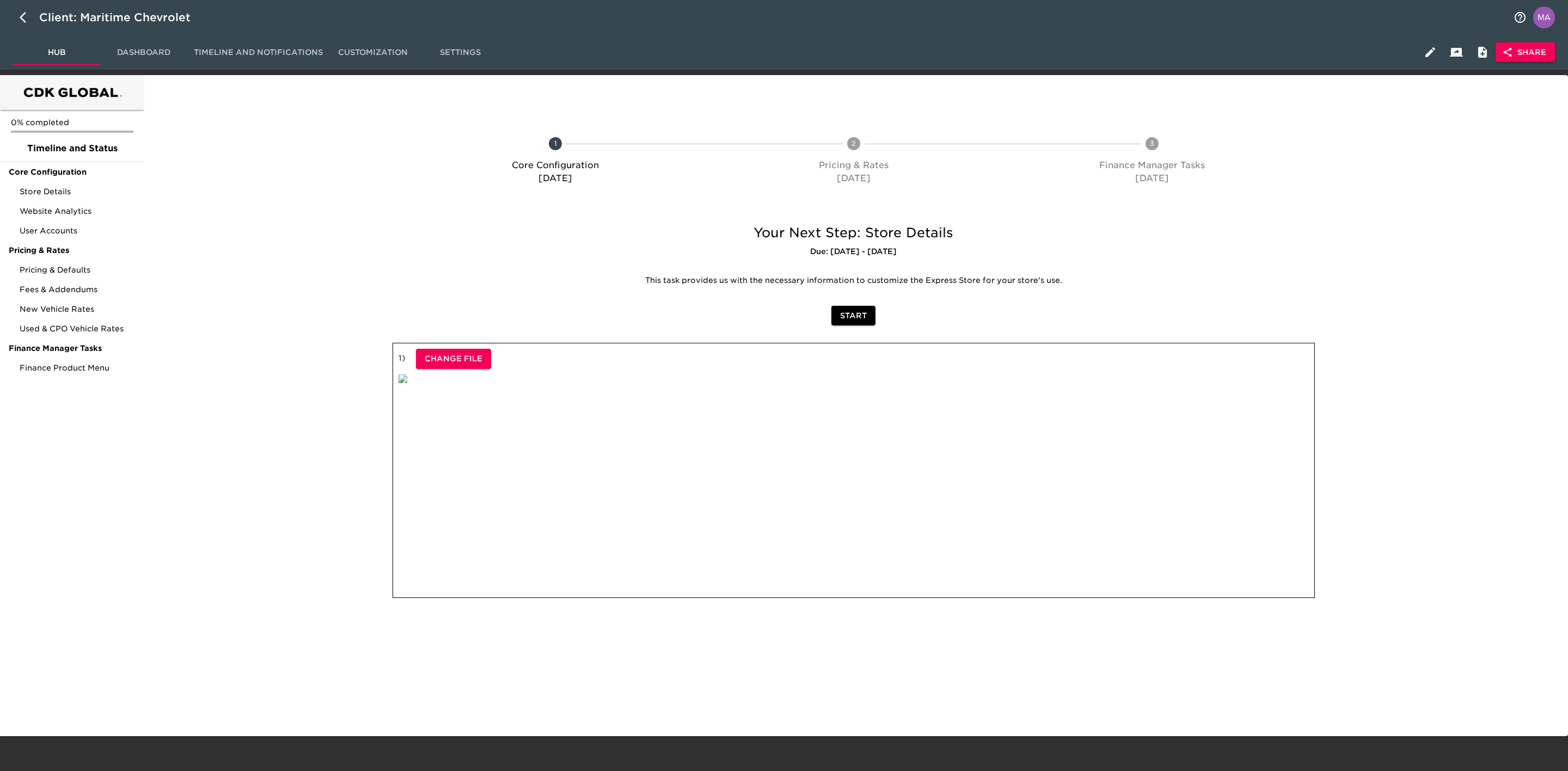
click at [177, 105] on div at bounding box center [853, 97] width 1411 height 27
click at [22, 25] on button "button" at bounding box center [26, 18] width 26 height 26
select select "10"
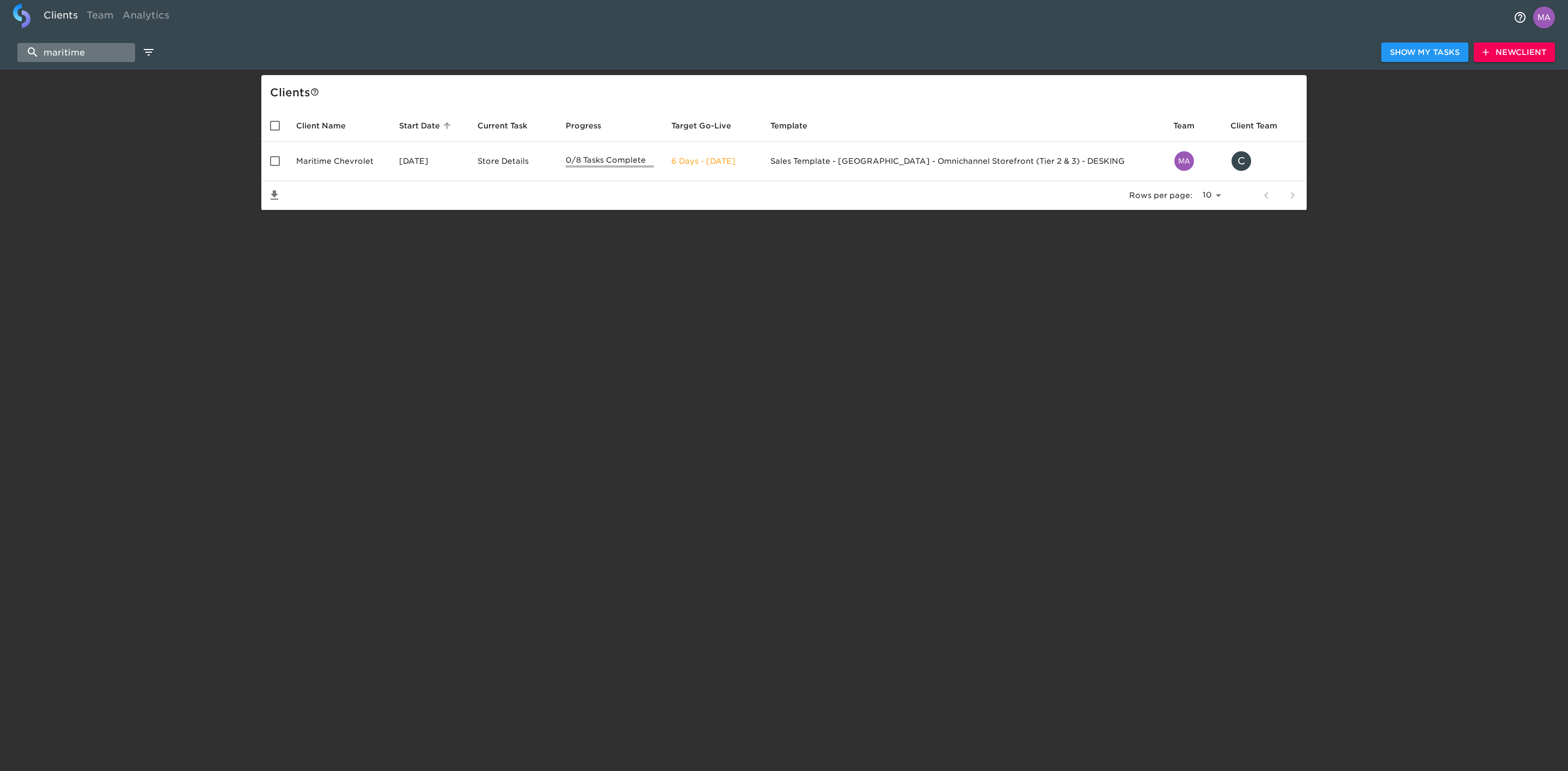
click at [105, 52] on input "maritime" at bounding box center [75, 53] width 118 height 19
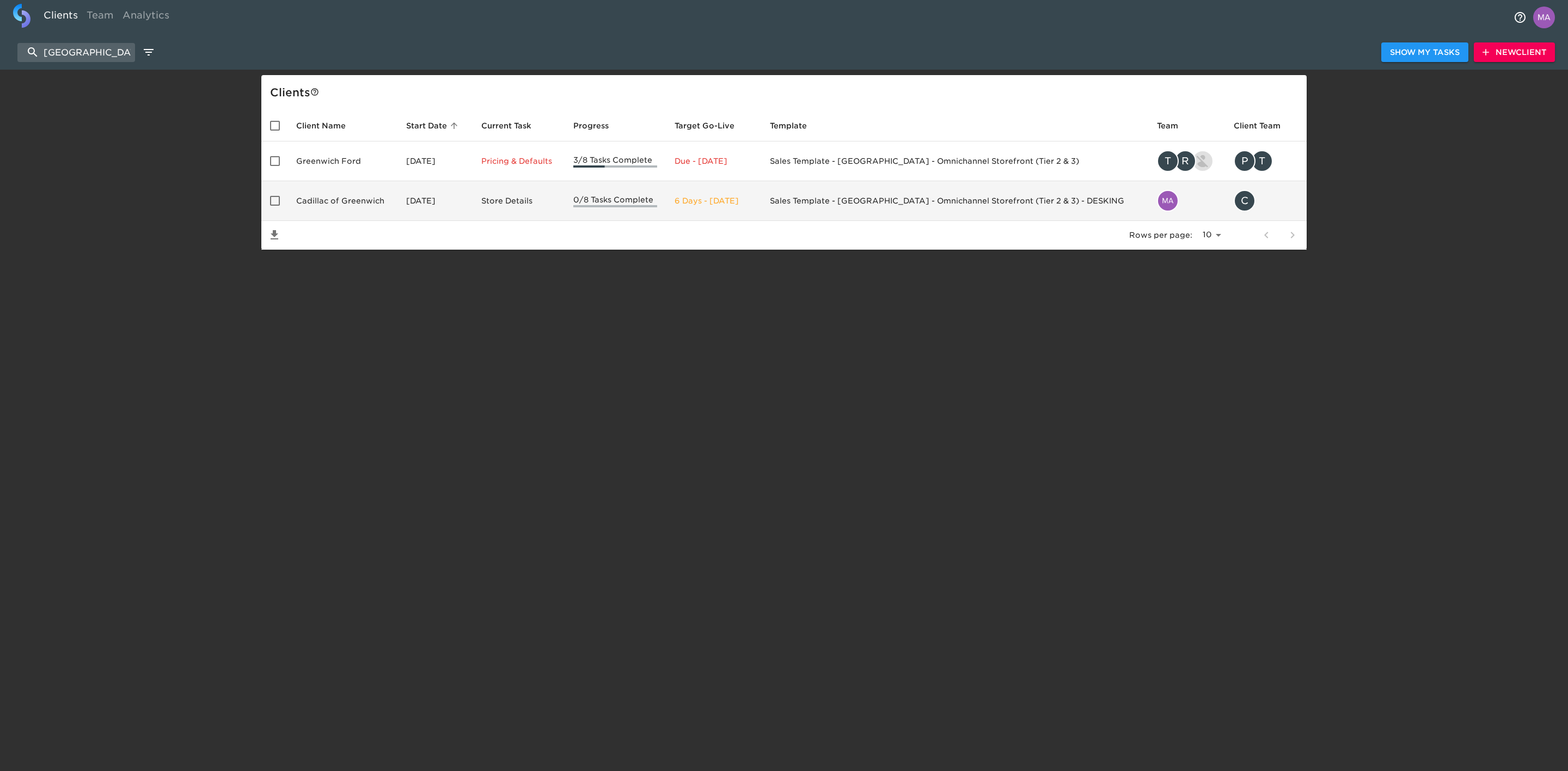
type input "[GEOGRAPHIC_DATA]"
click at [312, 196] on td "Cadillac of Greenwich" at bounding box center [342, 201] width 110 height 40
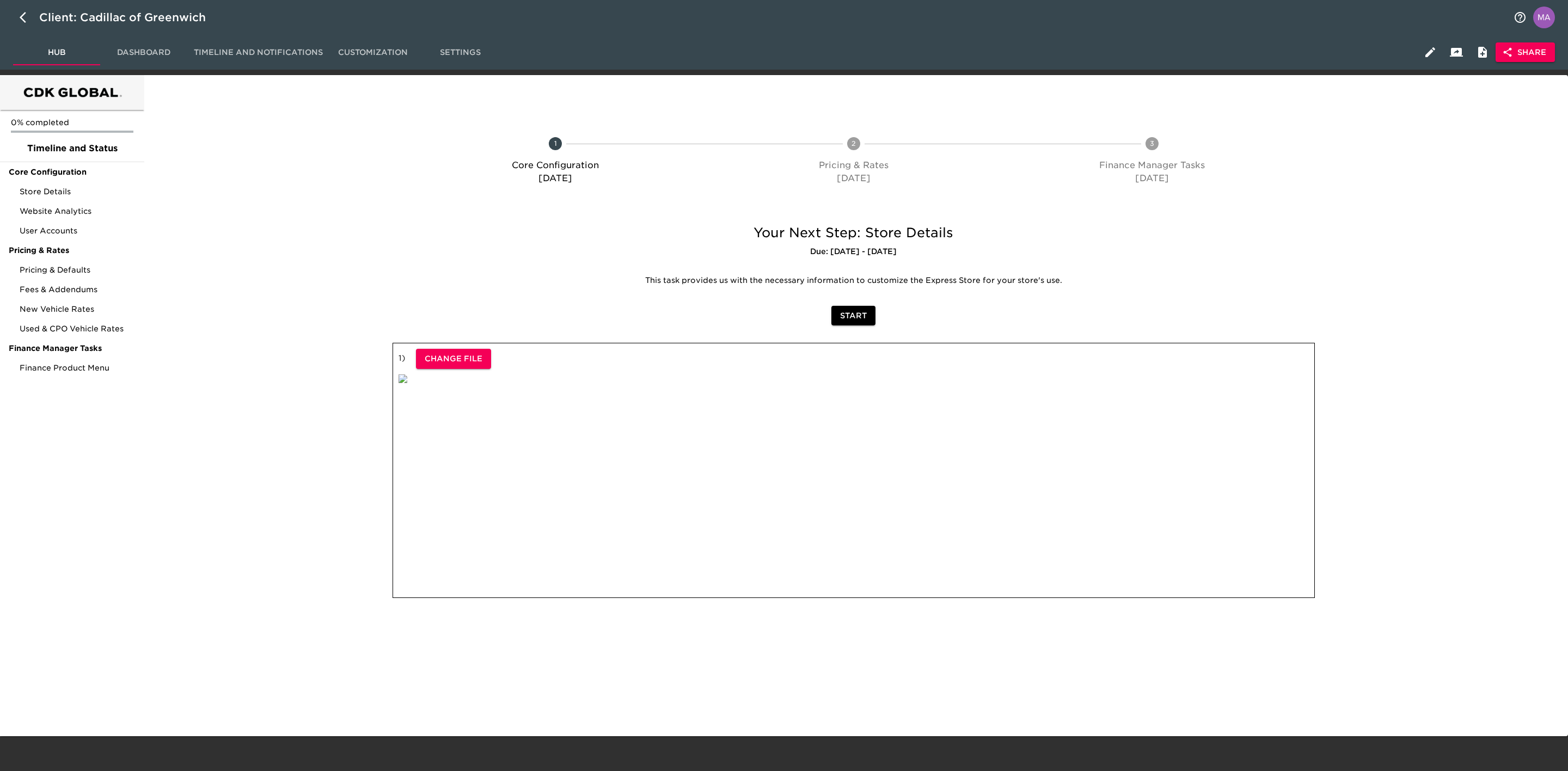
click at [1045, 46] on span "Share" at bounding box center [1525, 52] width 41 height 13
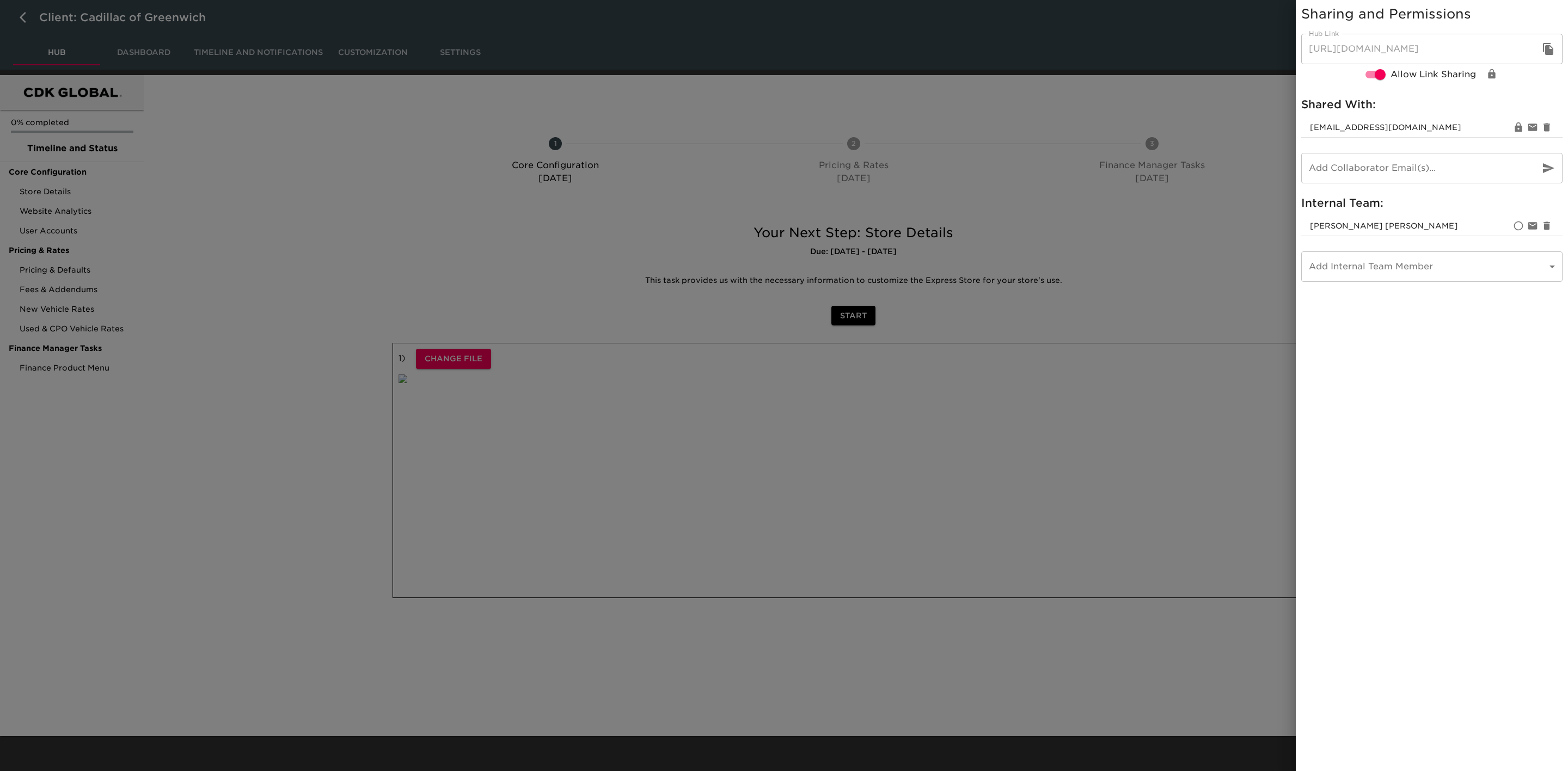
click at [1045, 49] on icon "button" at bounding box center [1547, 49] width 10 height 12
drag, startPoint x: 297, startPoint y: 265, endPoint x: 397, endPoint y: 224, distance: 108.1
click at [297, 265] on div at bounding box center [784, 386] width 1568 height 771
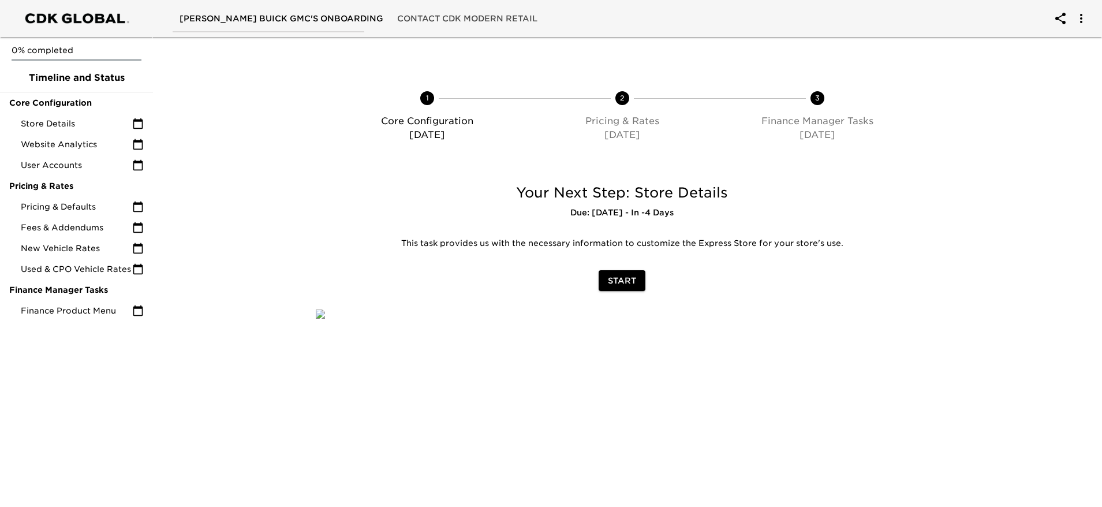
click at [217, 134] on div at bounding box center [224, 119] width 159 height 106
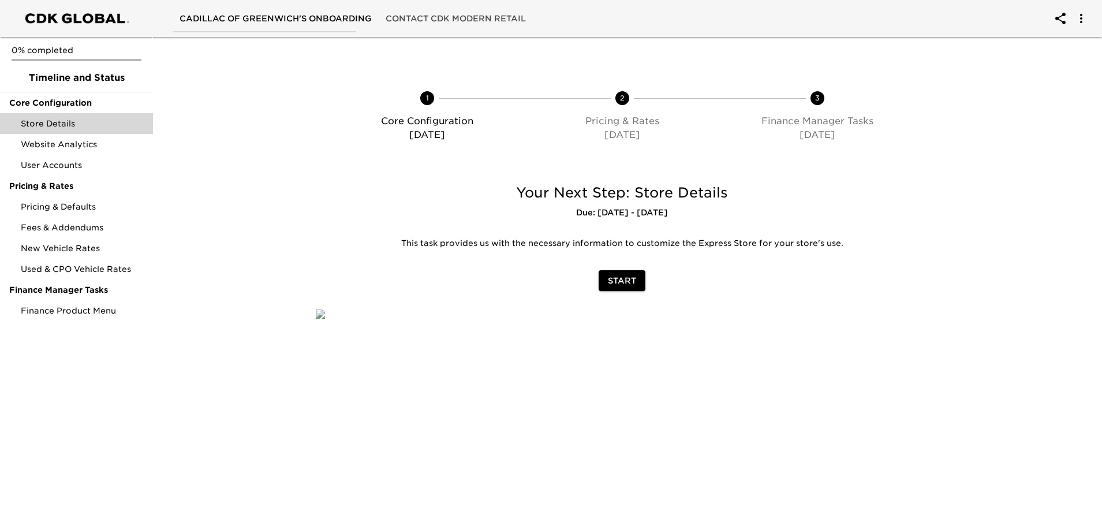
click at [85, 125] on span "Store Details" at bounding box center [82, 124] width 123 height 12
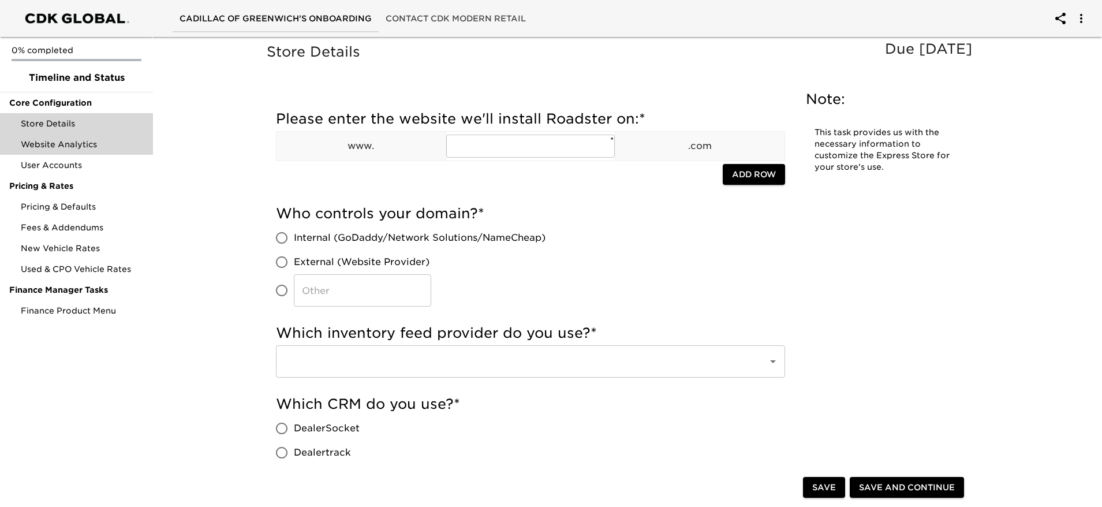
click at [80, 139] on span "Website Analytics" at bounding box center [82, 145] width 123 height 12
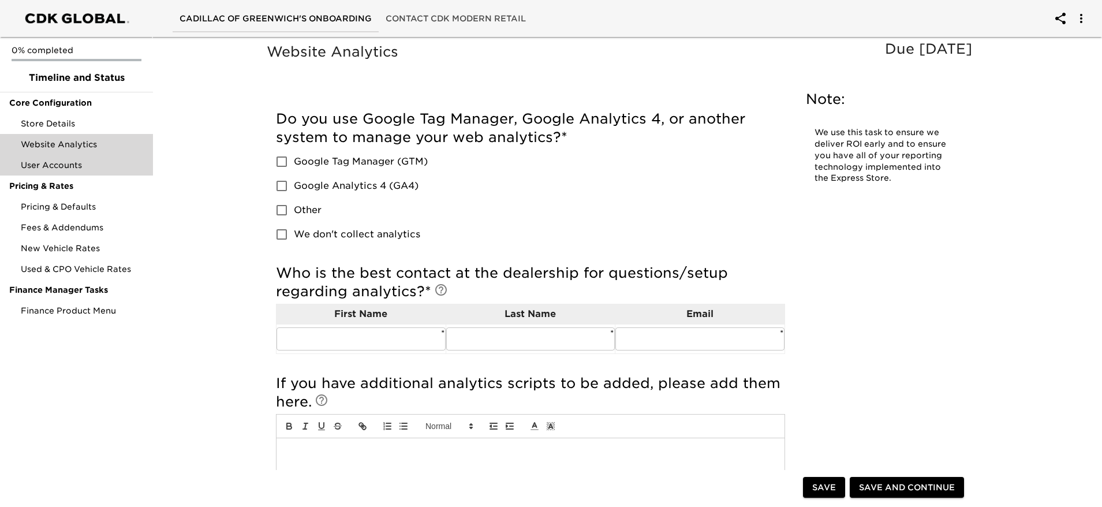
click at [73, 171] on div "User Accounts" at bounding box center [76, 165] width 153 height 21
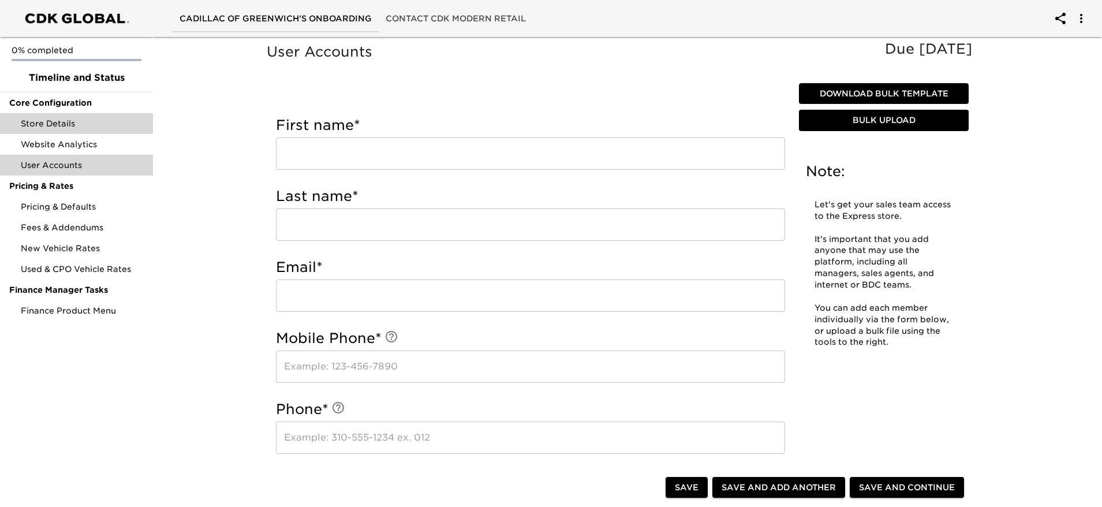
click at [105, 118] on span "Store Details" at bounding box center [82, 124] width 123 height 12
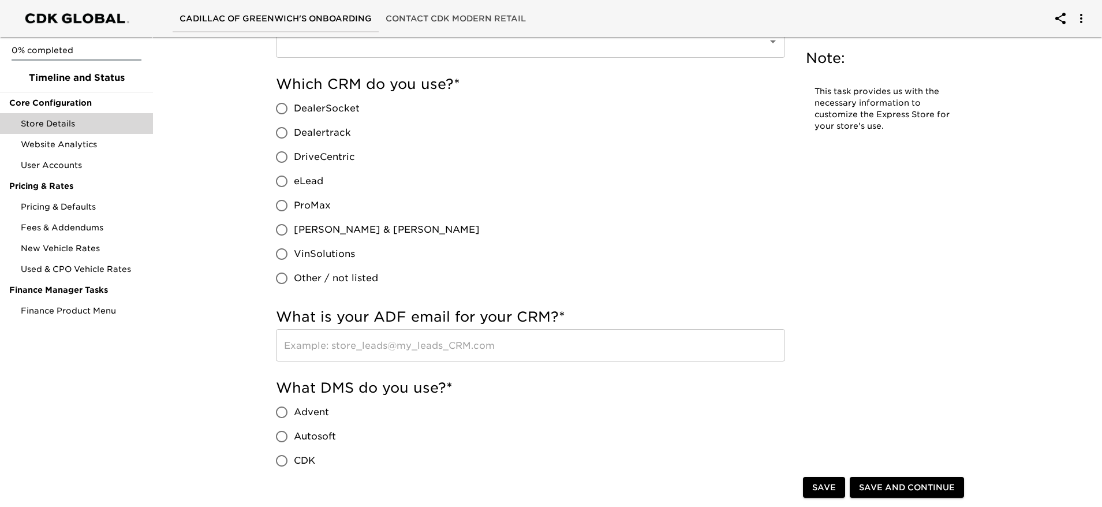
scroll to position [346, 0]
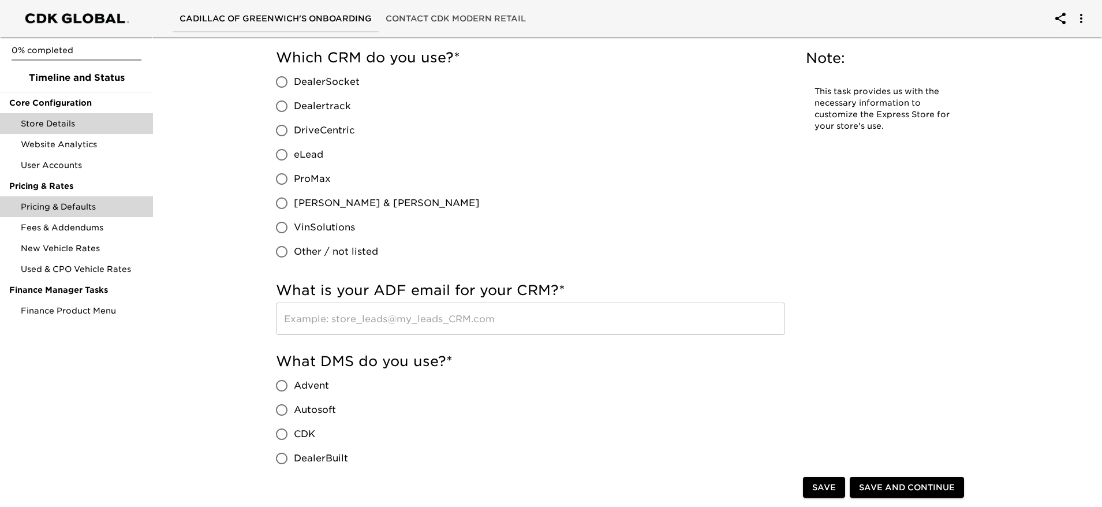
click at [80, 211] on span "Pricing & Defaults" at bounding box center [82, 207] width 123 height 12
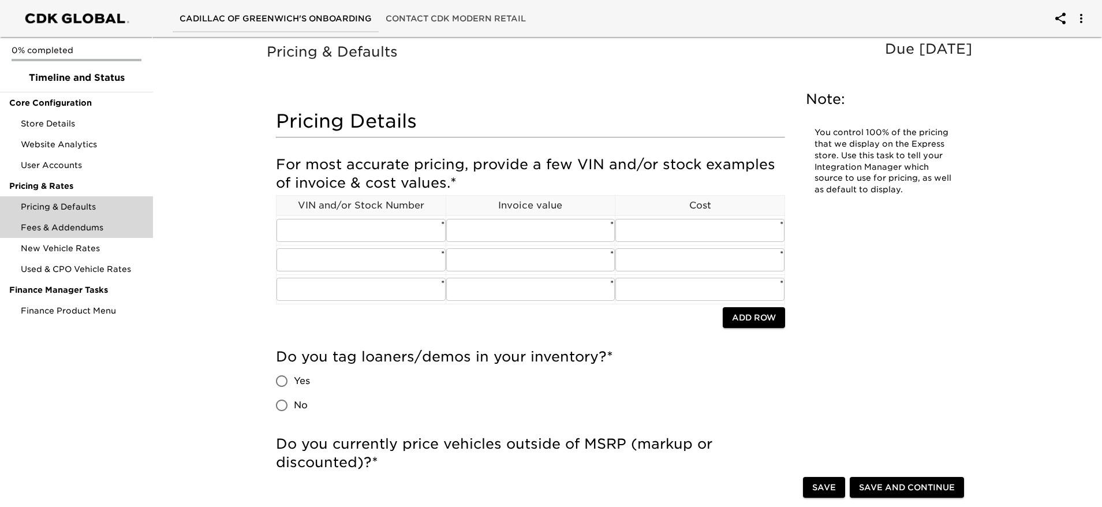
click at [78, 234] on div "Fees & Addendums" at bounding box center [76, 227] width 153 height 21
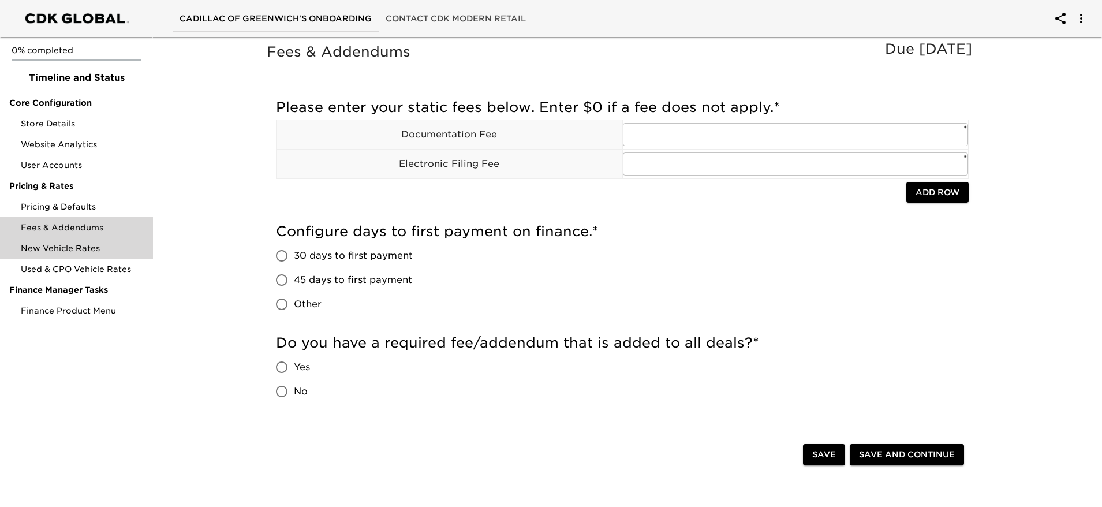
click at [76, 255] on div "New Vehicle Rates" at bounding box center [76, 248] width 153 height 21
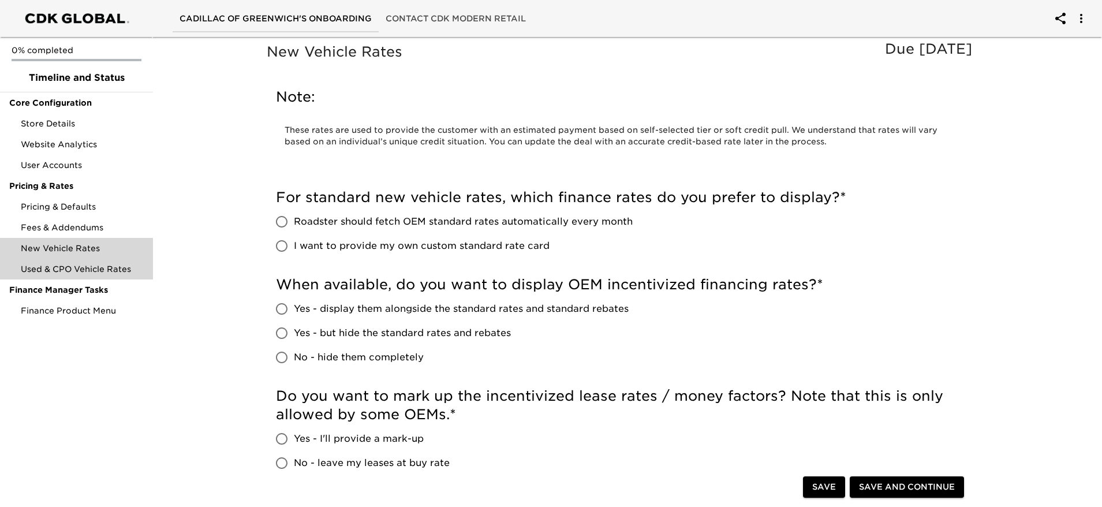
click at [74, 263] on span "Used & CPO Vehicle Rates" at bounding box center [82, 269] width 123 height 12
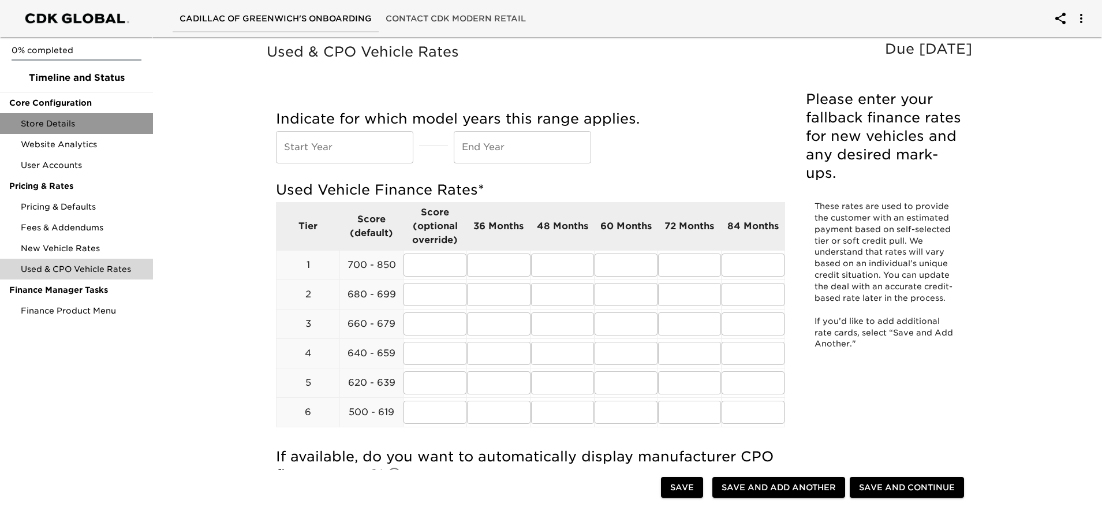
click at [90, 125] on span "Store Details" at bounding box center [82, 124] width 123 height 12
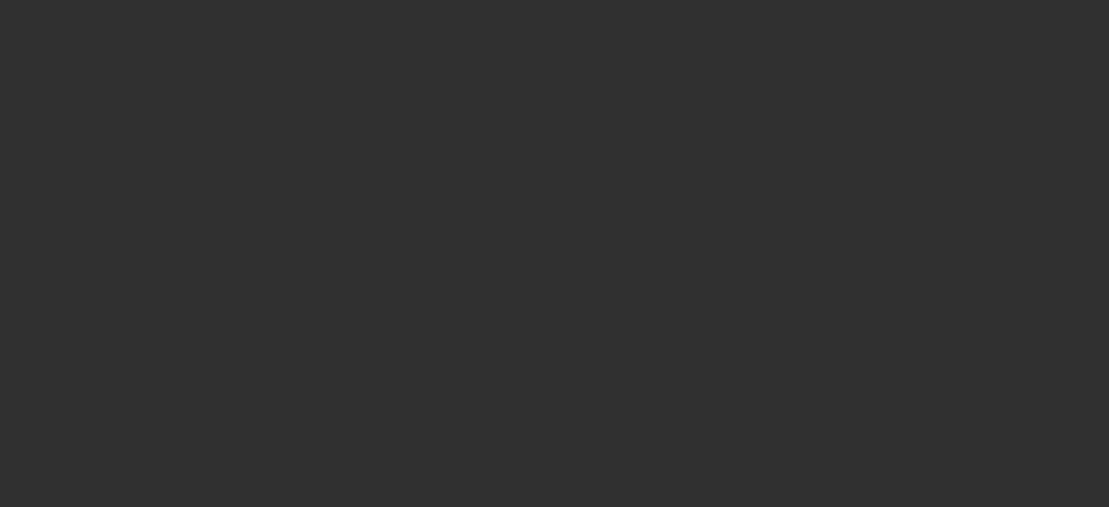
select select "10"
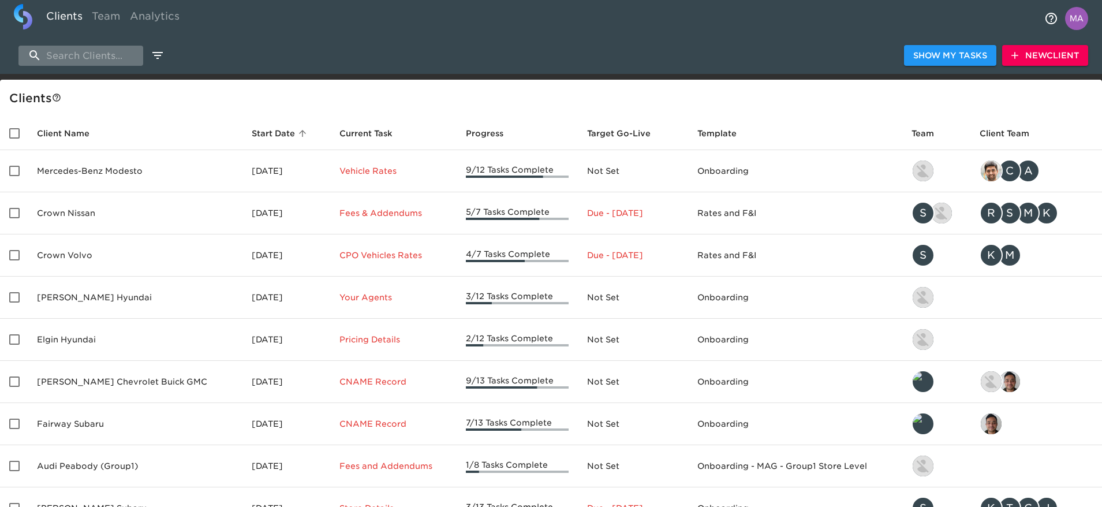
click at [99, 60] on input "search" at bounding box center [80, 56] width 125 height 20
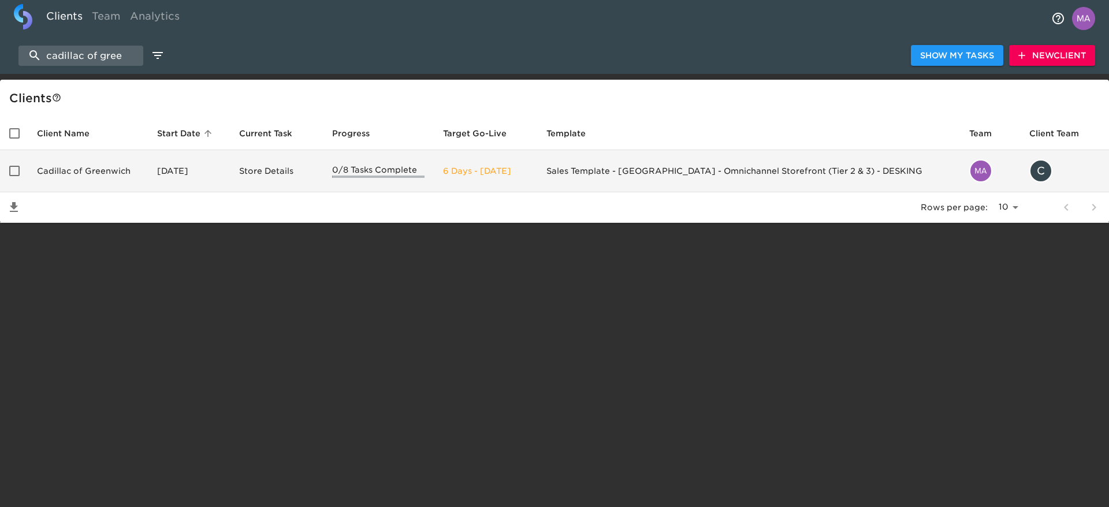
type input "cadillac of gree"
click at [94, 176] on td "Cadillac of Greenwich" at bounding box center [88, 171] width 120 height 42
click at [94, 176] on html "Clients Team Analytics cadillac of gree Show My Tasks New Client Client s Clien…" at bounding box center [554, 130] width 1109 height 260
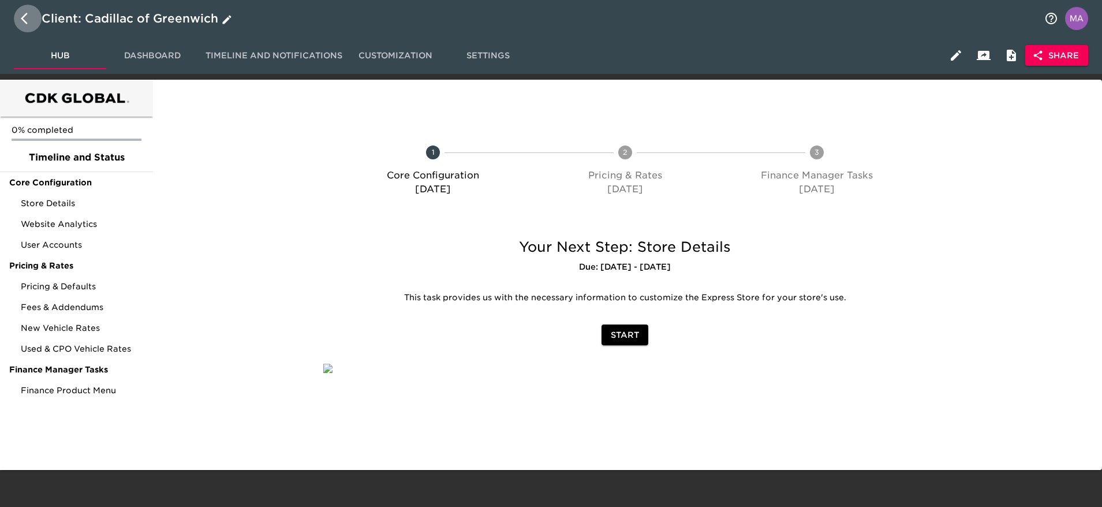
click at [16, 20] on button "button" at bounding box center [28, 19] width 28 height 28
select select "10"
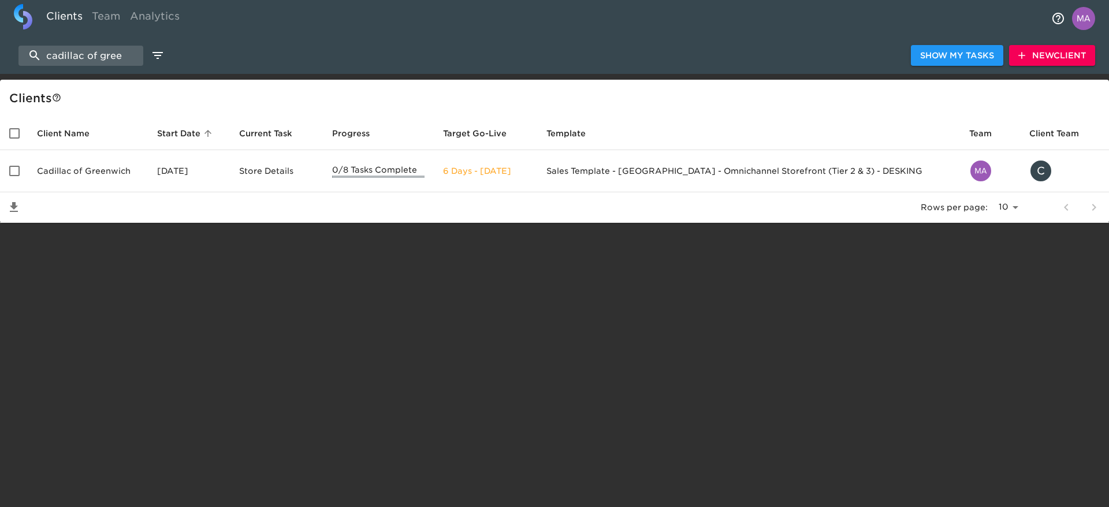
click at [1048, 52] on span "New Client" at bounding box center [1052, 55] width 68 height 14
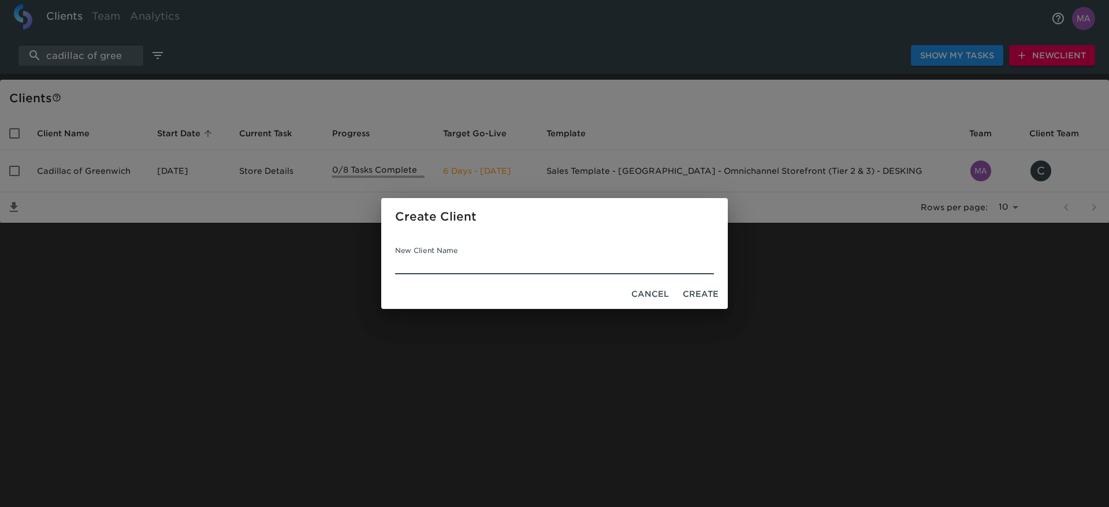
click at [507, 256] on input "New Client Name" at bounding box center [554, 265] width 319 height 18
click at [573, 269] on input "Bonander" at bounding box center [554, 265] width 319 height 18
type input "Heritage Cadillac"
click at [699, 299] on span "Create" at bounding box center [700, 294] width 36 height 14
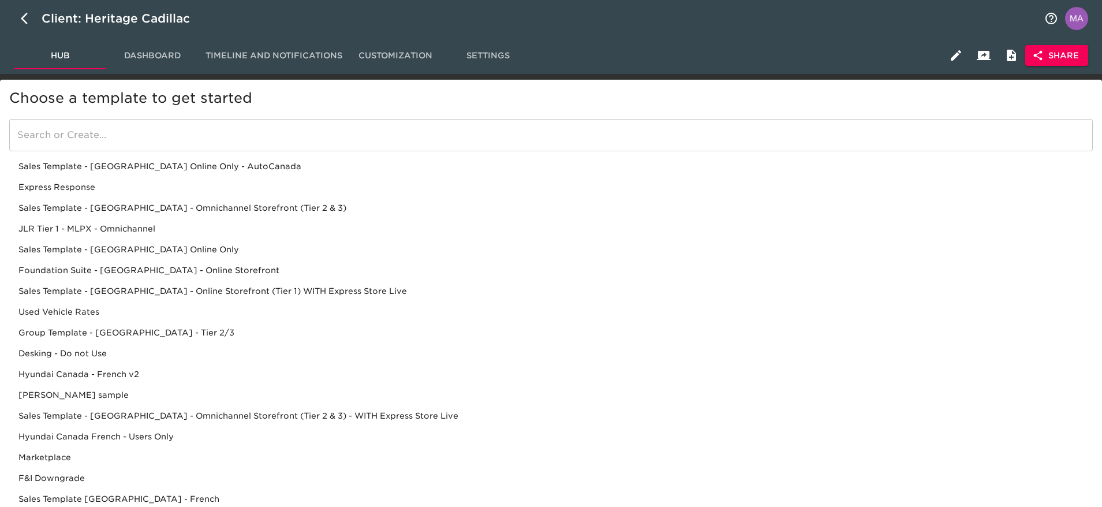
click at [387, 135] on input "search" at bounding box center [551, 135] width 1084 height 32
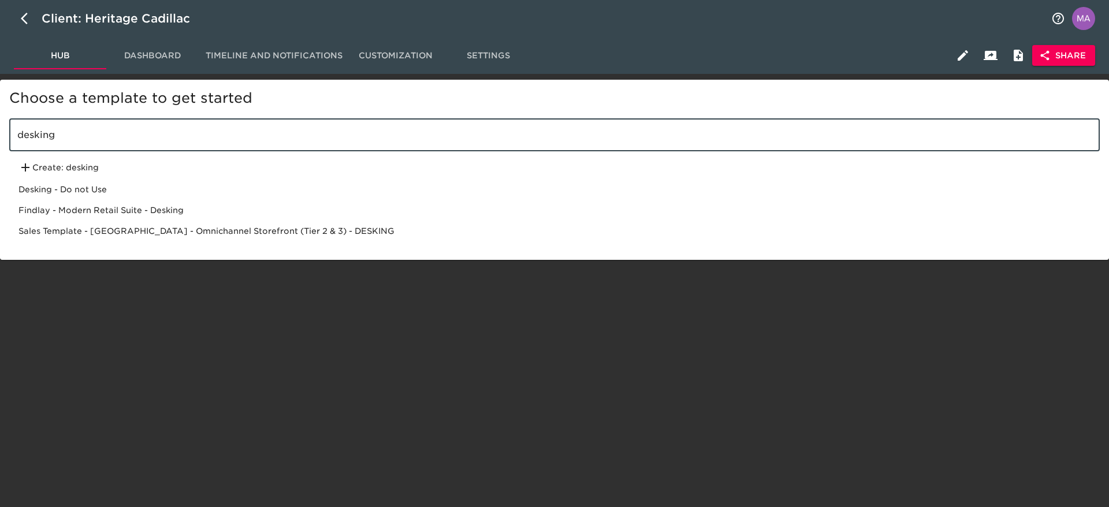
type input "desking"
click at [234, 232] on div "Sales Template - [GEOGRAPHIC_DATA] - Omnichannel Storefront (Tier 2 & 3) - DESK…" at bounding box center [554, 231] width 1090 height 21
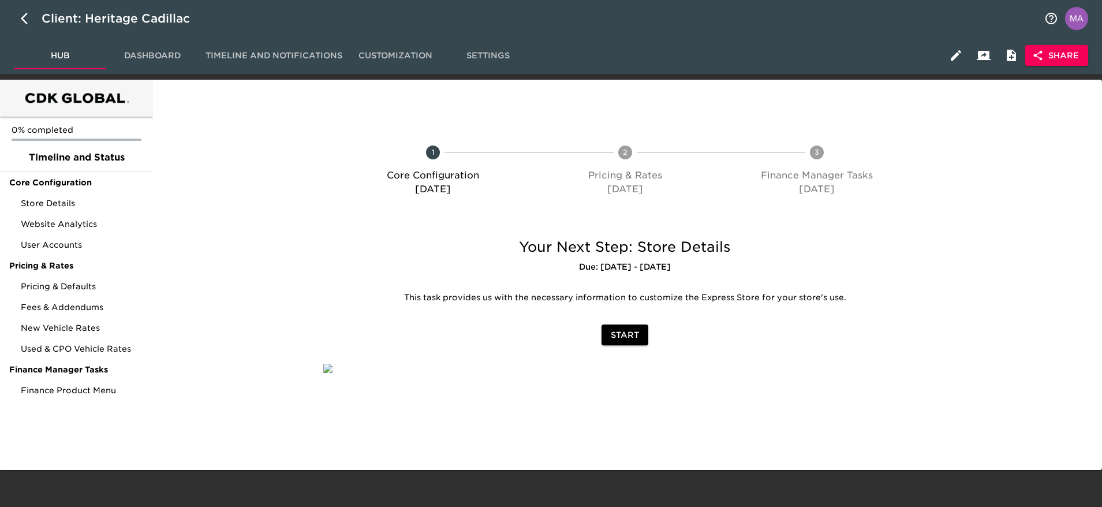
click at [480, 54] on span "Settings" at bounding box center [488, 55] width 79 height 14
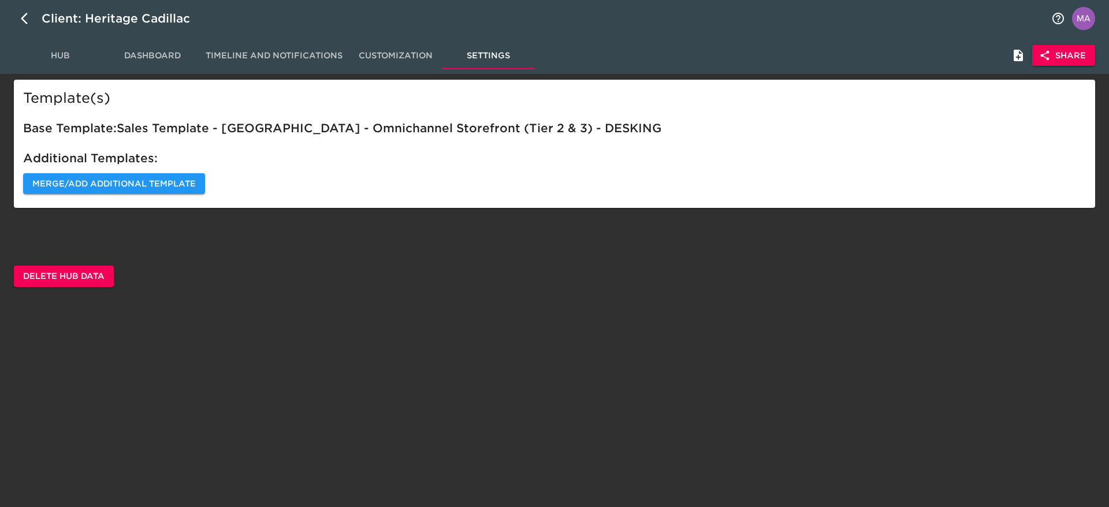
click at [59, 64] on button "Hub" at bounding box center [60, 56] width 92 height 28
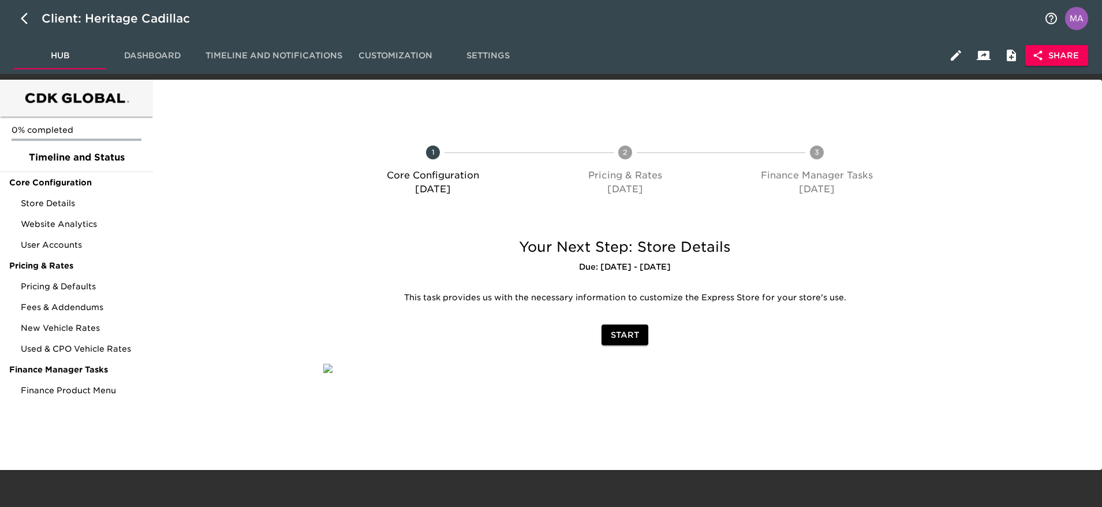
click at [954, 54] on icon "button" at bounding box center [956, 55] width 14 height 14
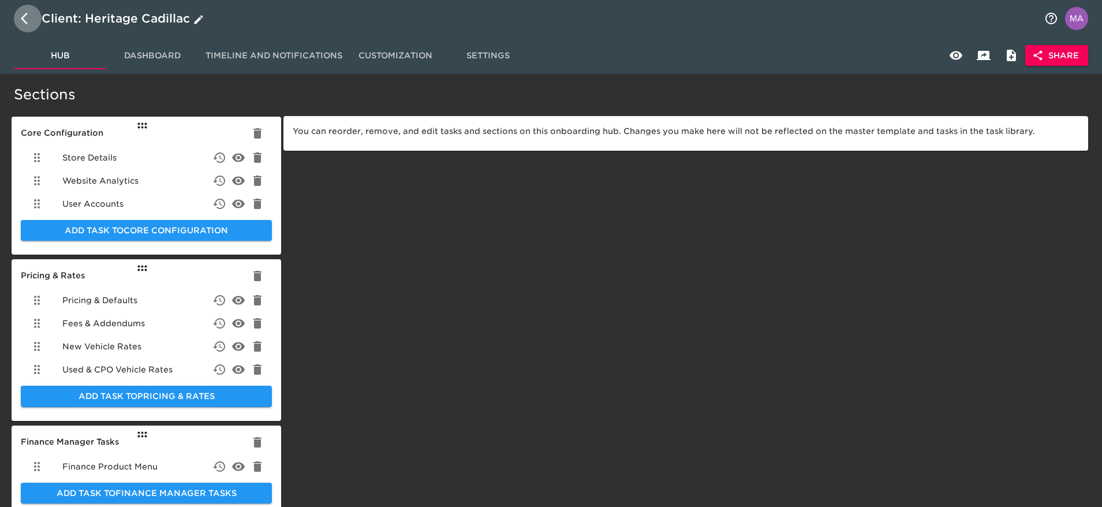
click at [17, 25] on button "button" at bounding box center [28, 19] width 28 height 28
select select "10"
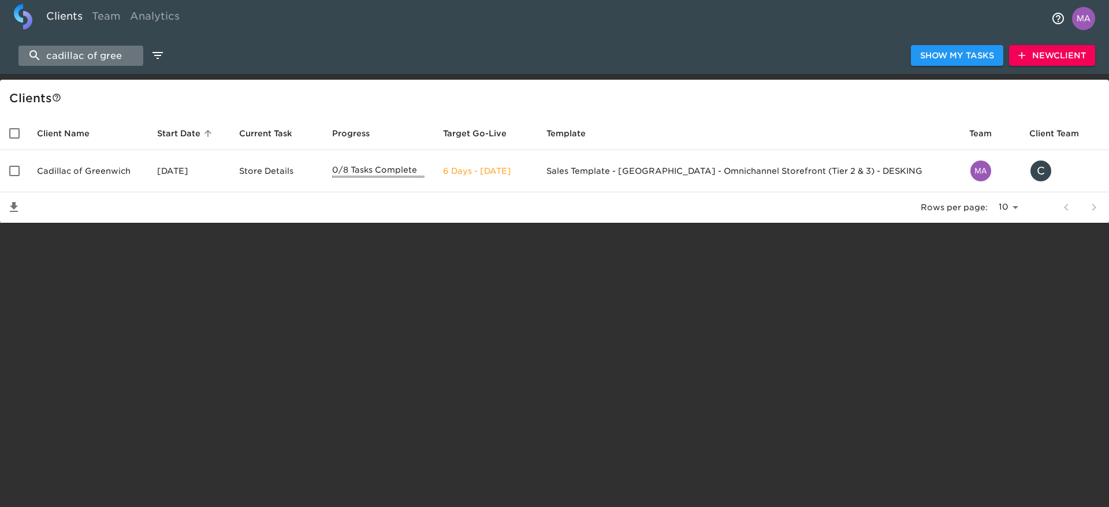
click at [83, 57] on input "cadillac of gree" at bounding box center [80, 56] width 125 height 20
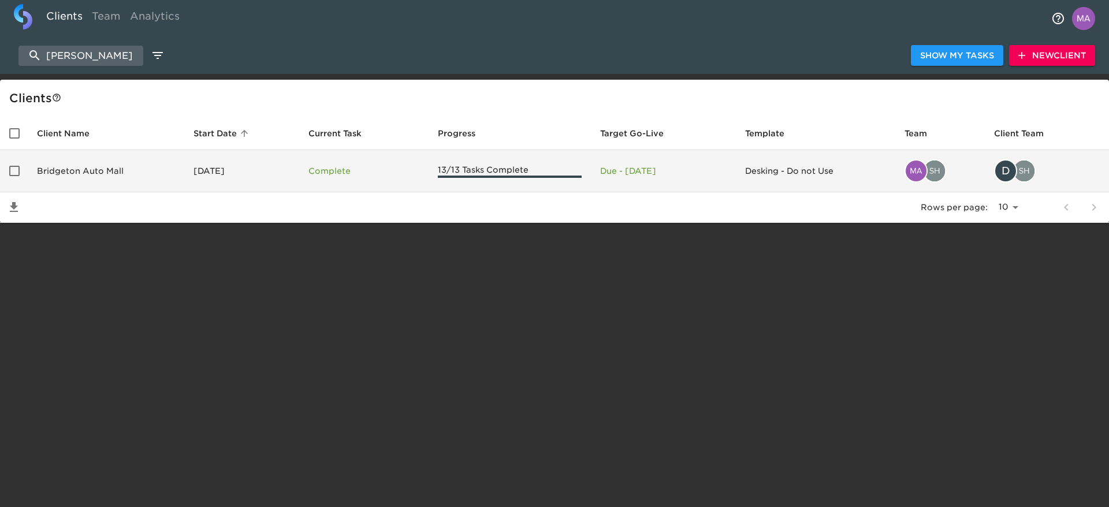
type input "bridget"
click at [62, 178] on td "Bridgeton Auto Mall" at bounding box center [106, 171] width 156 height 42
click at [62, 178] on html "Clients Team Analytics bridget Show My Tasks New Client Client s Client Name St…" at bounding box center [551, 130] width 1102 height 260
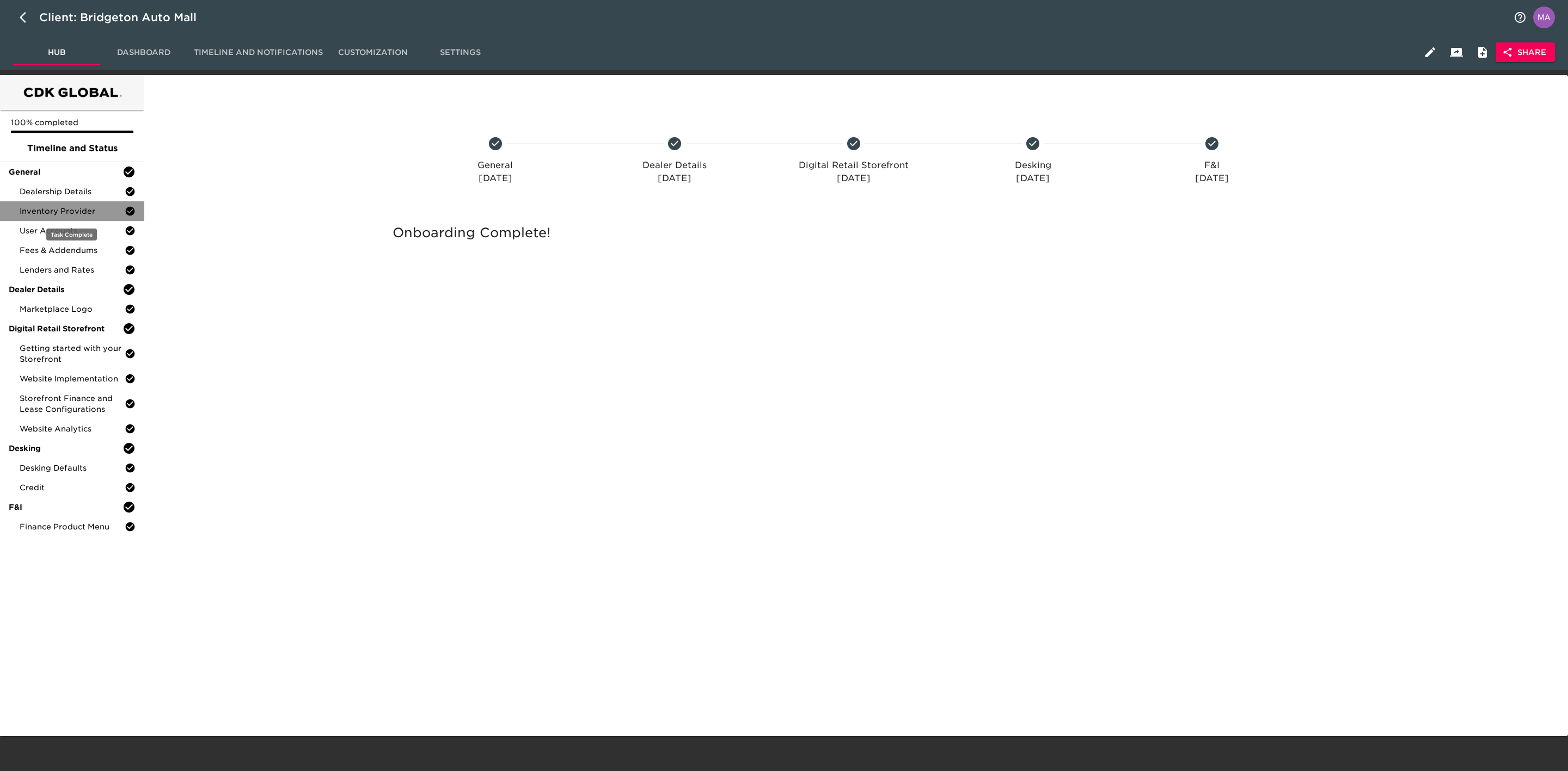
click at [73, 209] on span "Inventory Provider" at bounding box center [72, 211] width 105 height 11
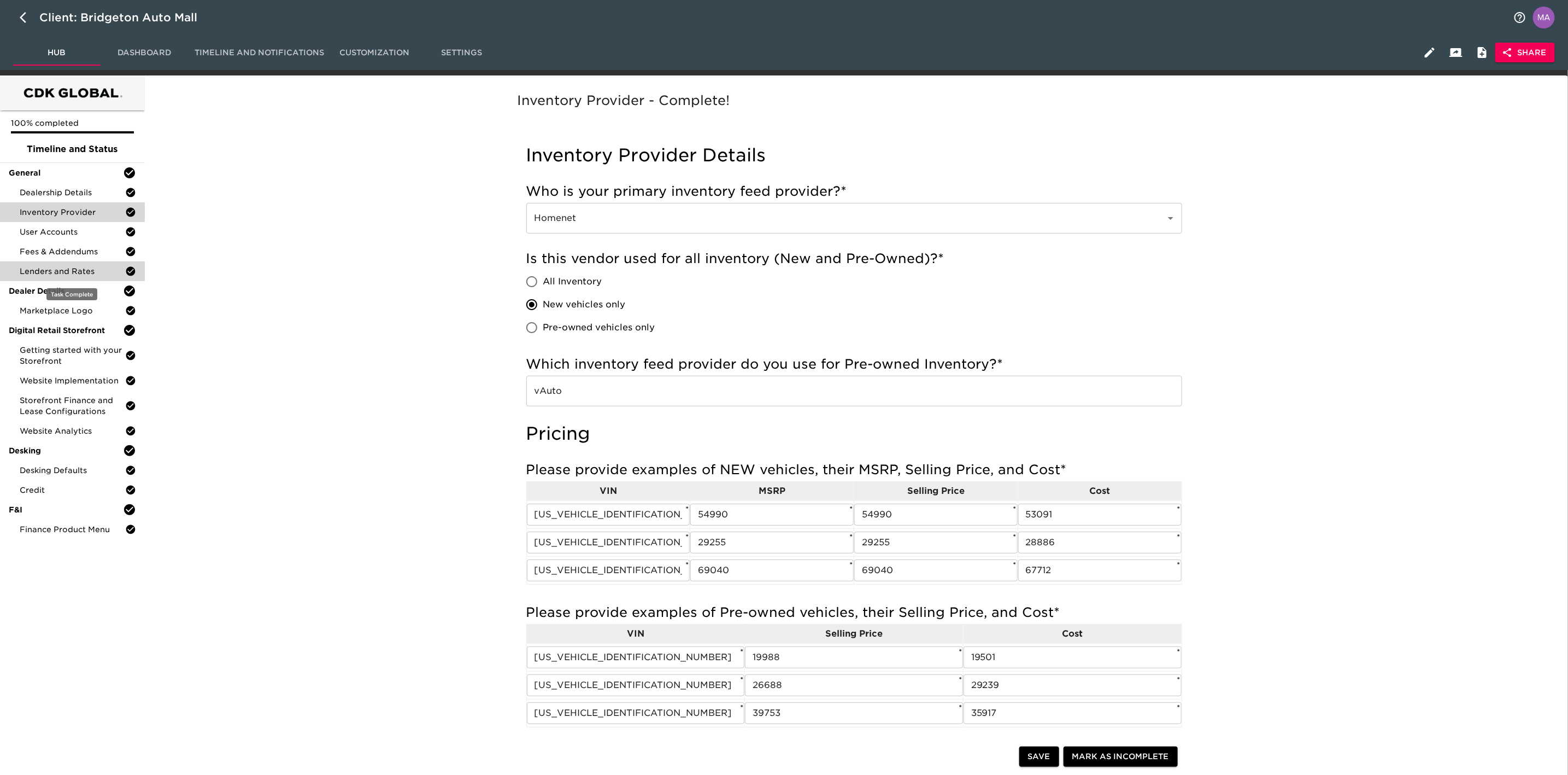
click at [43, 270] on span "Lenders and Rates" at bounding box center [72, 272] width 105 height 11
